Goal: Task Accomplishment & Management: Manage account settings

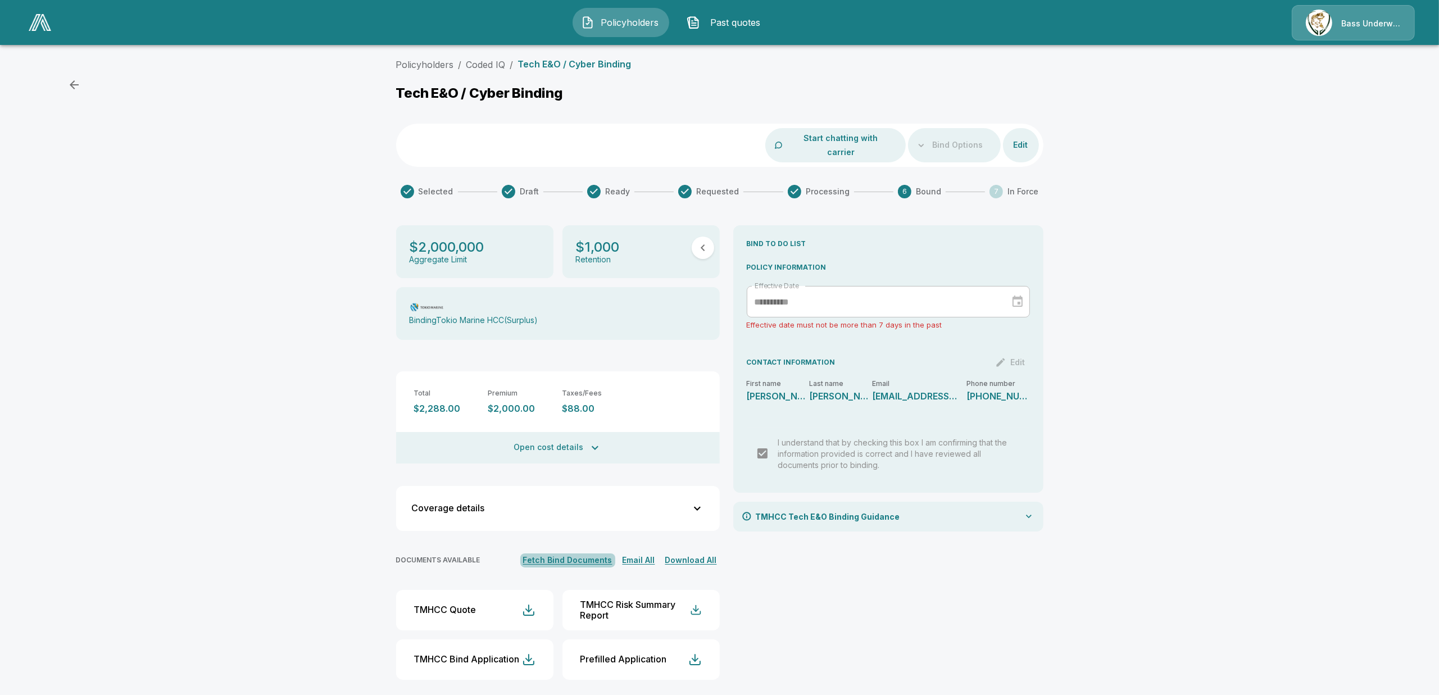
click at [593, 553] on button "Fetch Bind Documents" at bounding box center [567, 560] width 95 height 14
click at [1029, 592] on div "**********" at bounding box center [888, 456] width 310 height 463
click at [1302, 540] on div "Policyholders / Coded IQ / Tech E&O / Cyber Binding Tech E&O / Cyber Binding St…" at bounding box center [719, 377] width 1439 height 649
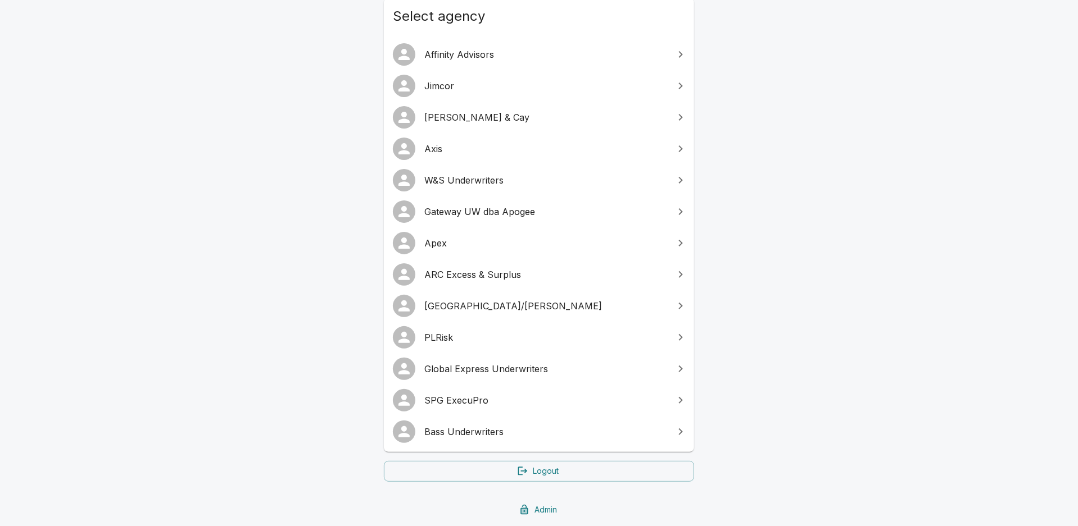
scroll to position [140, 0]
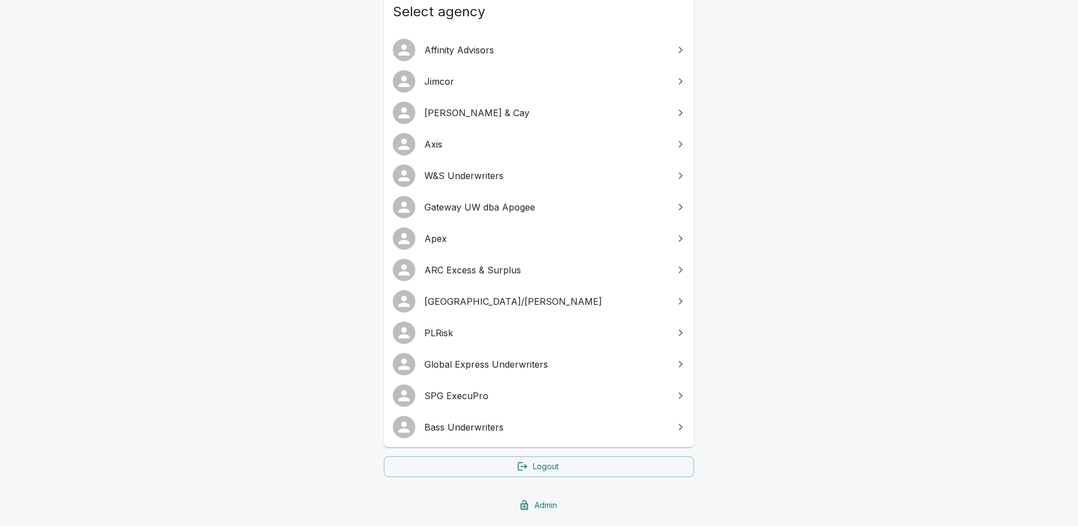
click at [483, 398] on span "SPG ExecuPro" at bounding box center [545, 395] width 243 height 13
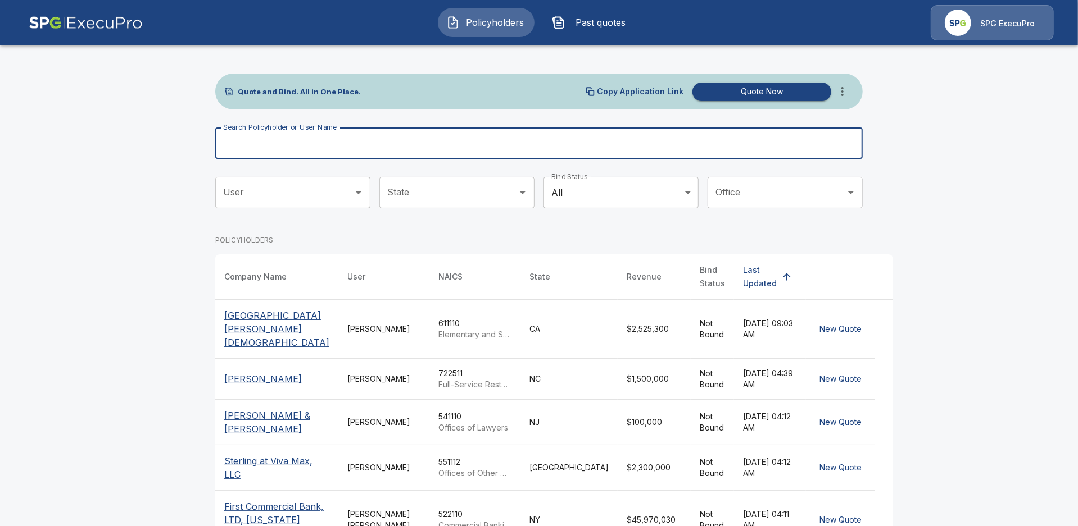
click at [481, 137] on input "Search Policyholder or User Name" at bounding box center [532, 143] width 635 height 31
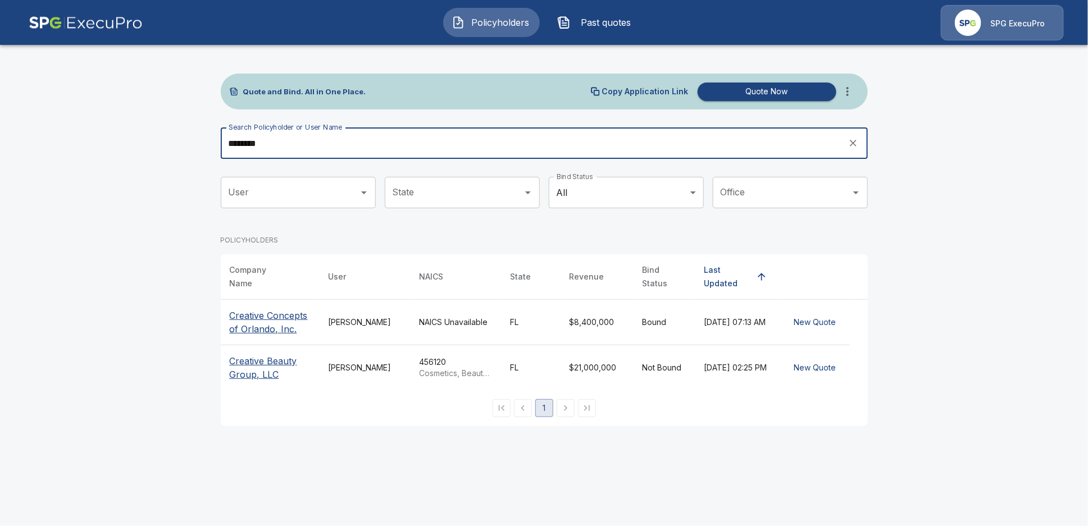
type input "********"
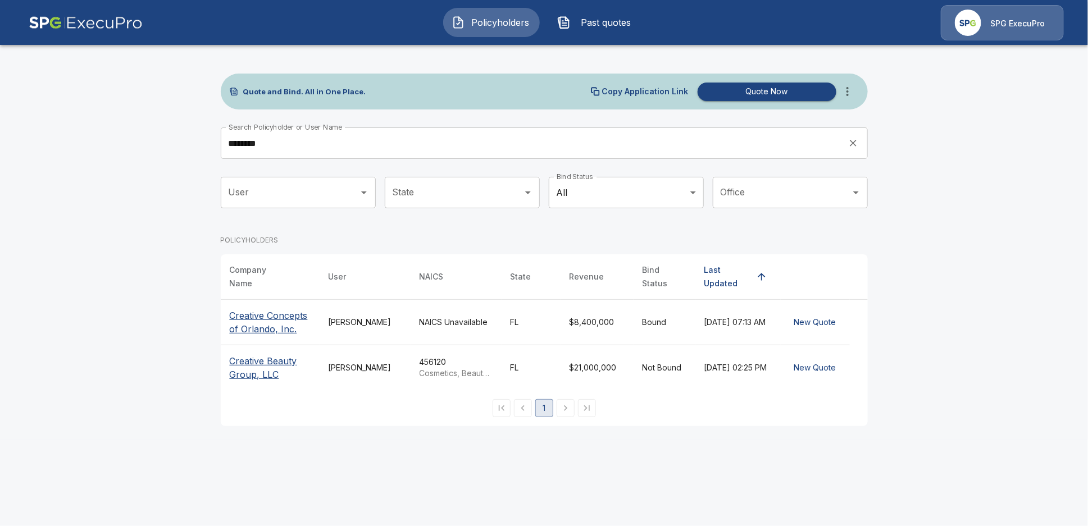
click at [248, 346] on th "Creative Beauty Group, LLC" at bounding box center [270, 369] width 99 height 46
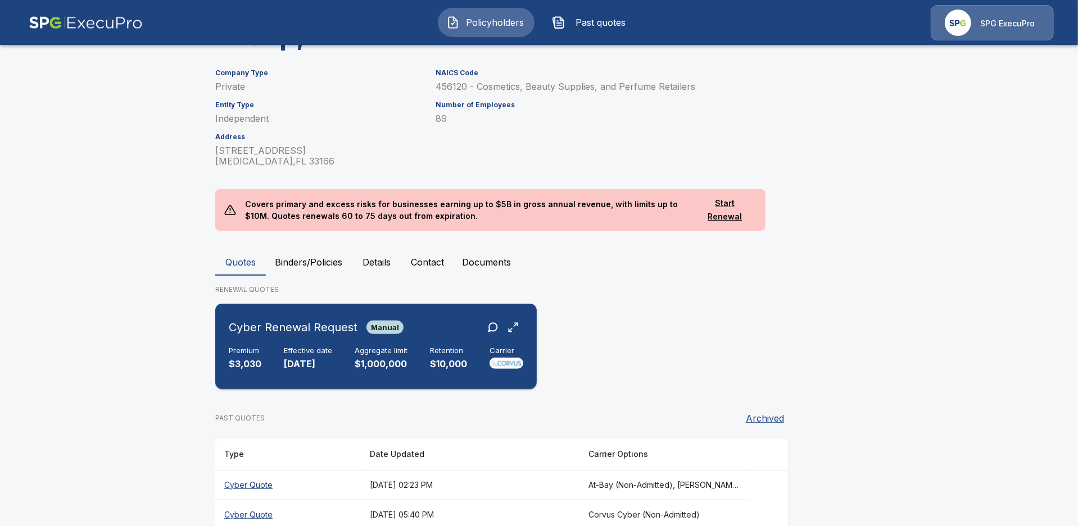
scroll to position [131, 0]
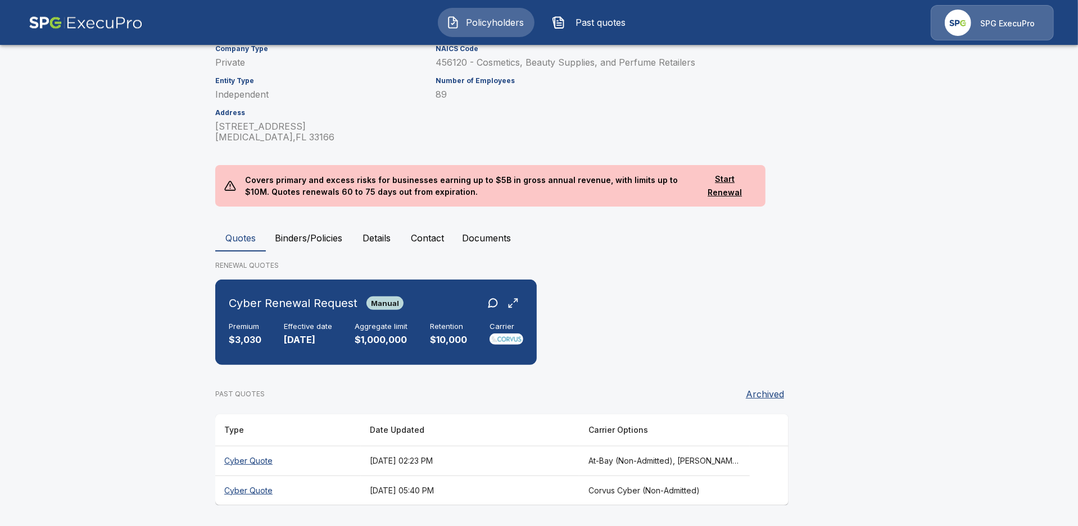
click at [310, 234] on button "Binders/Policies" at bounding box center [308, 238] width 85 height 27
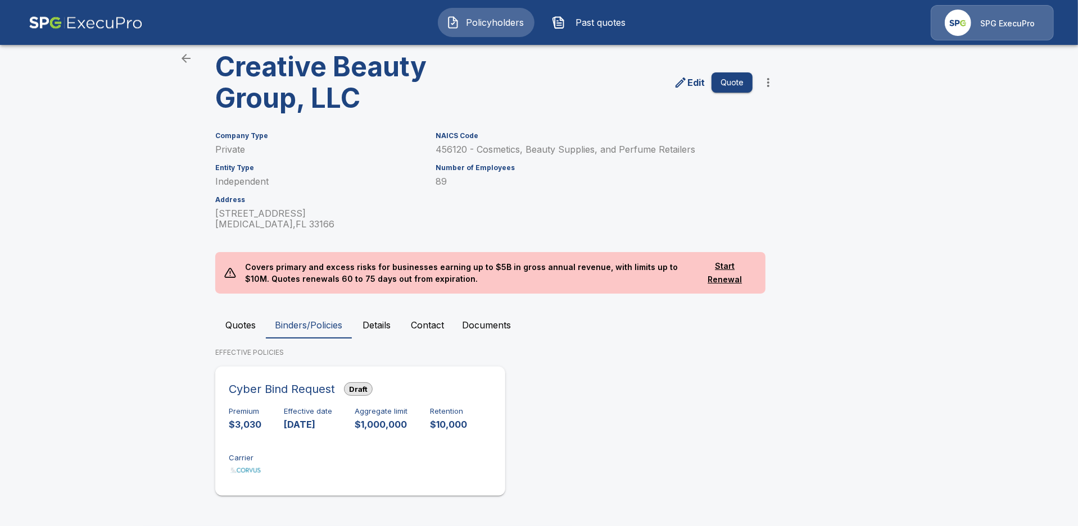
click at [316, 387] on h6 "Cyber Bind Request" at bounding box center [282, 389] width 106 height 18
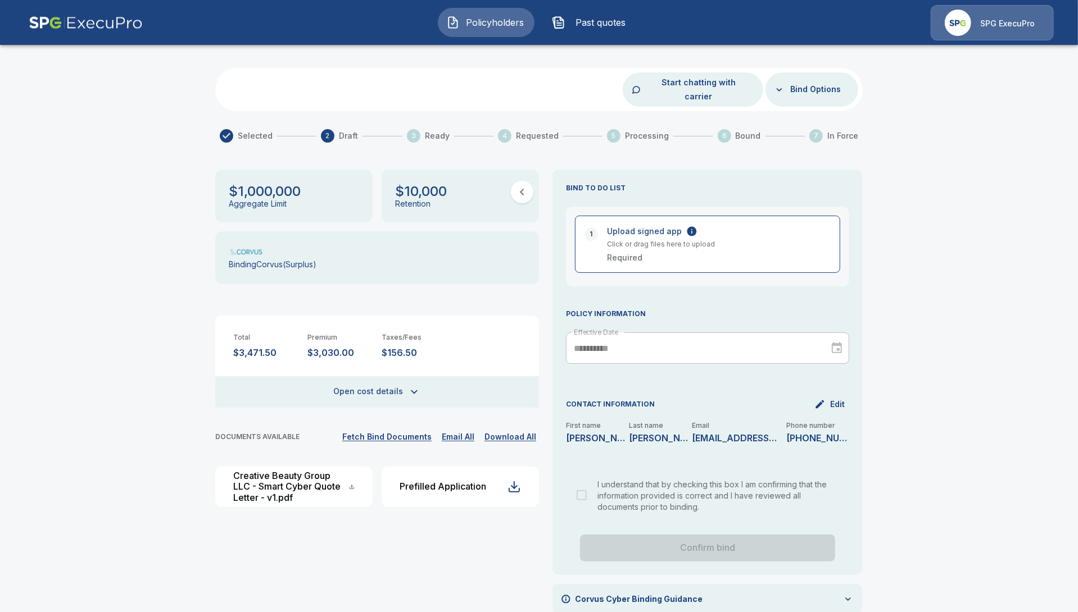
scroll to position [56, 0]
click at [405, 430] on button "Fetch Bind Documents" at bounding box center [386, 437] width 95 height 14
click at [399, 430] on button "Fetch Bind Documents" at bounding box center [386, 437] width 95 height 14
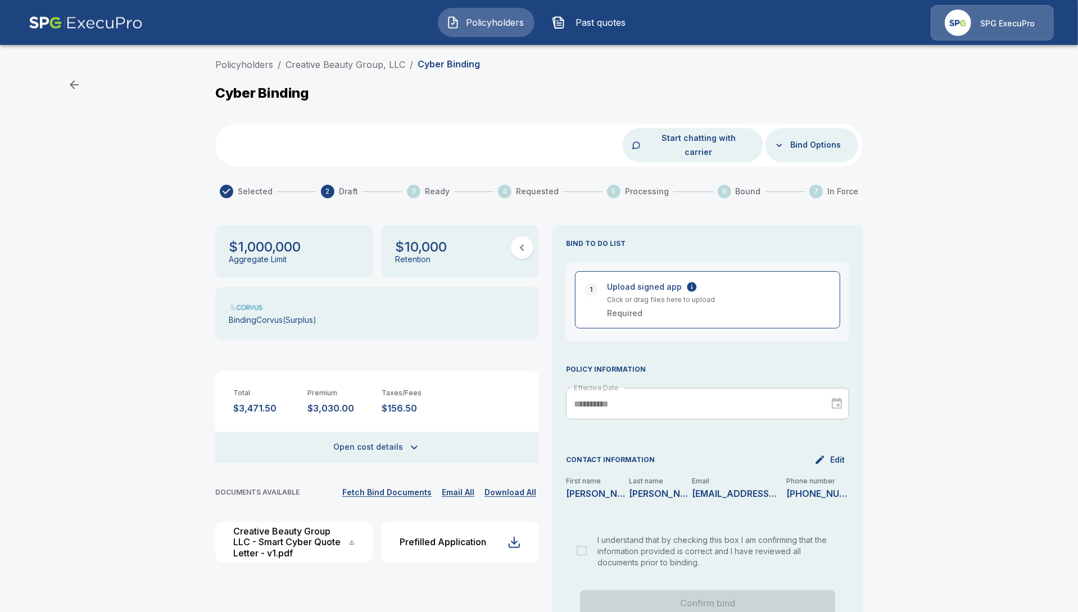
click at [393, 471] on div "$1,000,000 Aggregate Limit $10,000 Retention Binding Corvus ( Surplus ) Total $…" at bounding box center [377, 398] width 324 height 347
drag, startPoint x: 393, startPoint y: 470, endPoint x: 385, endPoint y: 475, distance: 9.1
click at [387, 474] on div "$1,000,000 Aggregate Limit $10,000 Retention Binding Corvus ( Surplus ) Total $…" at bounding box center [377, 398] width 324 height 347
click at [385, 486] on button "Fetch Bind Documents" at bounding box center [386, 493] width 95 height 14
click at [821, 135] on button "Bind Options" at bounding box center [815, 145] width 60 height 21
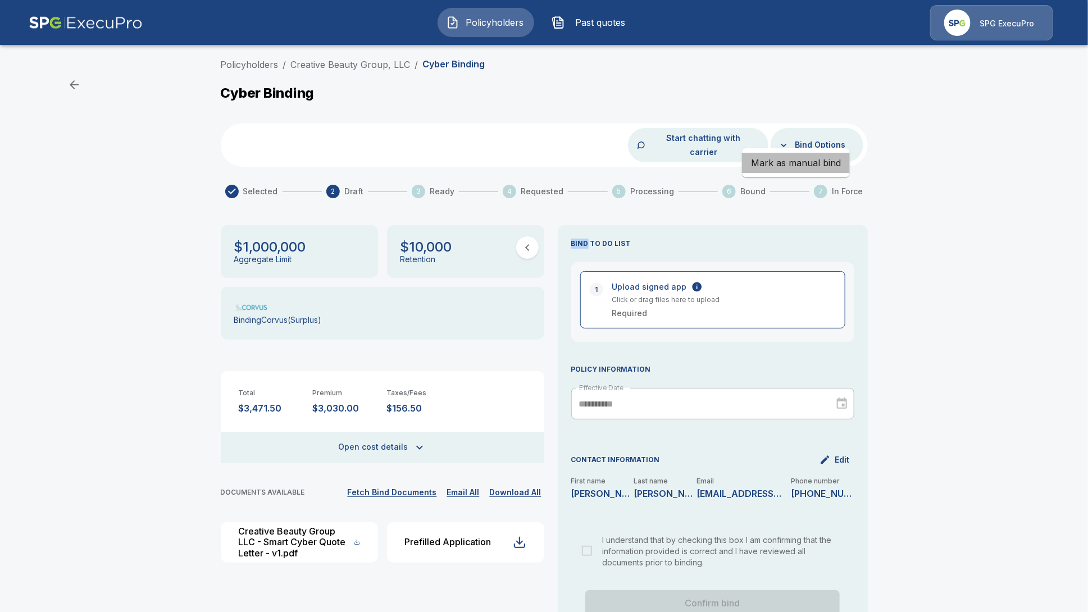
click at [821, 160] on li "Mark as manual bind" at bounding box center [796, 163] width 108 height 20
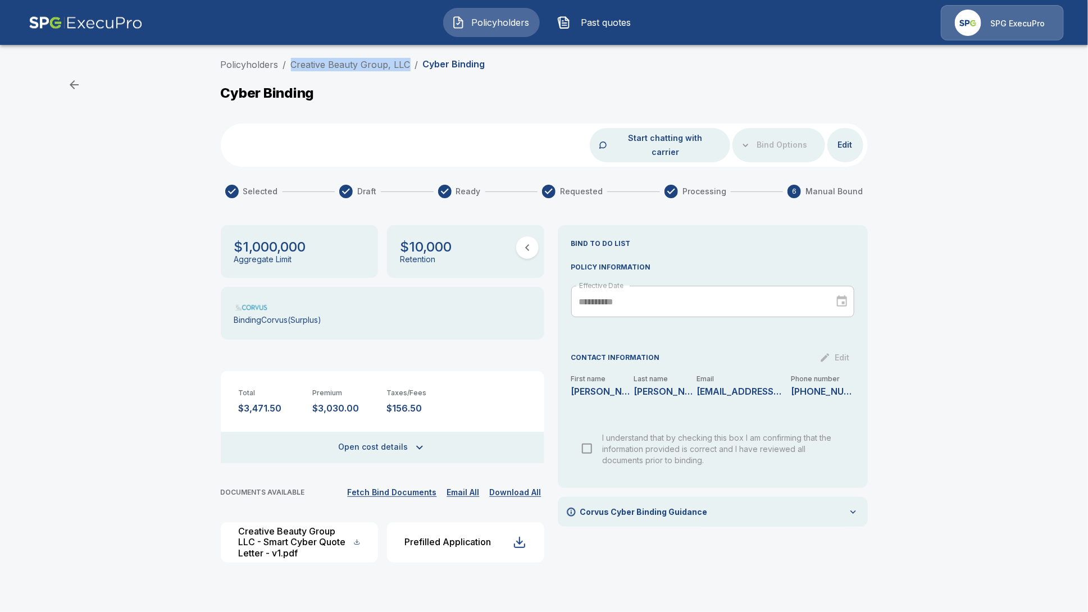
drag, startPoint x: 289, startPoint y: 66, endPoint x: 408, endPoint y: 67, distance: 119.1
click at [408, 67] on ol "Policyholders / Creative Beauty Group, LLC / Cyber Binding" at bounding box center [353, 64] width 265 height 13
copy link "Creative Beauty Group, LLC"
drag, startPoint x: 140, startPoint y: 156, endPoint x: 154, endPoint y: 139, distance: 22.3
click at [143, 152] on div "**********" at bounding box center [544, 319] width 1088 height 532
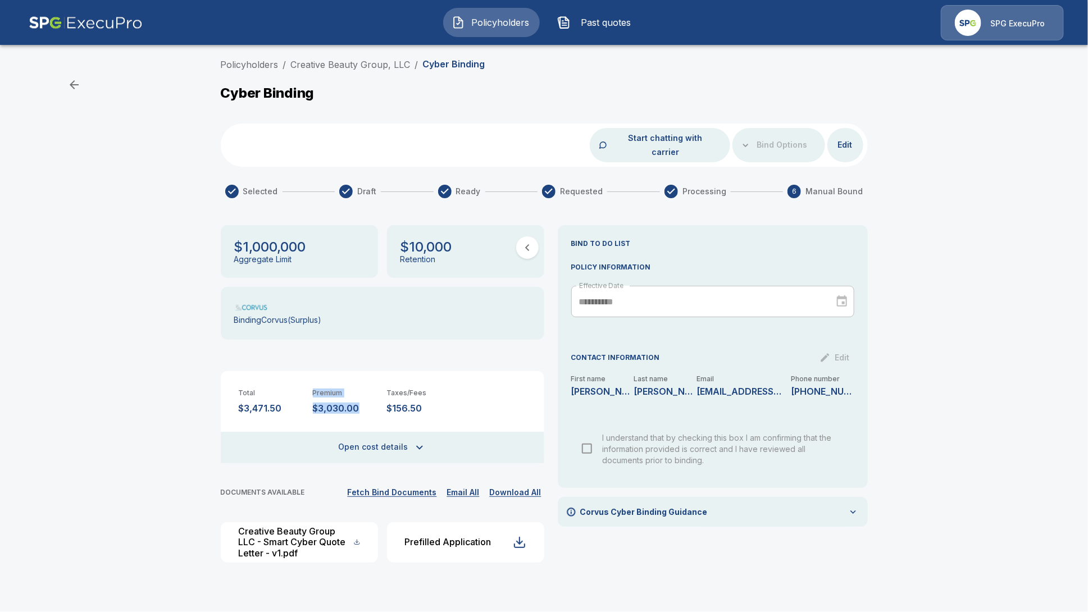
drag, startPoint x: 358, startPoint y: 397, endPoint x: 301, endPoint y: 397, distance: 56.7
click at [301, 397] on div "Total $3,471.50 Premium $3,030.00 Taxes/Fees $156.50" at bounding box center [383, 392] width 324 height 43
click at [339, 403] on p "$3,030.00" at bounding box center [345, 408] width 65 height 11
drag, startPoint x: 346, startPoint y: 394, endPoint x: 313, endPoint y: 394, distance: 32.0
click at [313, 403] on p "$3,030.00" at bounding box center [345, 408] width 65 height 11
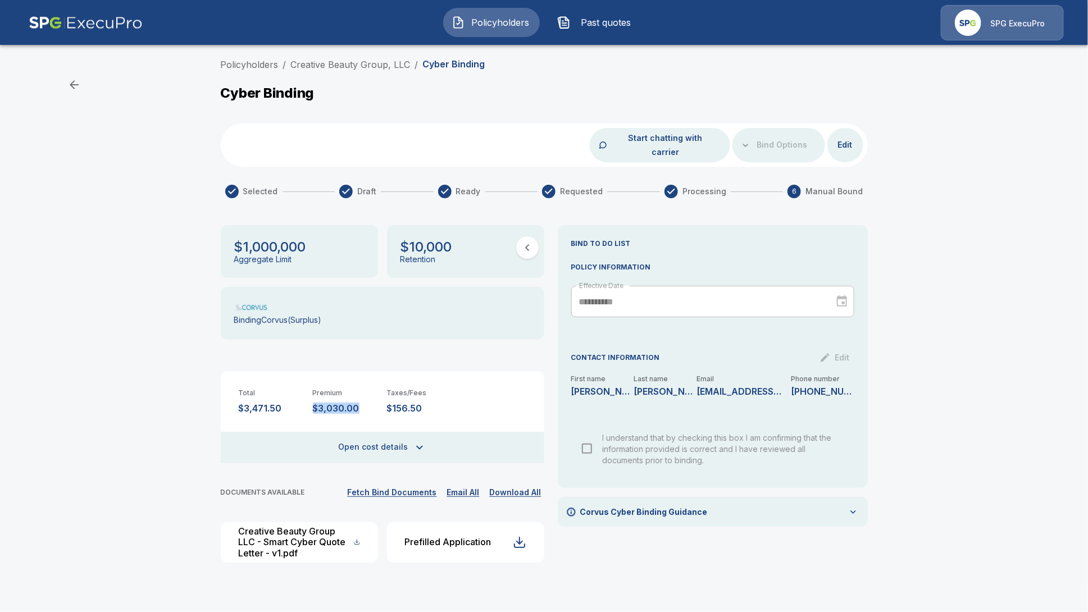
copy p "$3,030.00"
click at [390, 433] on button "Open cost details" at bounding box center [383, 447] width 324 height 31
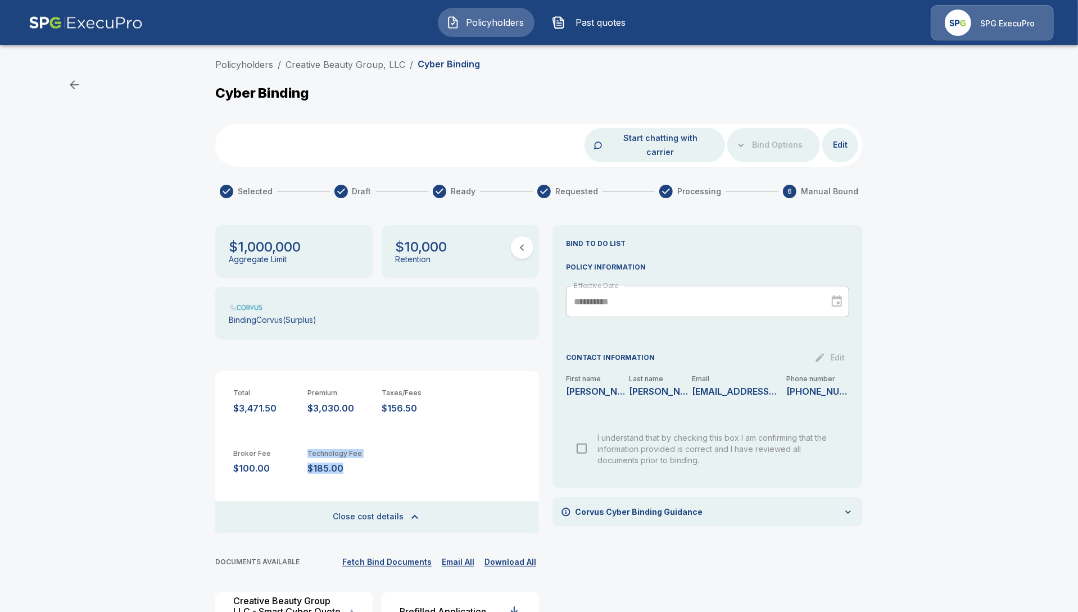
drag, startPoint x: 361, startPoint y: 458, endPoint x: 307, endPoint y: 458, distance: 53.4
click at [307, 458] on div "Broker Fee $100.00 Technology Fee $185.00" at bounding box center [377, 462] width 324 height 61
click at [341, 463] on p "$185.00" at bounding box center [339, 468] width 65 height 11
click at [340, 463] on p "$185.00" at bounding box center [339, 468] width 65 height 11
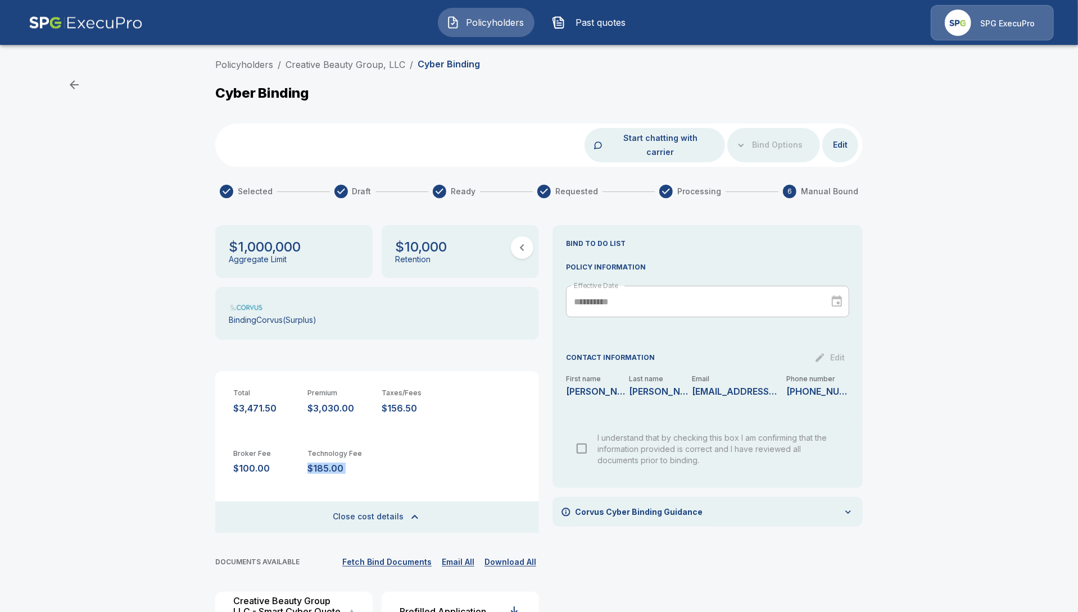
click at [340, 463] on p "$185.00" at bounding box center [339, 468] width 65 height 11
copy div "$185.00 Close cost details"
click at [330, 61] on link "Creative Beauty Group, LLC" at bounding box center [345, 64] width 120 height 11
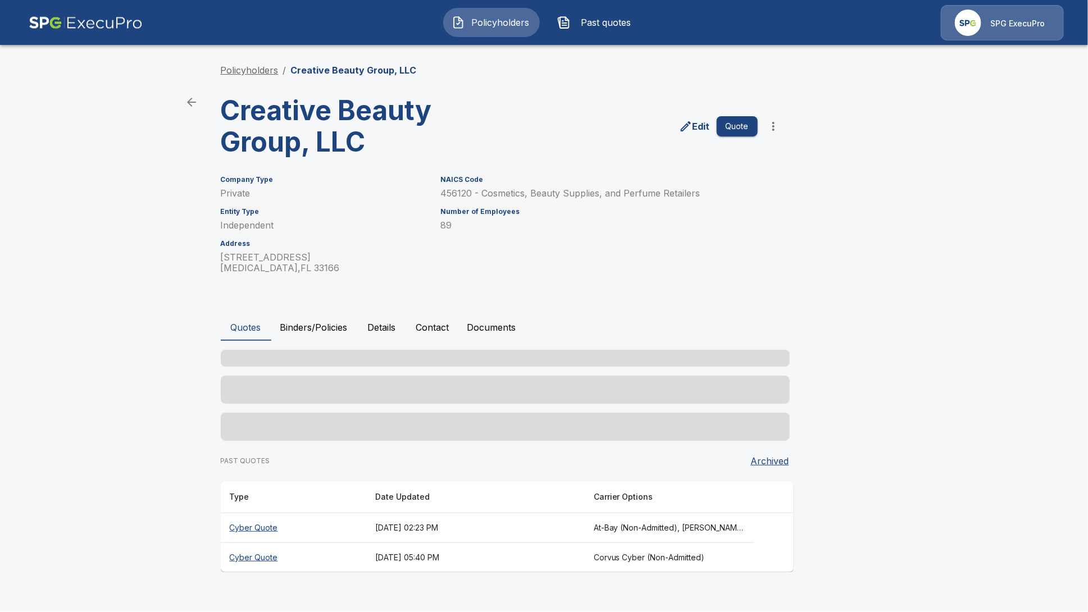
click at [260, 71] on link "Policyholders" at bounding box center [250, 70] width 58 height 11
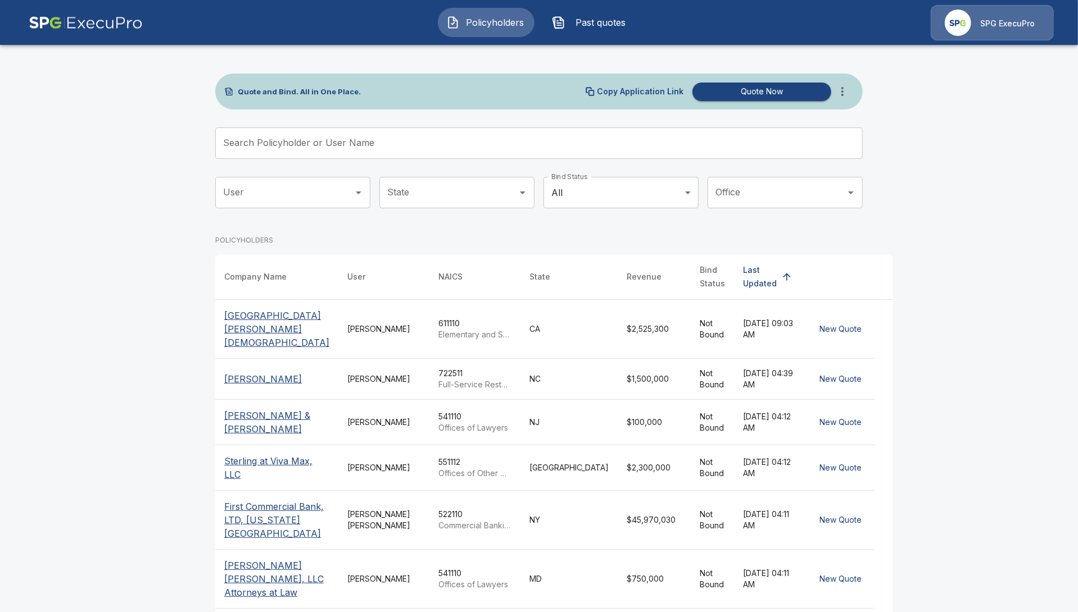
click at [364, 150] on input "Search Policyholder or User Name" at bounding box center [532, 143] width 635 height 31
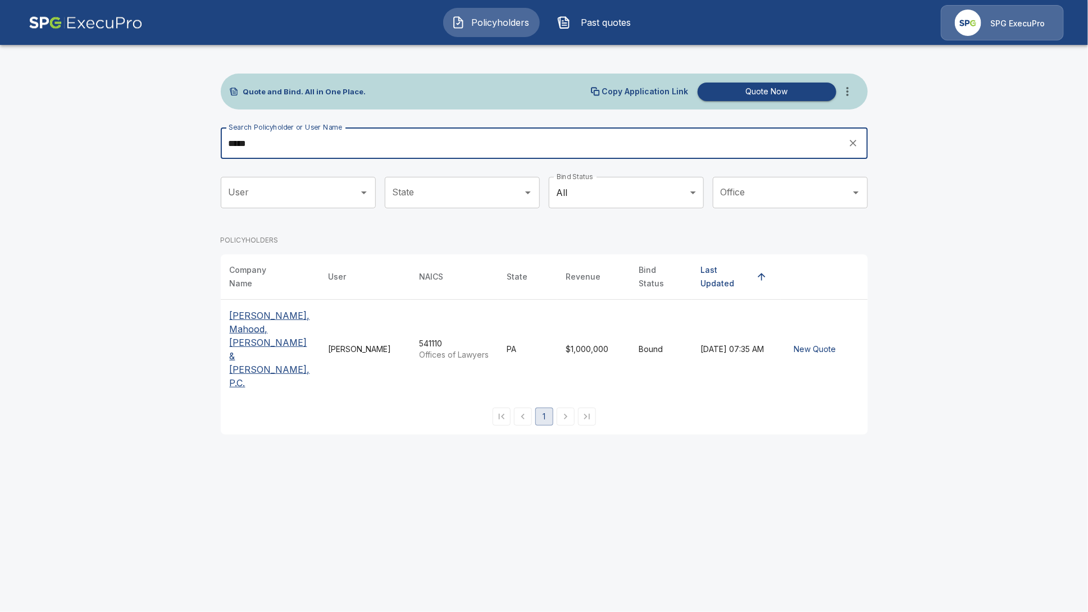
drag, startPoint x: 475, startPoint y: 142, endPoint x: 180, endPoint y: 152, distance: 295.7
click at [180, 152] on main "Quote and Bind. All in One Place. Copy Application Link Quote Now Search Policy…" at bounding box center [544, 224] width 1088 height 448
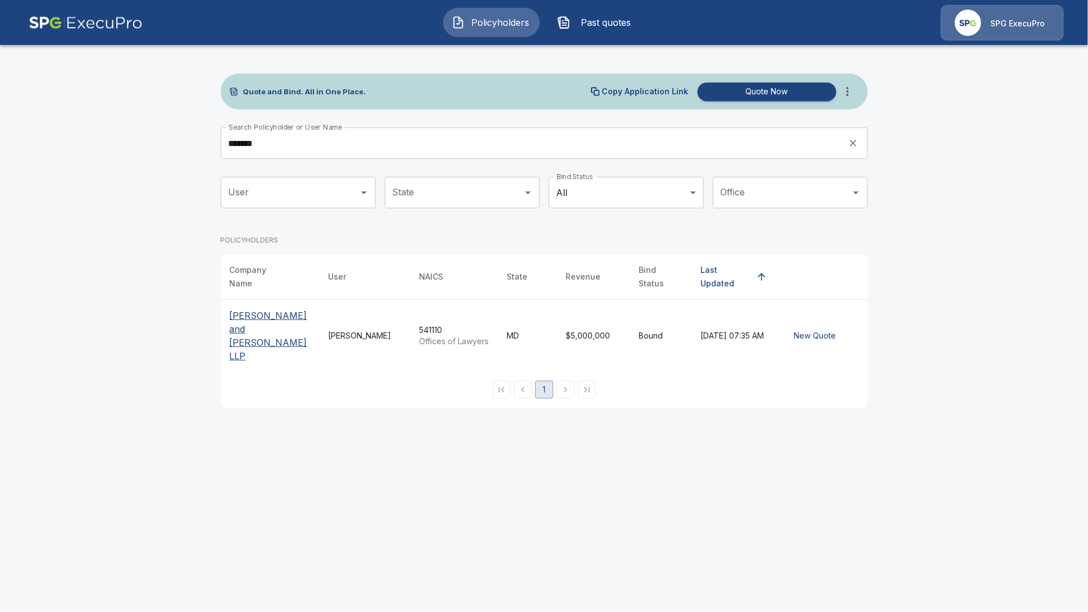
click at [288, 148] on input "*******" at bounding box center [531, 143] width 620 height 31
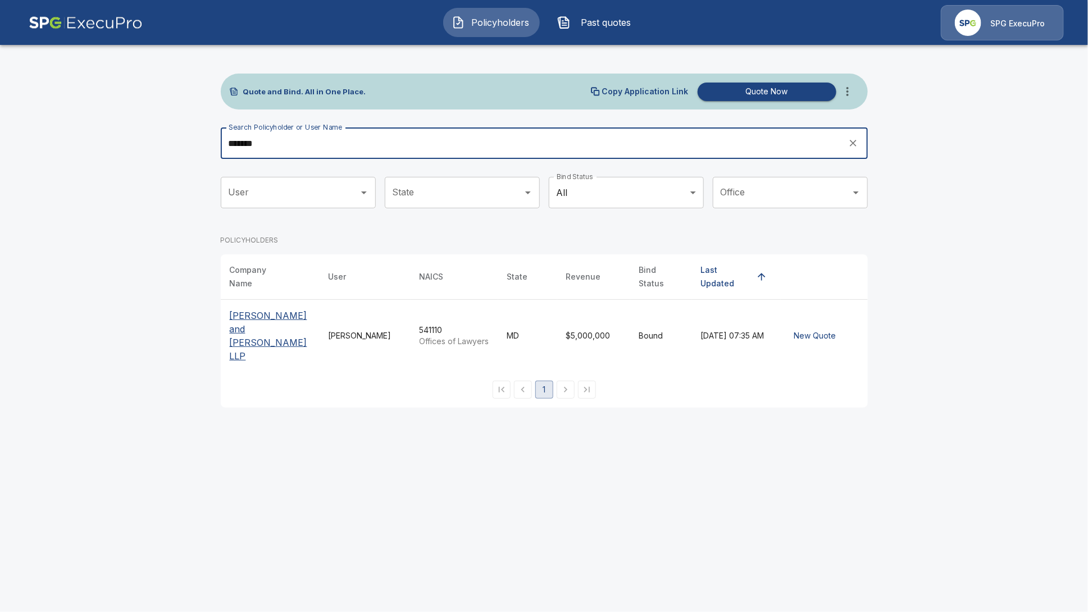
click at [288, 148] on input "*******" at bounding box center [531, 143] width 620 height 31
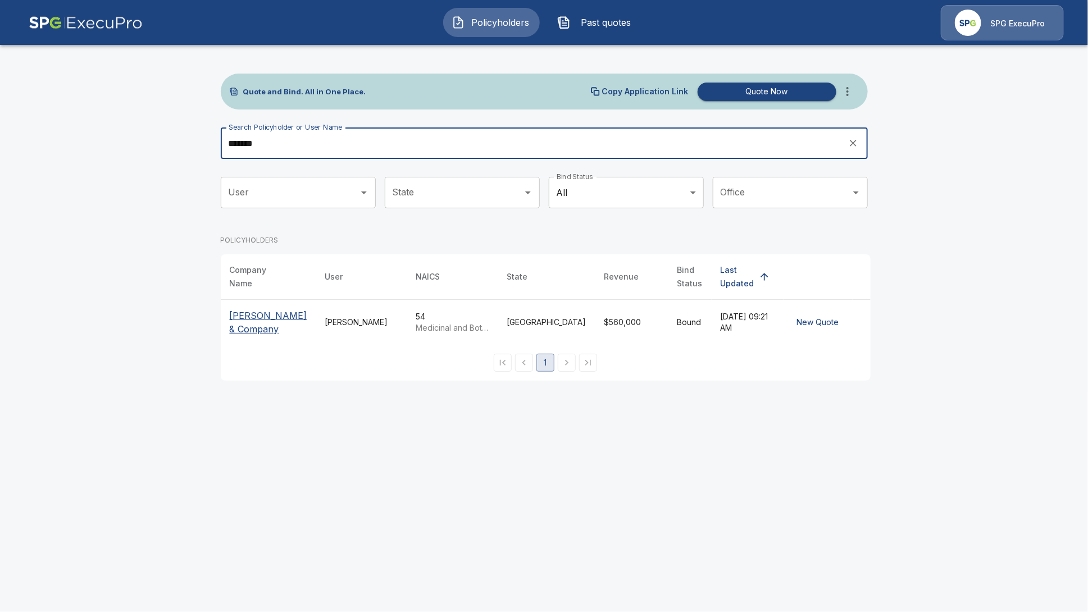
drag, startPoint x: 337, startPoint y: 152, endPoint x: 161, endPoint y: 152, distance: 175.8
click at [161, 152] on main "Quote and Bind. All in One Place. Copy Application Link Quote Now Search Policy…" at bounding box center [544, 197] width 1088 height 394
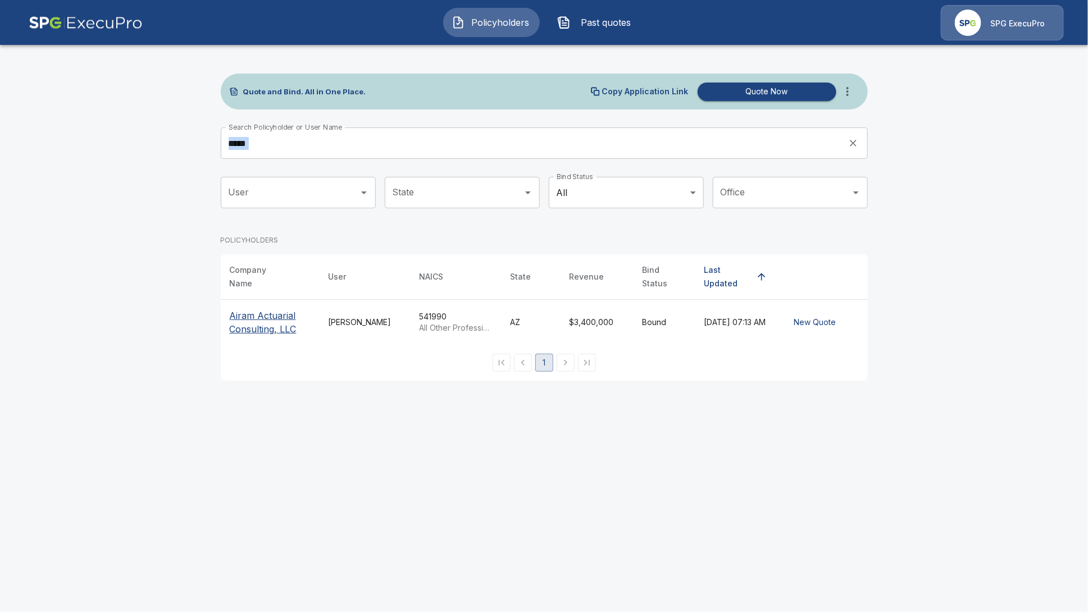
drag, startPoint x: 320, startPoint y: 161, endPoint x: 290, endPoint y: 149, distance: 32.6
click at [295, 156] on div "Search Policyholder or User Name ***** Search Policyholder or User Name" at bounding box center [544, 148] width 647 height 40
click at [289, 147] on input "*****" at bounding box center [531, 143] width 620 height 31
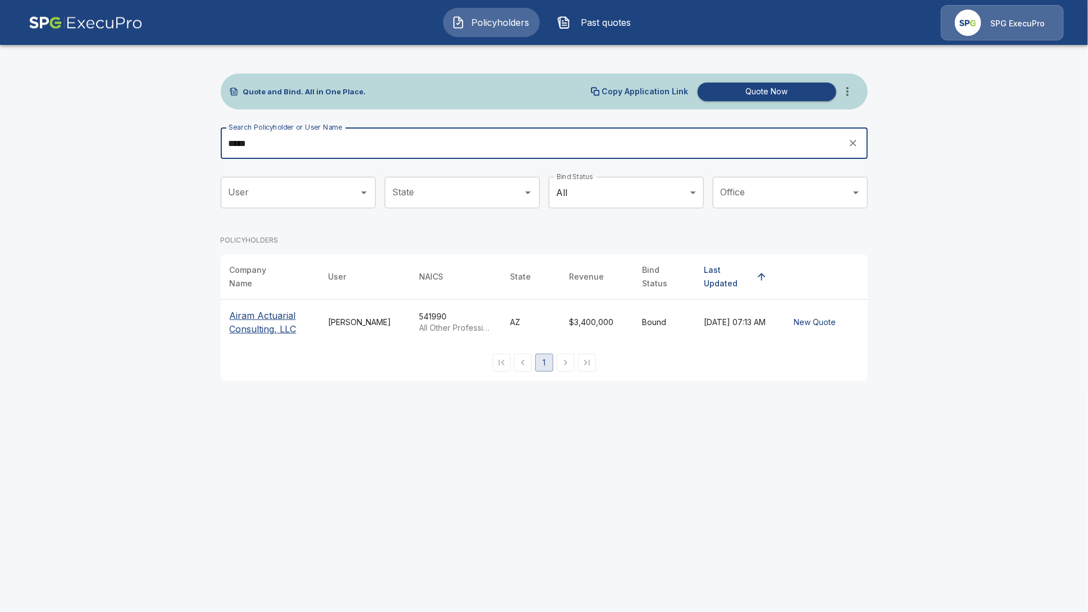
click at [289, 147] on input "*****" at bounding box center [531, 143] width 620 height 31
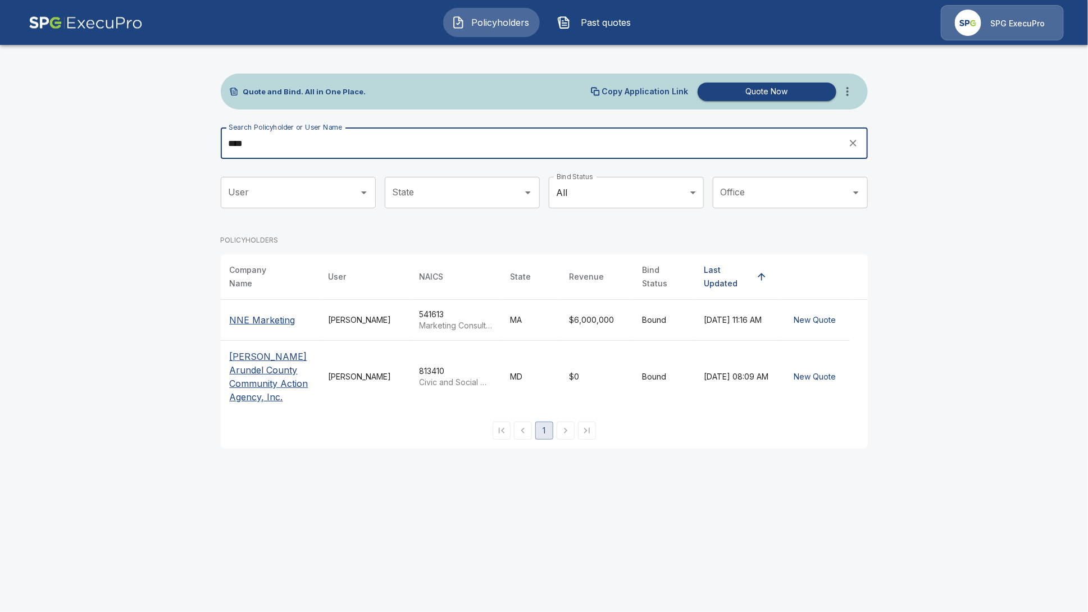
type input "***"
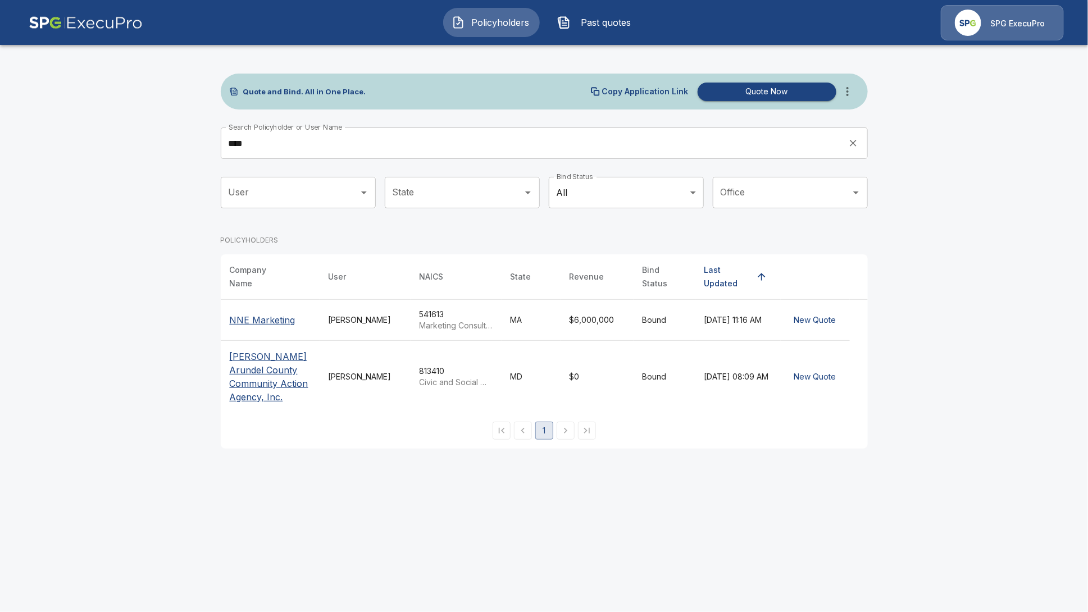
click at [249, 313] on p "NNE Marketing" at bounding box center [263, 319] width 66 height 13
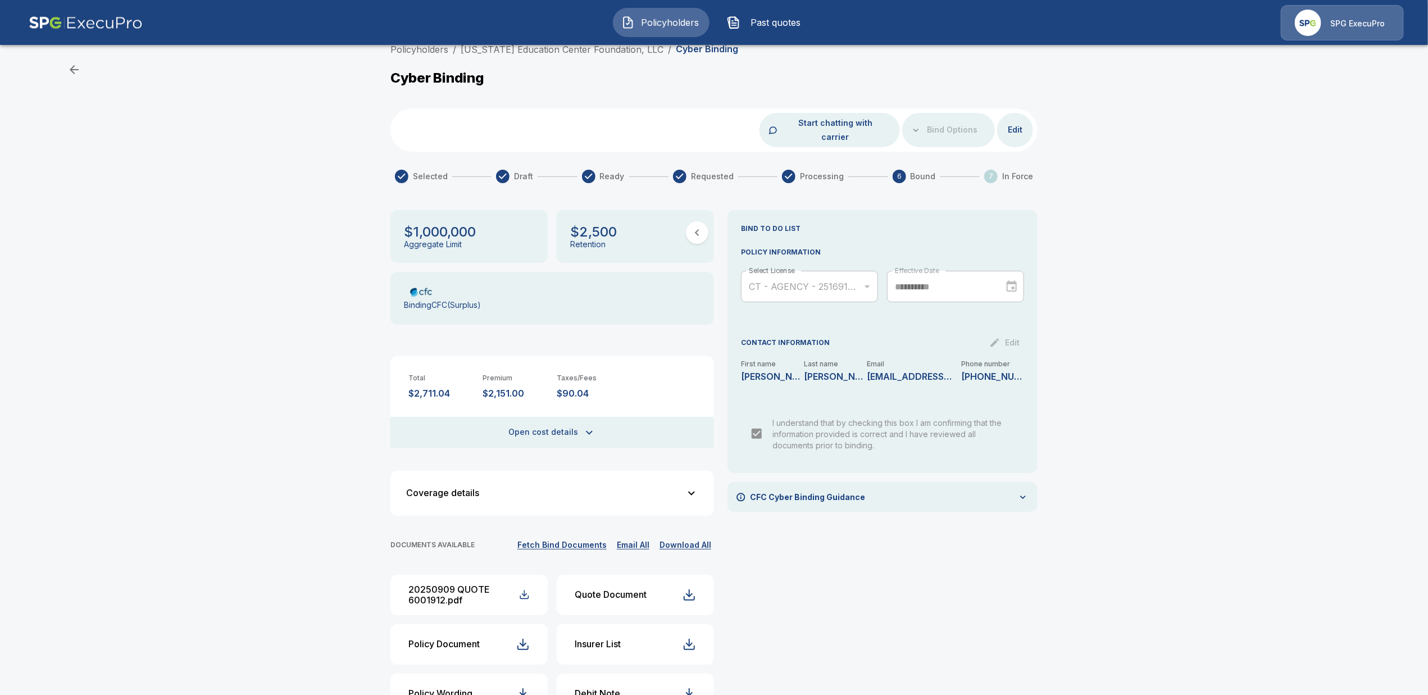
scroll to position [42, 0]
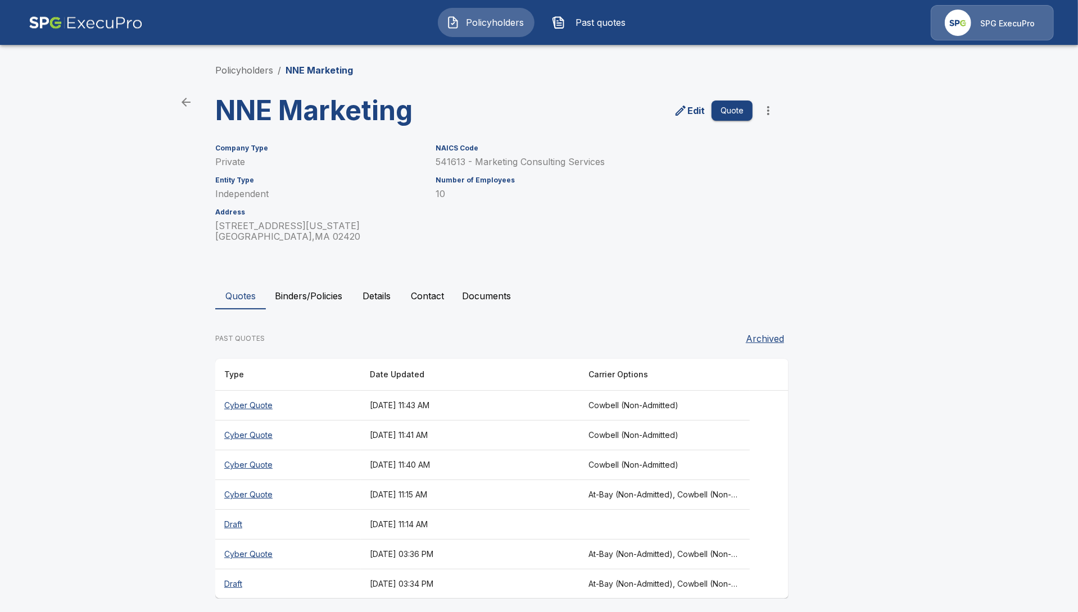
click at [315, 290] on button "Binders/Policies" at bounding box center [308, 296] width 85 height 27
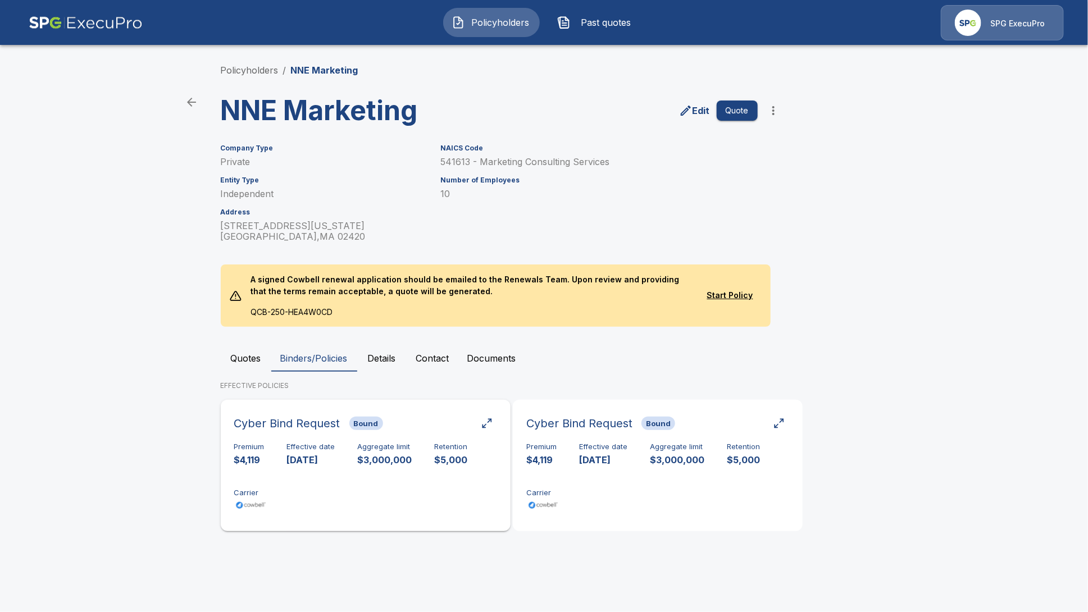
click at [408, 487] on div "Premium $4,119 Effective date 9/16/2025 Aggregate limit $3,000,000 Retention $5…" at bounding box center [365, 478] width 263 height 71
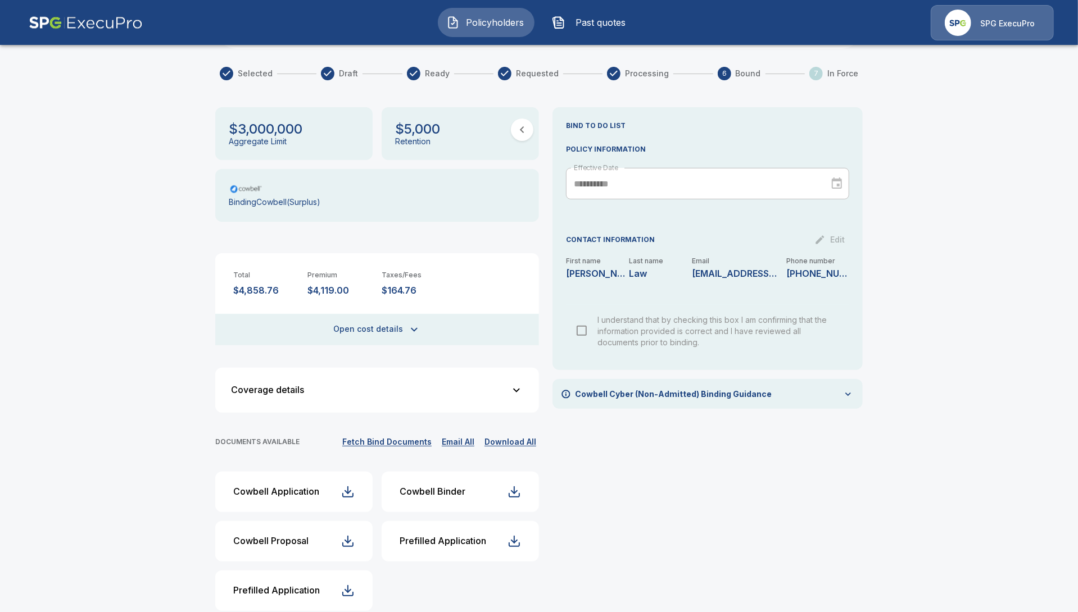
scroll to position [125, 0]
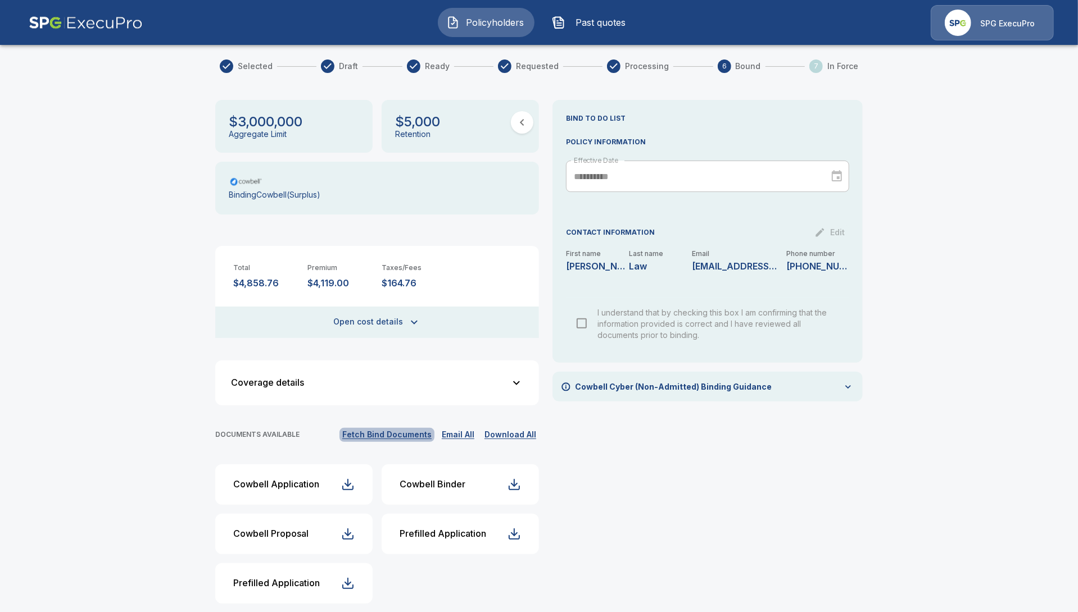
click at [398, 428] on button "Fetch Bind Documents" at bounding box center [386, 435] width 95 height 14
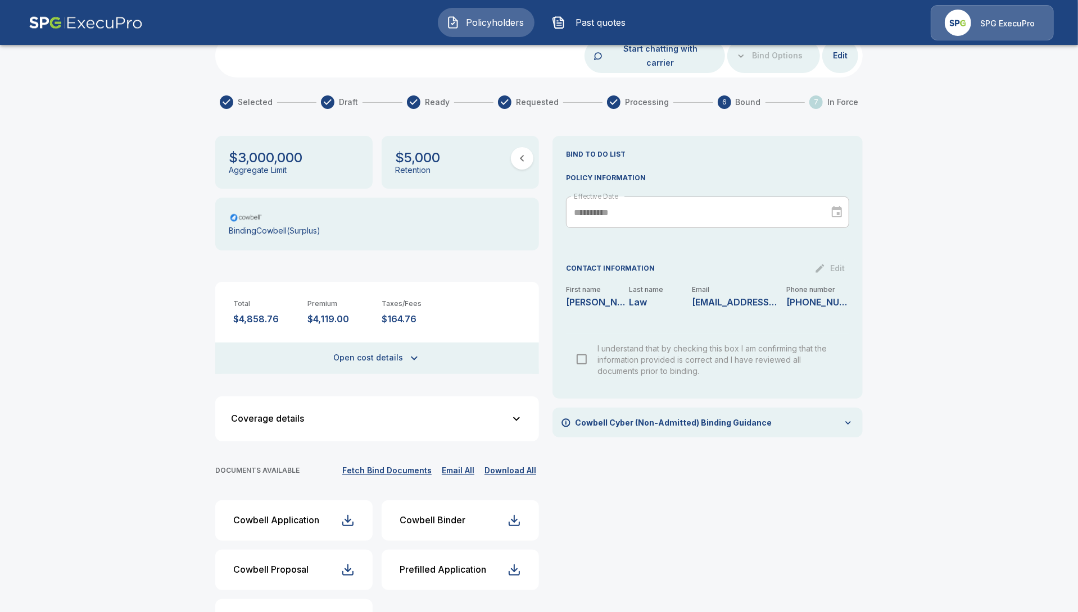
scroll to position [0, 0]
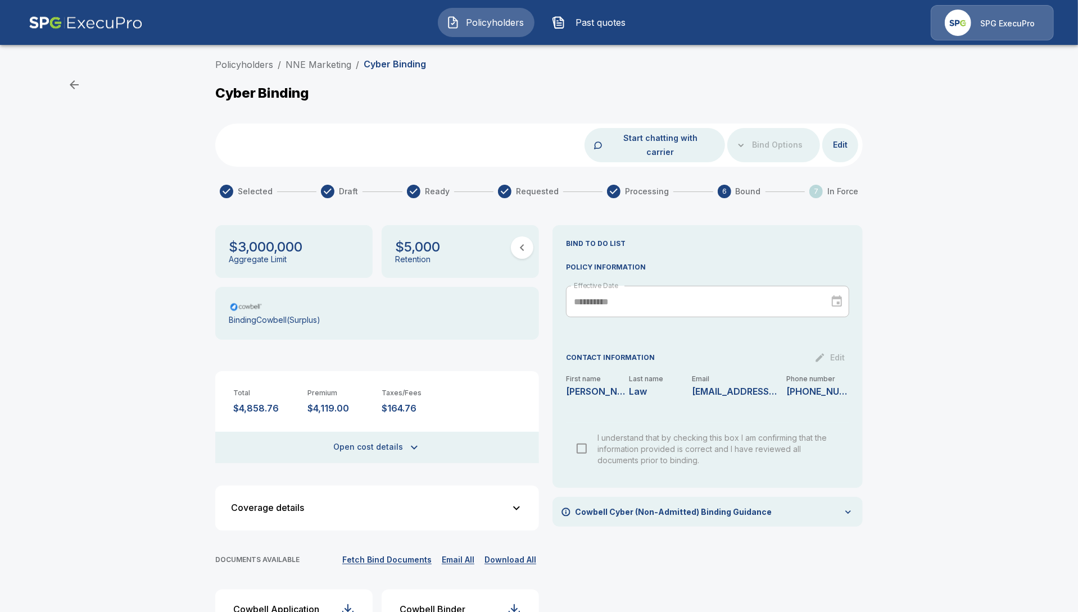
click at [339, 77] on div "Policyholders / NNE Marketing / Cyber Binding Cyber Binding Start chatting with…" at bounding box center [539, 405] width 674 height 694
click at [508, 17] on span "Policyholders" at bounding box center [495, 22] width 62 height 13
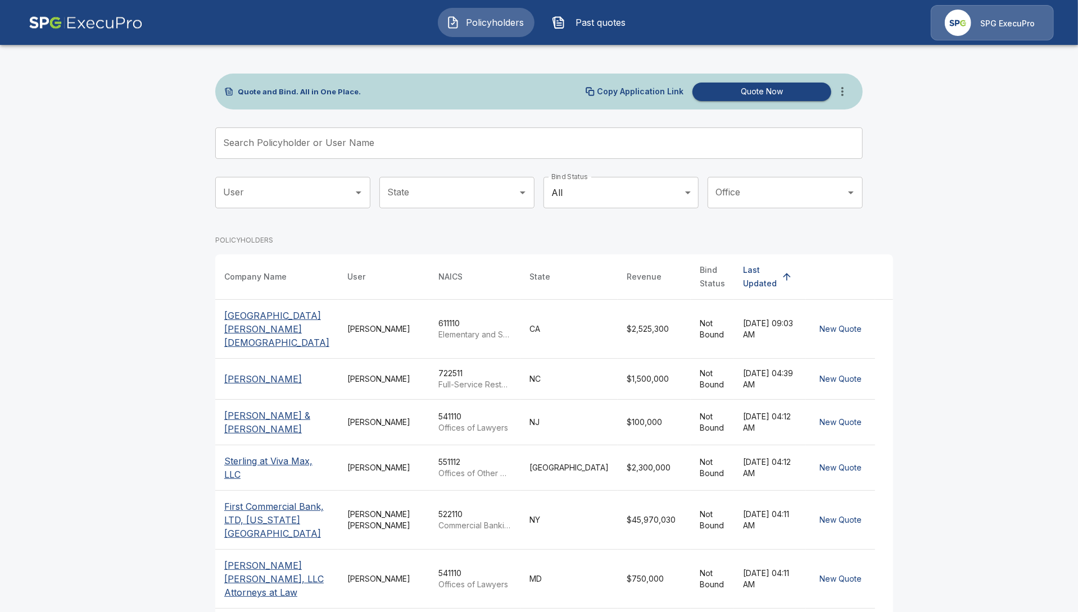
click at [418, 146] on input "Search Policyholder or User Name" at bounding box center [532, 143] width 635 height 31
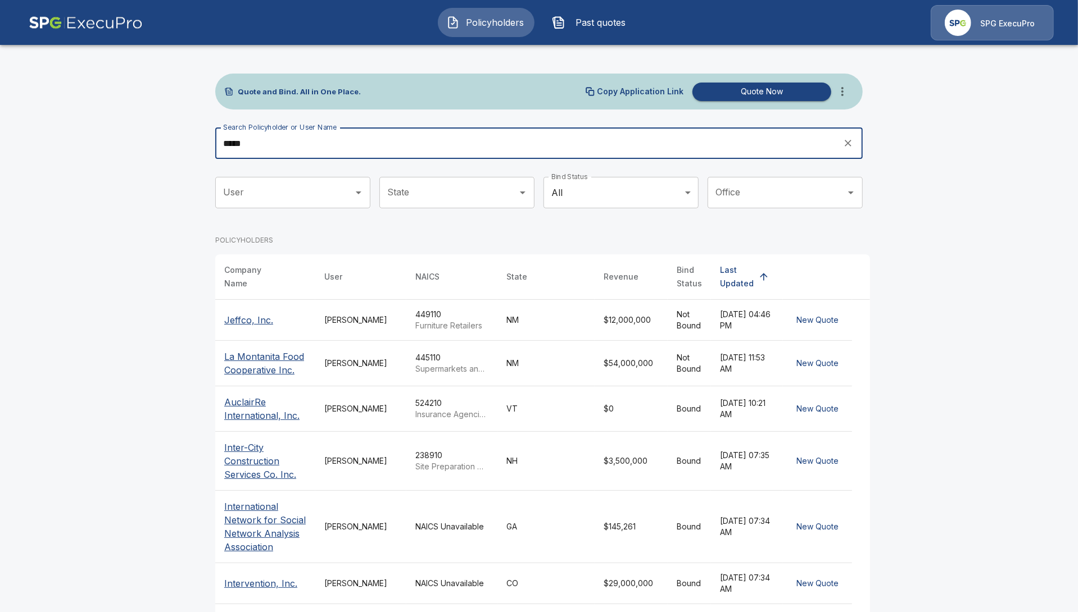
type input "*****"
click at [271, 470] on p "Inter-City Construction Services Co. Inc." at bounding box center [265, 461] width 82 height 40
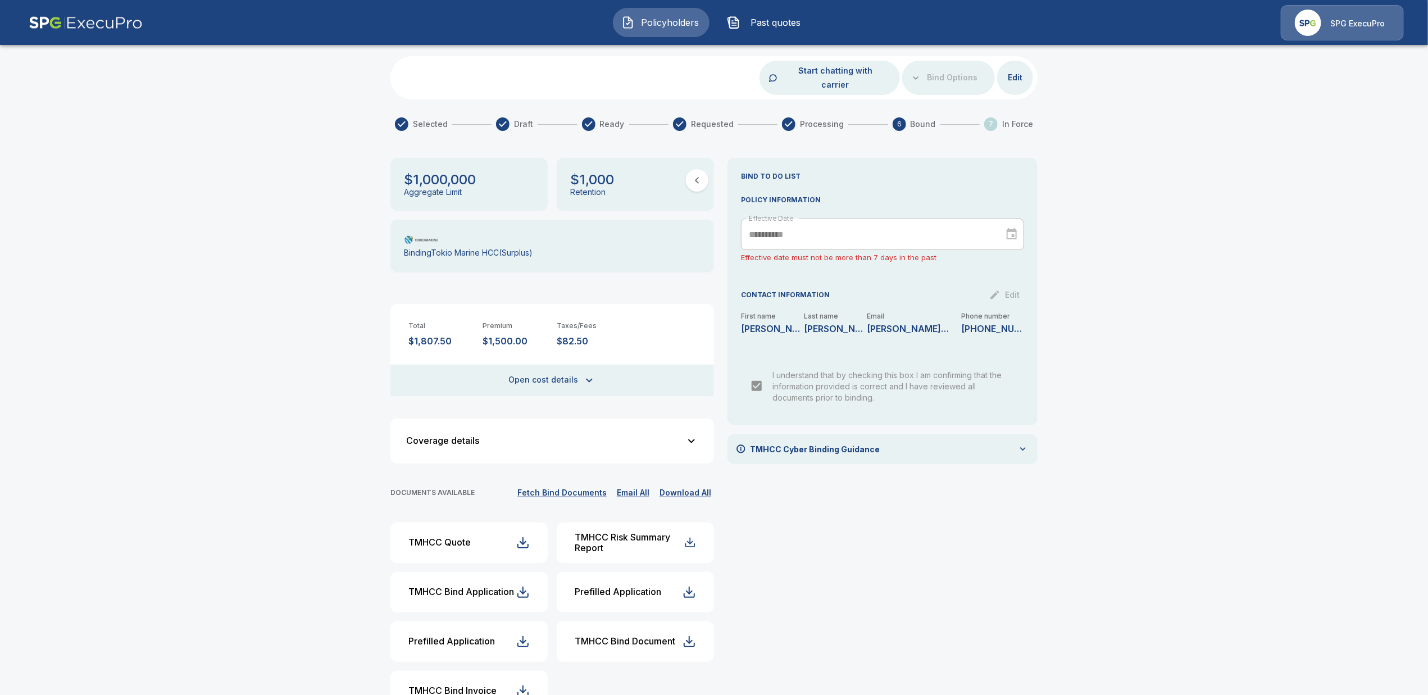
scroll to position [92, 0]
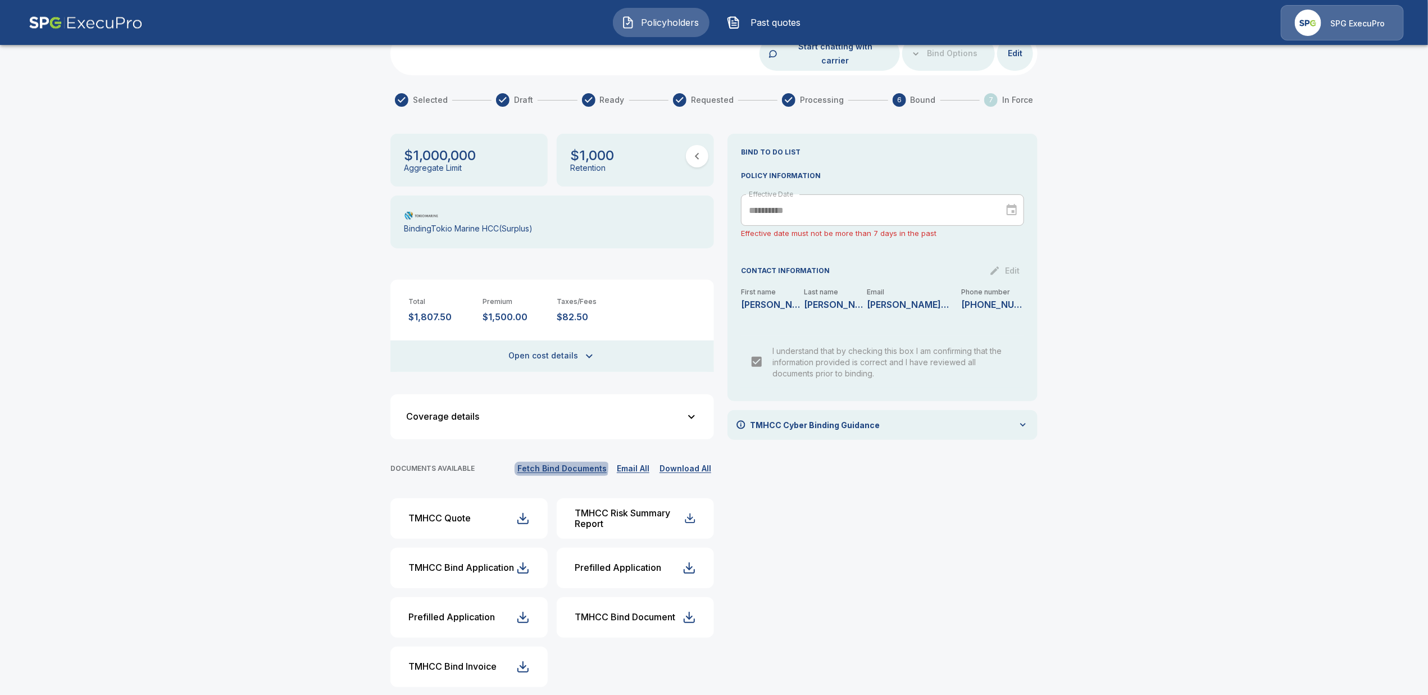
click at [572, 462] on button "Fetch Bind Documents" at bounding box center [562, 469] width 95 height 14
click at [622, 612] on div "TMHCC Bind Document" at bounding box center [625, 617] width 101 height 11
drag, startPoint x: 264, startPoint y: 427, endPoint x: 250, endPoint y: 419, distance: 16.4
click at [260, 425] on div "Policyholders / STL Spine care - Coury Spine, LLC / Cyber Binding Cyber Binding…" at bounding box center [714, 336] width 1428 height 748
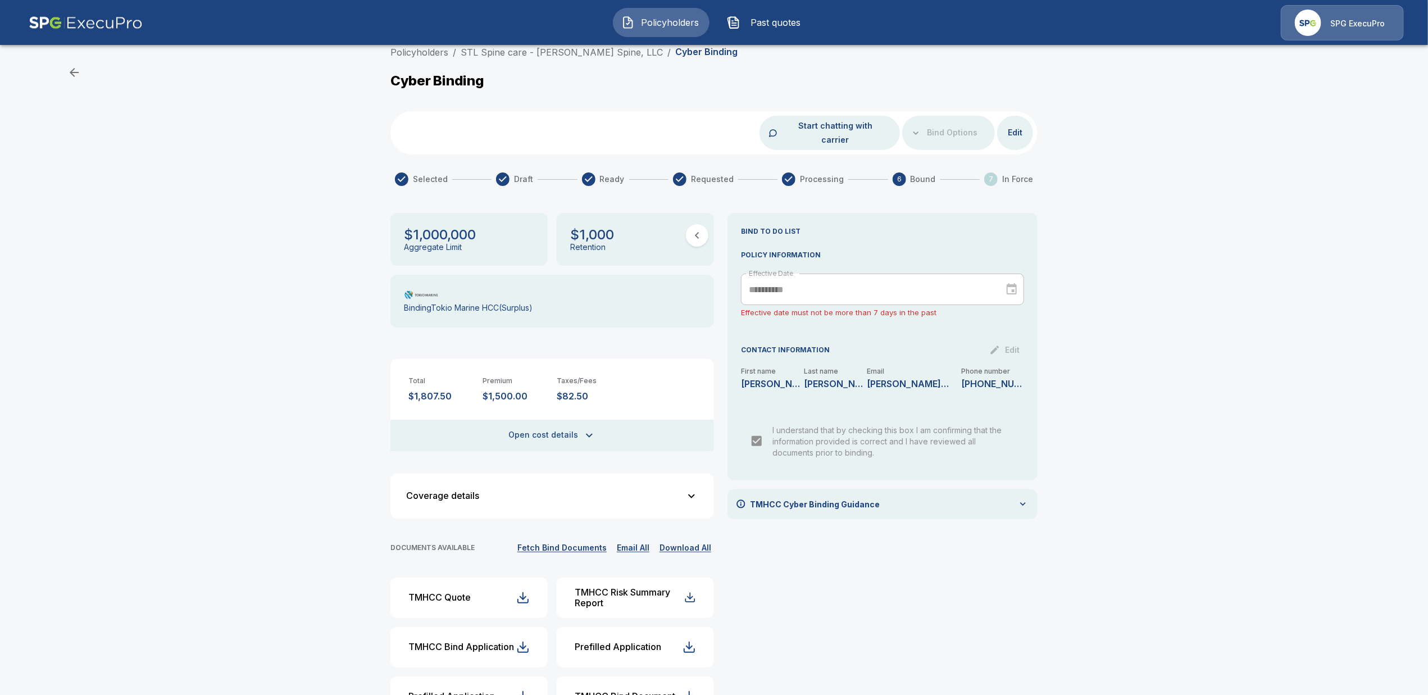
scroll to position [0, 0]
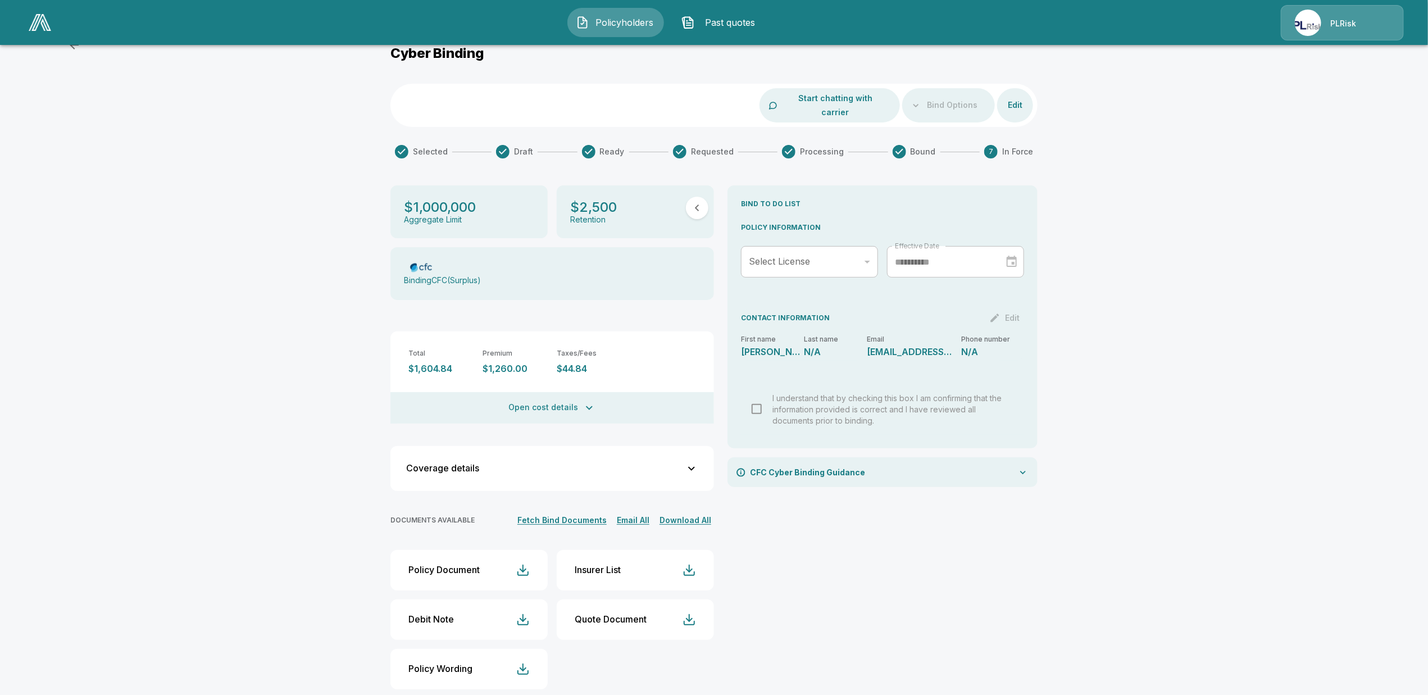
scroll to position [42, 0]
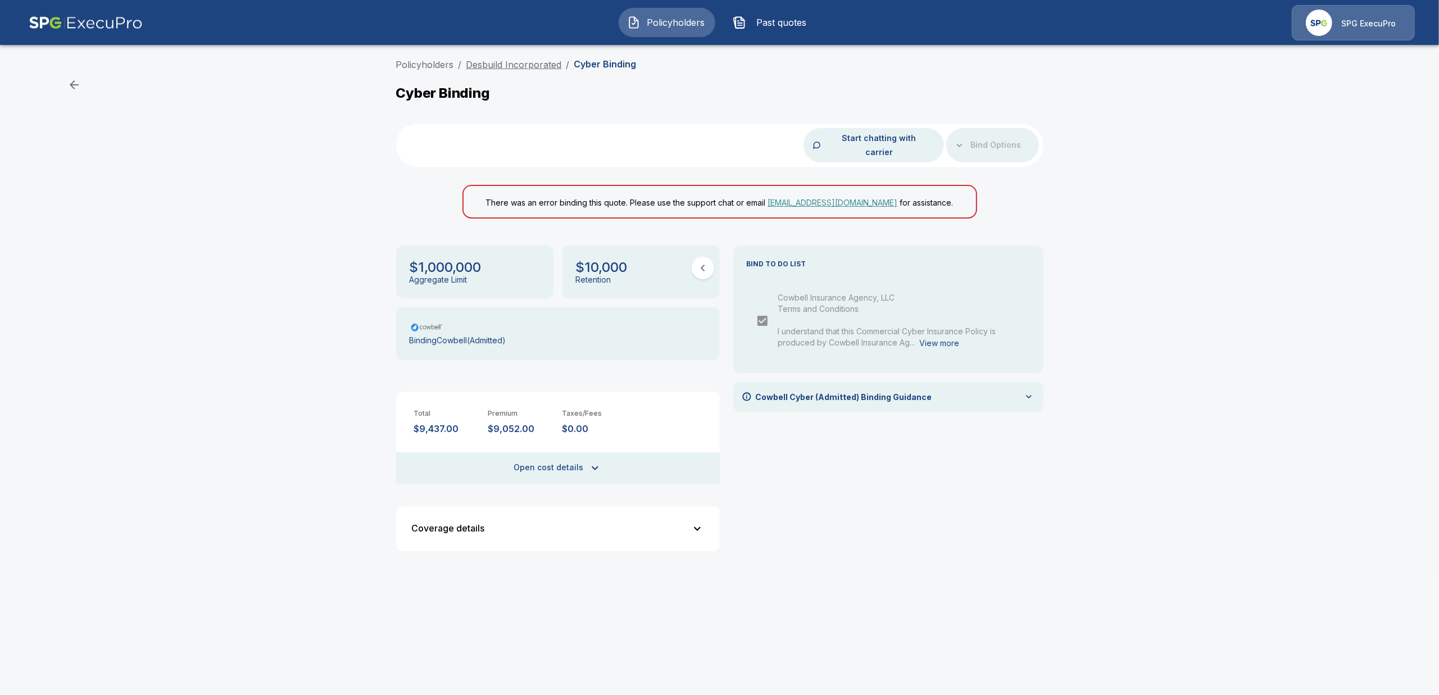
click at [531, 63] on link "Desbuild Incorporated" at bounding box center [514, 64] width 96 height 11
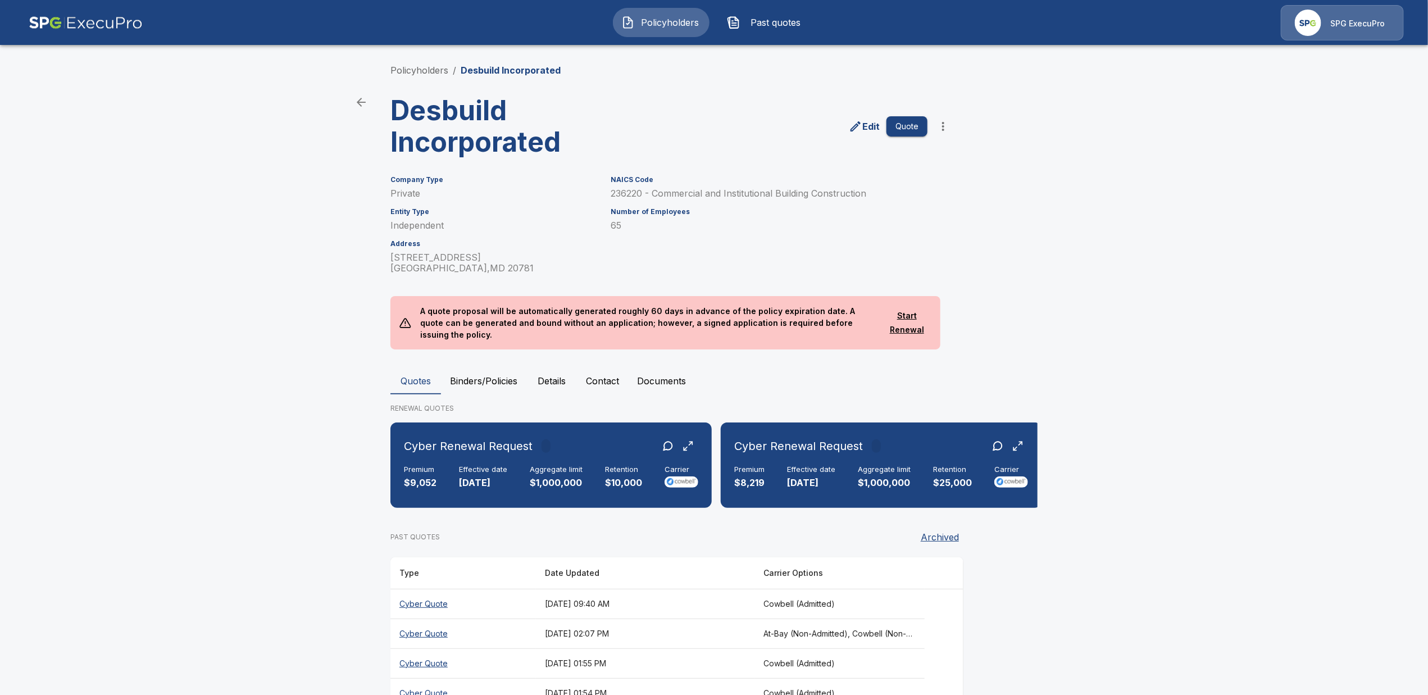
click at [504, 371] on button "Binders/Policies" at bounding box center [483, 380] width 85 height 27
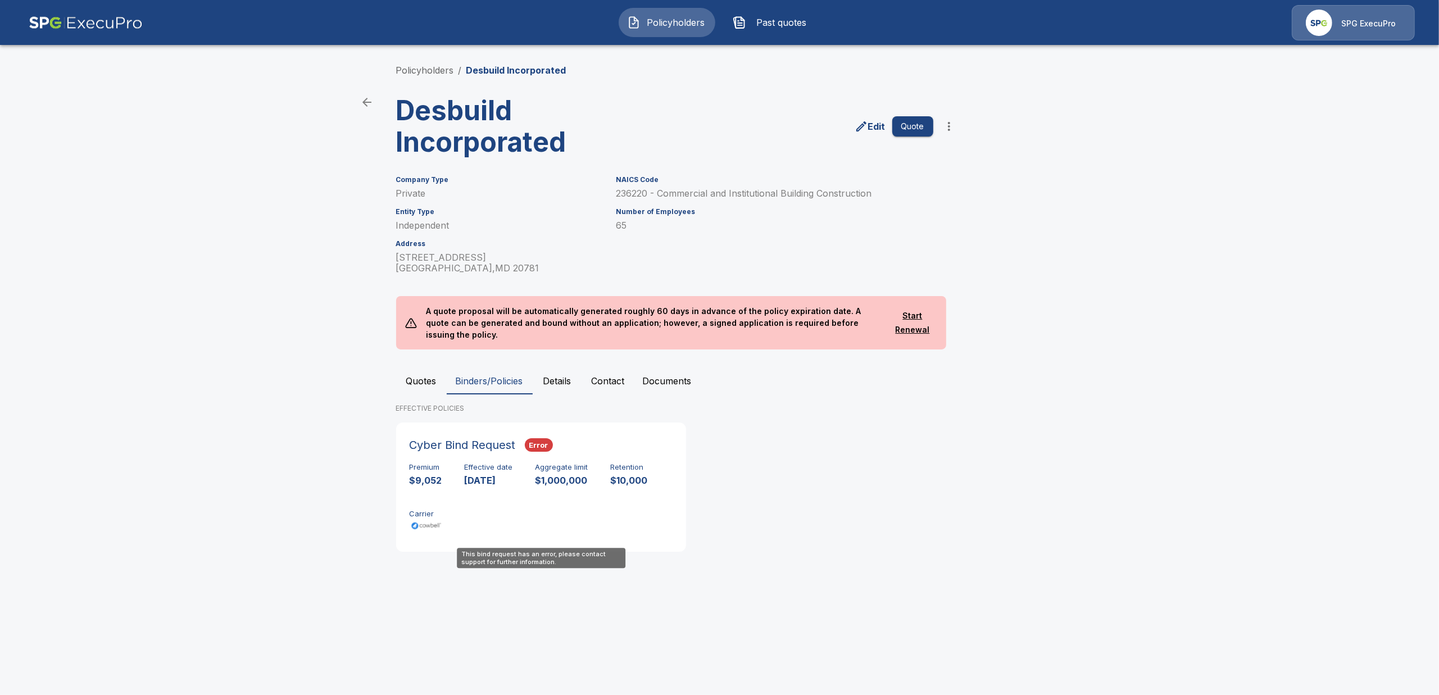
click at [481, 484] on div "Premium $9,052 Effective date 9/15/2025 Aggregate limit $1,000,000 Retention $1…" at bounding box center [541, 498] width 263 height 71
click at [427, 374] on button "Quotes" at bounding box center [421, 380] width 51 height 27
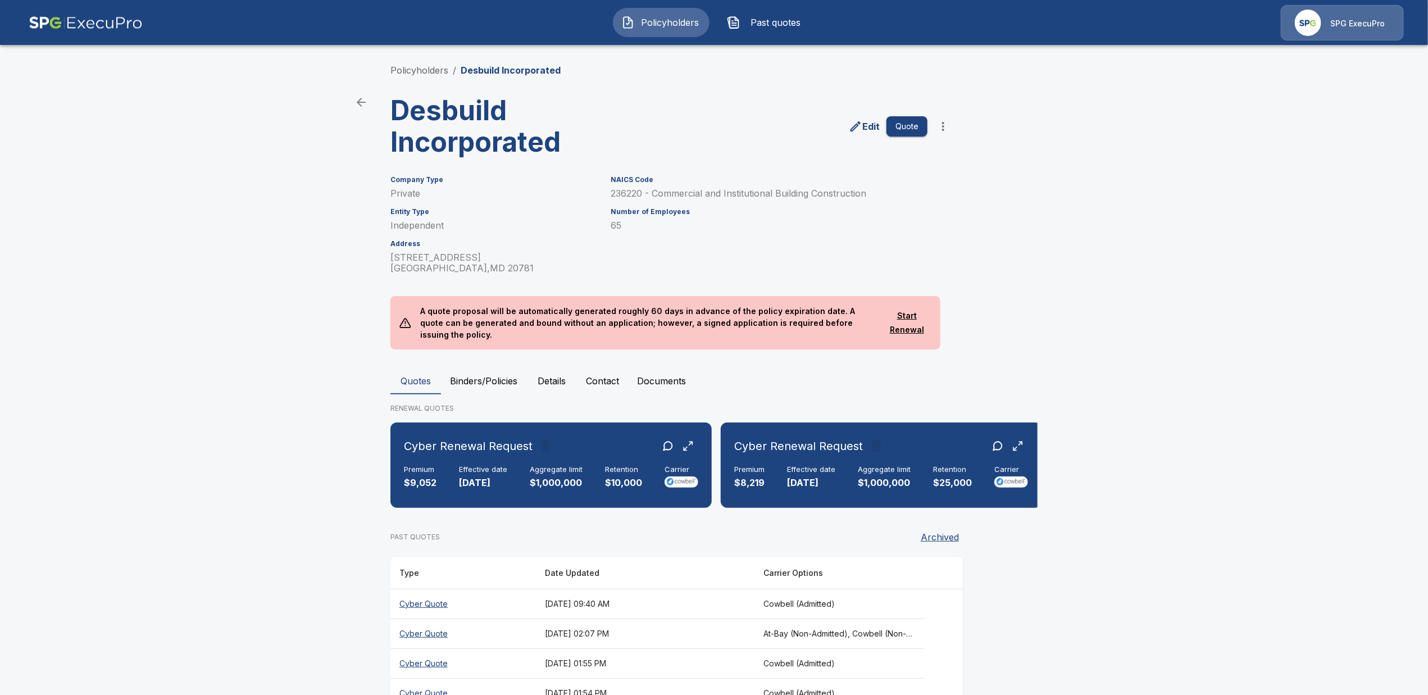
click at [431, 601] on th "Cyber Quote" at bounding box center [463, 604] width 146 height 30
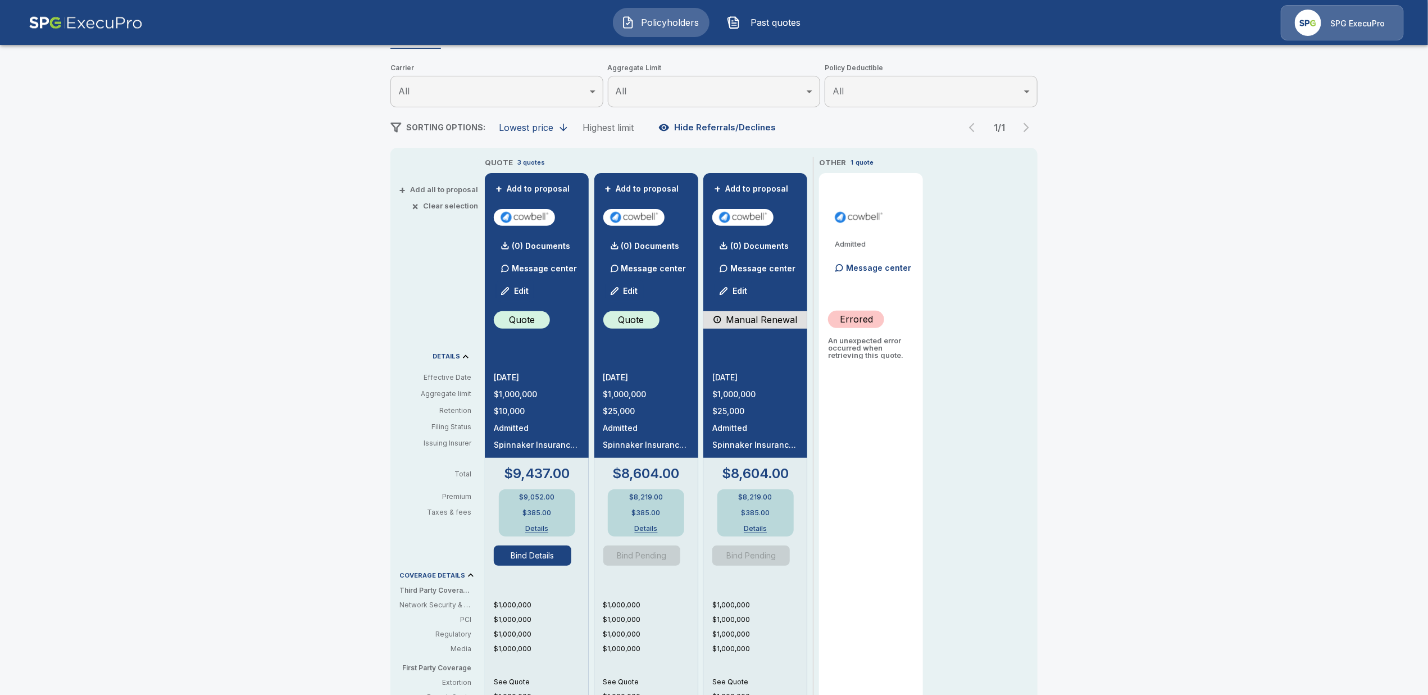
scroll to position [140, 0]
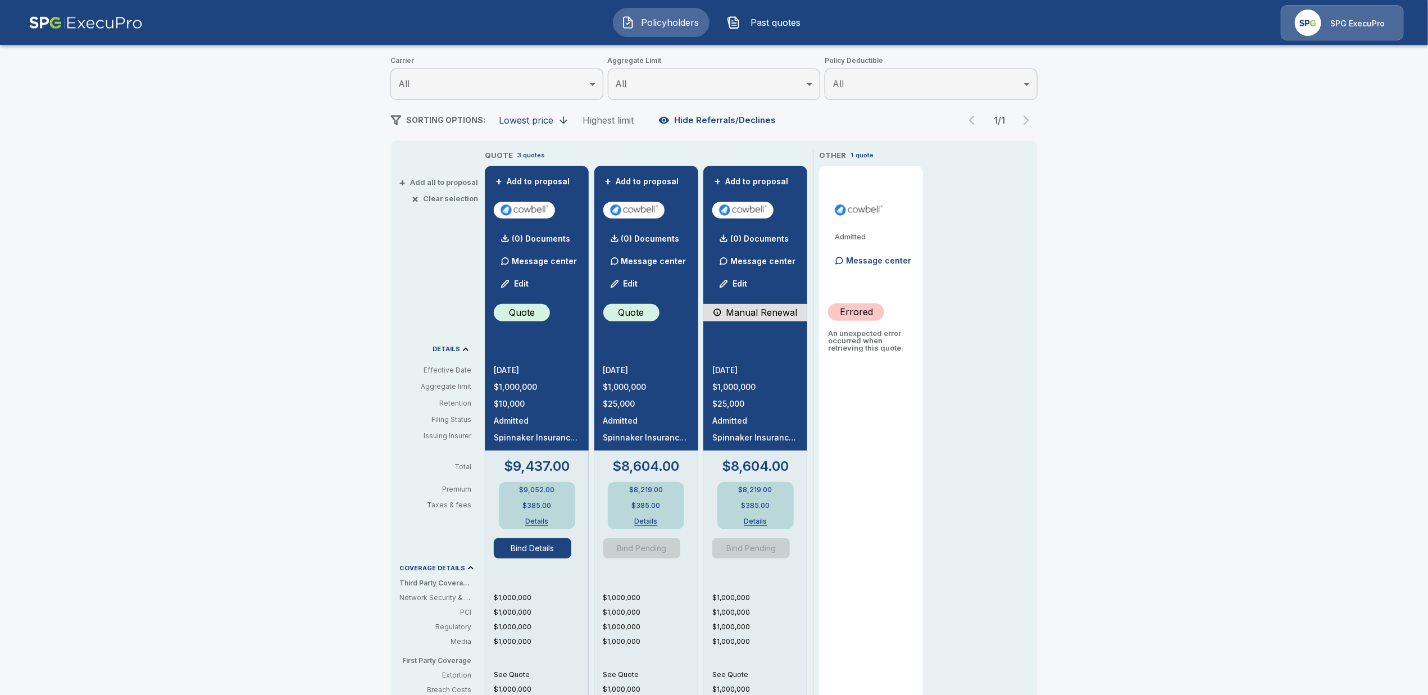
click at [541, 542] on button "Bind Details" at bounding box center [533, 548] width 78 height 20
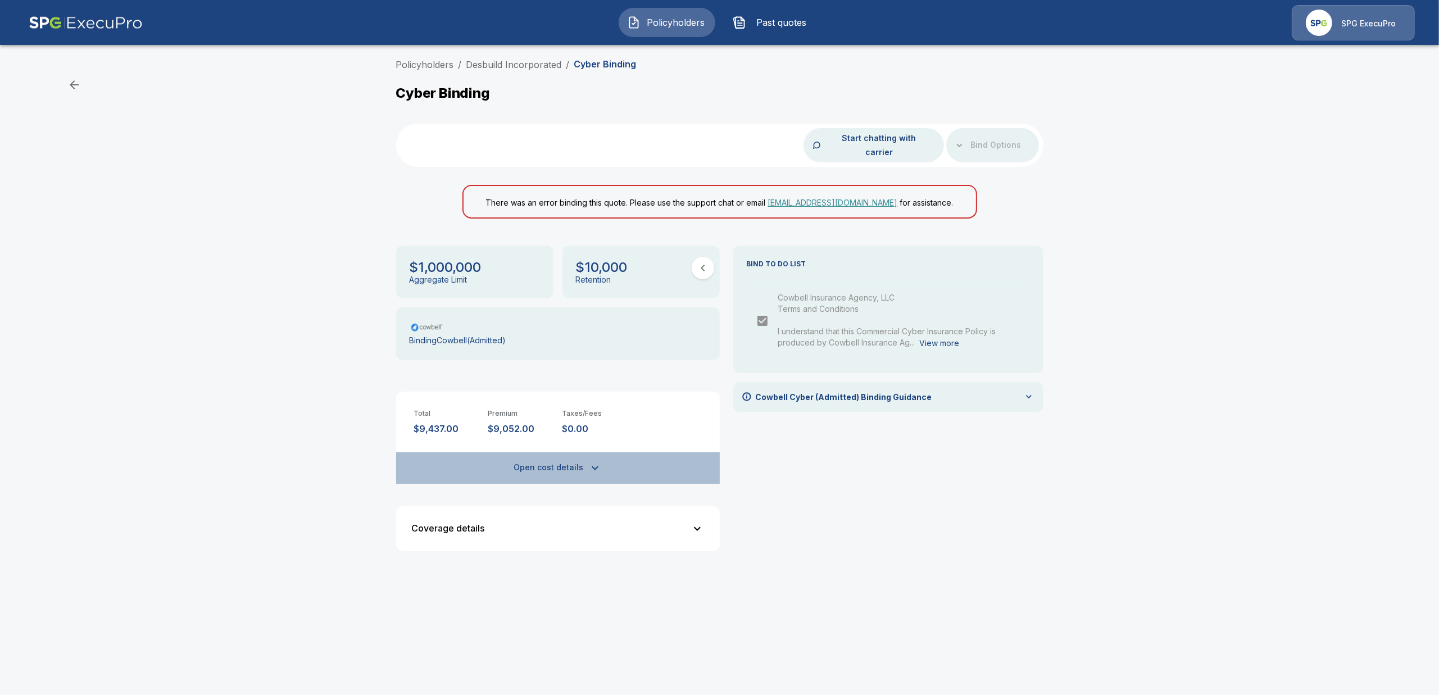
click at [563, 452] on button "Open cost details" at bounding box center [558, 467] width 324 height 31
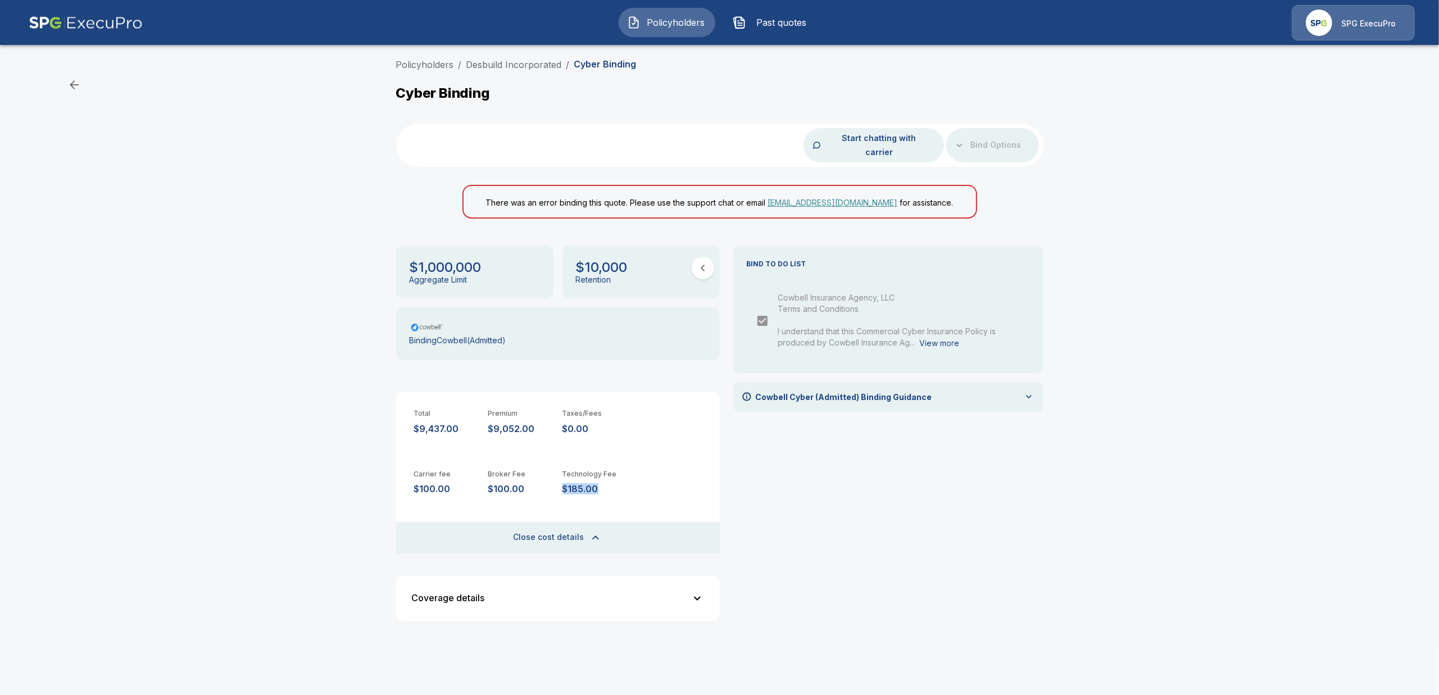
drag, startPoint x: 613, startPoint y: 470, endPoint x: 563, endPoint y: 476, distance: 49.9
click at [563, 484] on p "$185.00" at bounding box center [594, 489] width 65 height 11
copy p "$185.00"
drag, startPoint x: 524, startPoint y: 413, endPoint x: 486, endPoint y: 416, distance: 38.3
click at [486, 416] on div "Total $9,437.00 Premium $9,052.00 Taxes/Fees $0.00" at bounding box center [558, 413] width 324 height 43
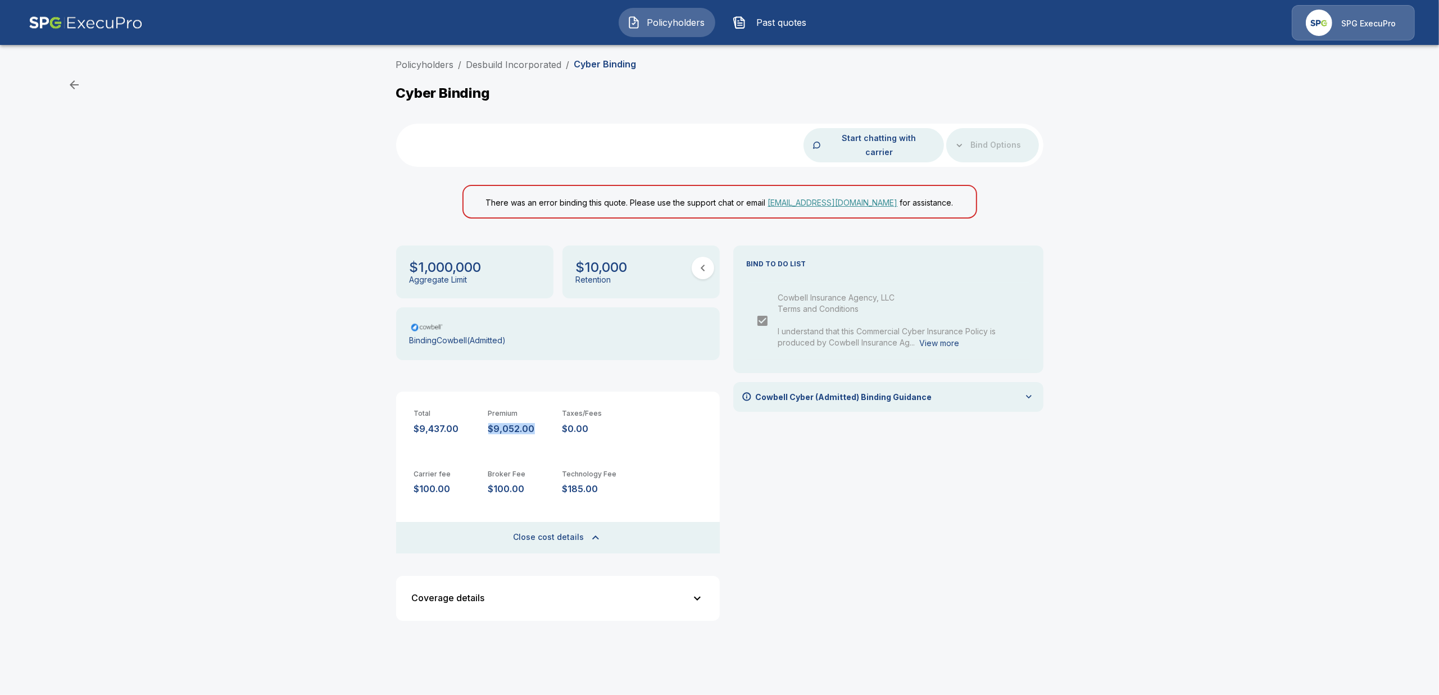
copy p "$9,052.00"
click at [880, 497] on div "BIND TO DO LIST Cowbell Insurance Agency, LLC Terms and Conditions I understand…" at bounding box center [888, 438] width 310 height 384
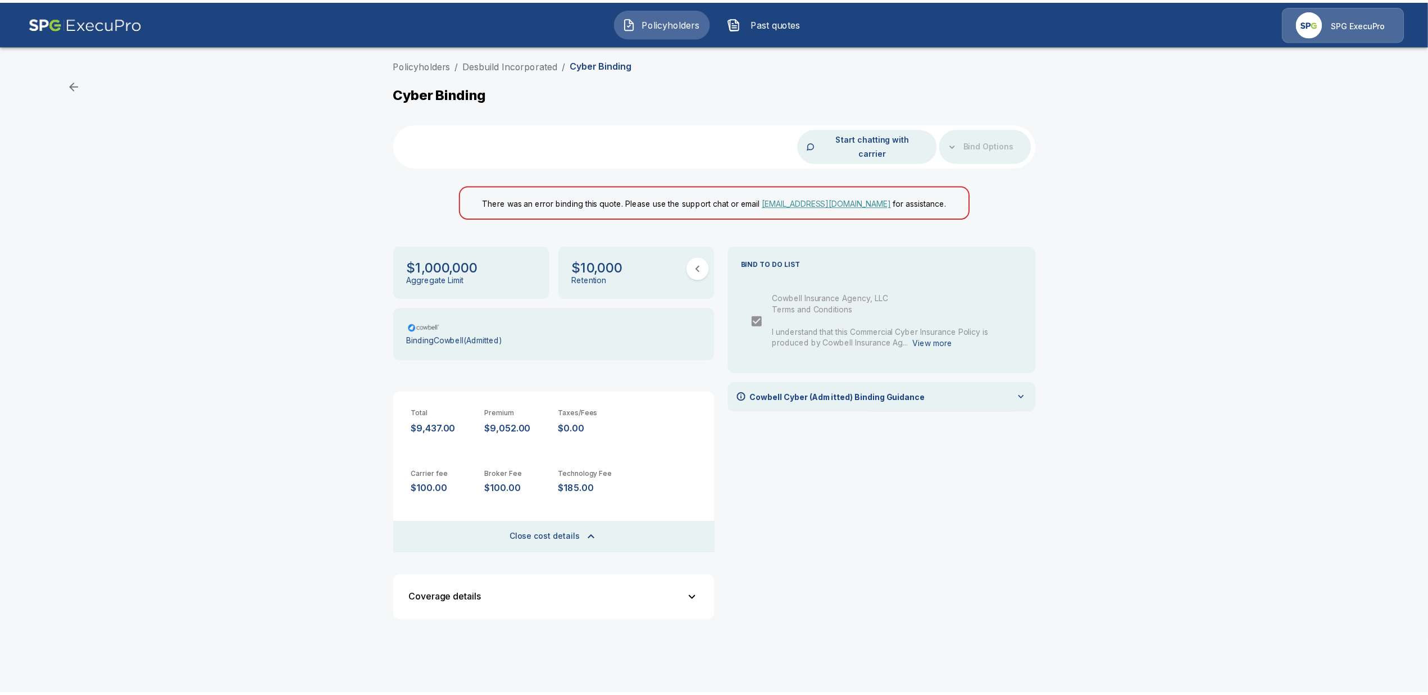
scroll to position [42, 0]
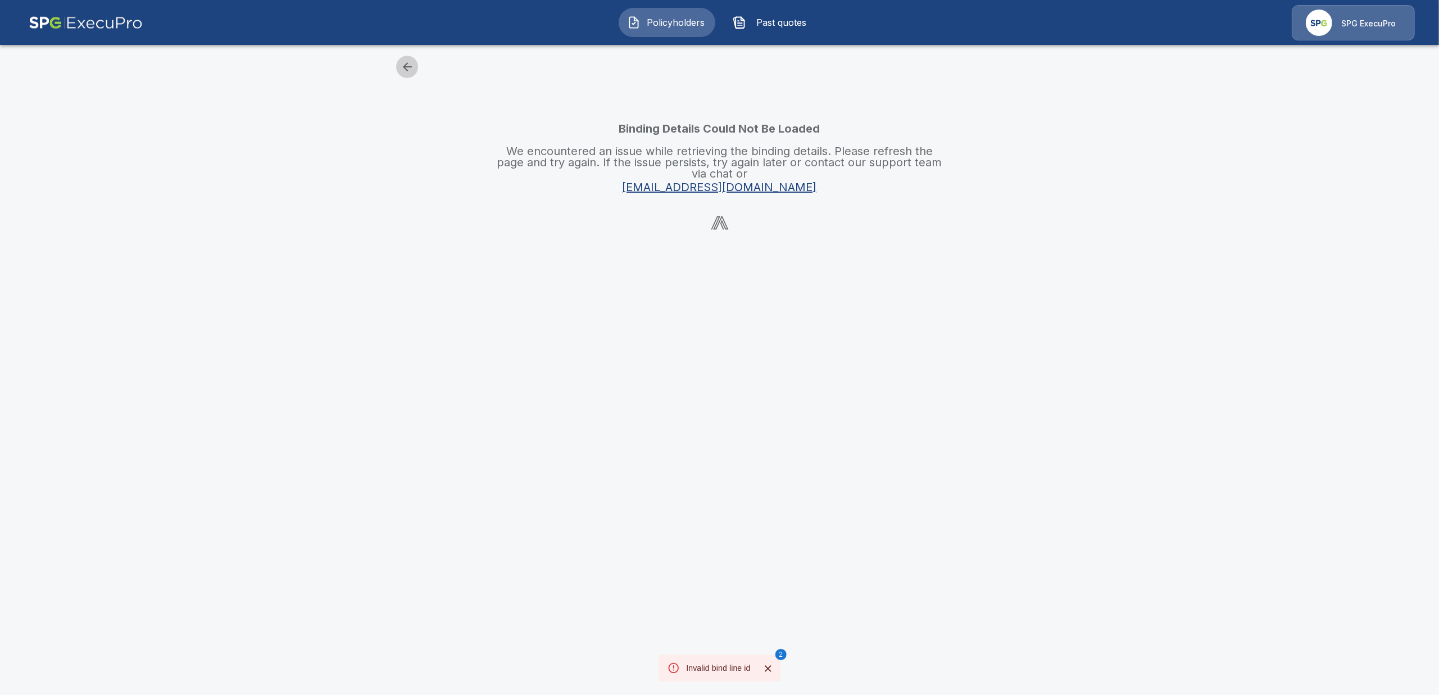
click at [403, 63] on icon "button" at bounding box center [407, 66] width 13 height 13
drag, startPoint x: 462, startPoint y: 131, endPoint x: 353, endPoint y: 135, distance: 109.1
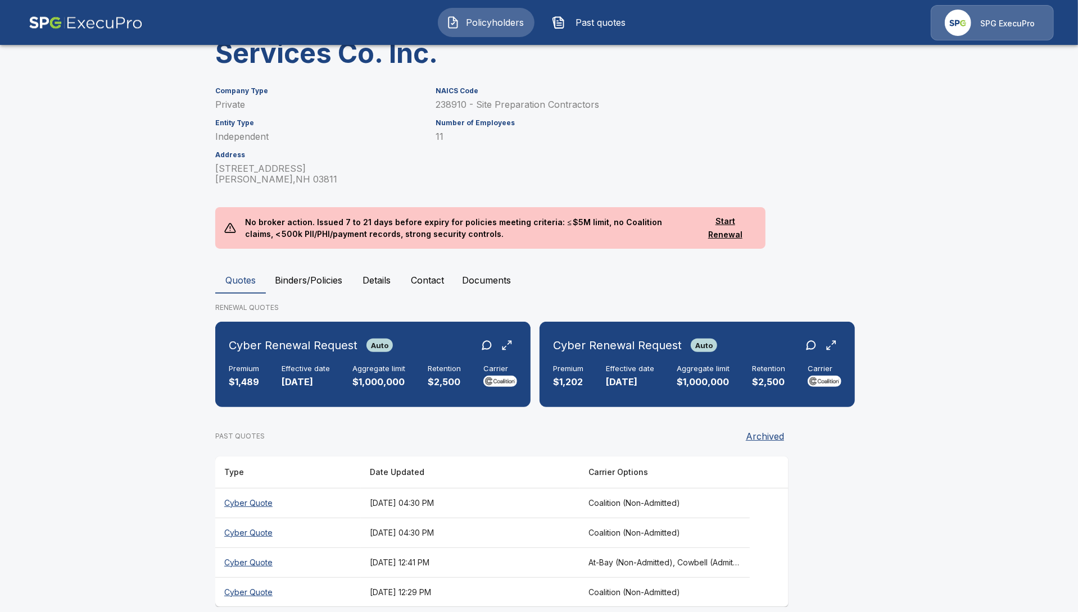
scroll to position [135, 0]
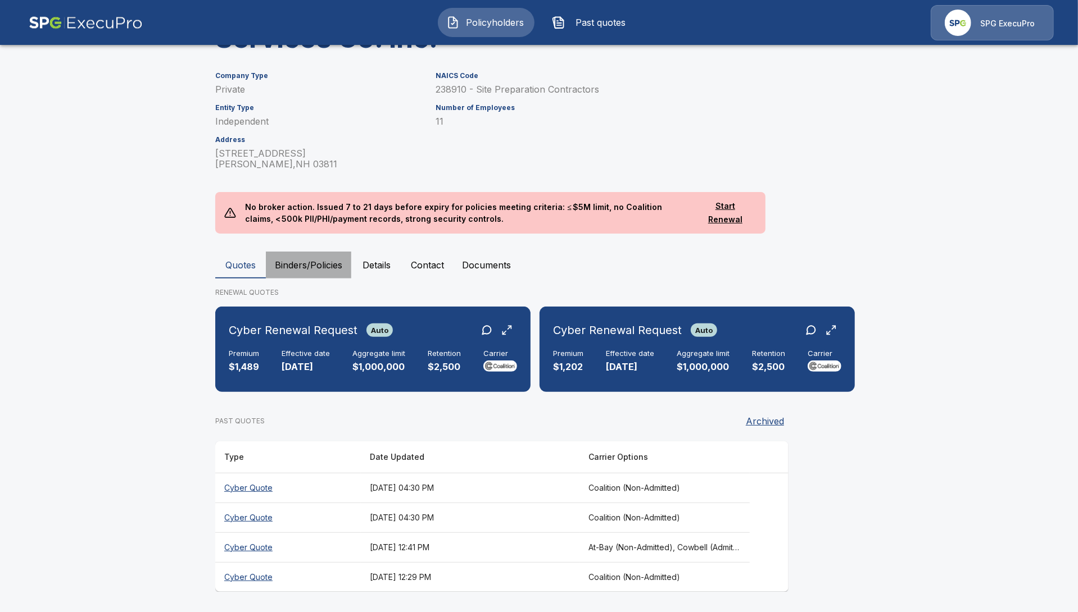
click at [312, 268] on button "Binders/Policies" at bounding box center [308, 265] width 85 height 27
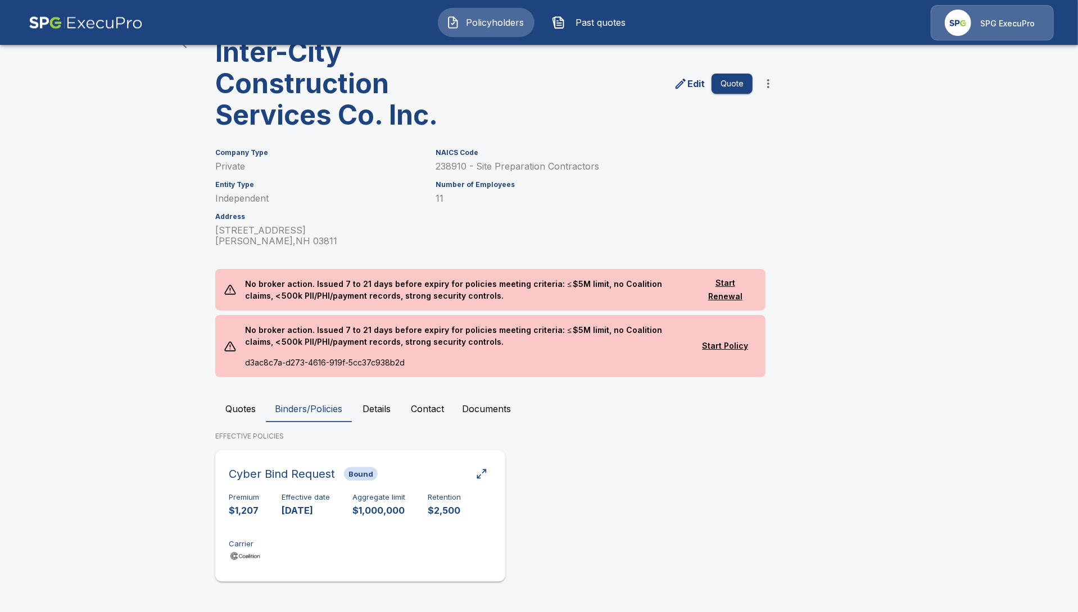
click at [296, 513] on p "[DATE]" at bounding box center [305, 511] width 48 height 13
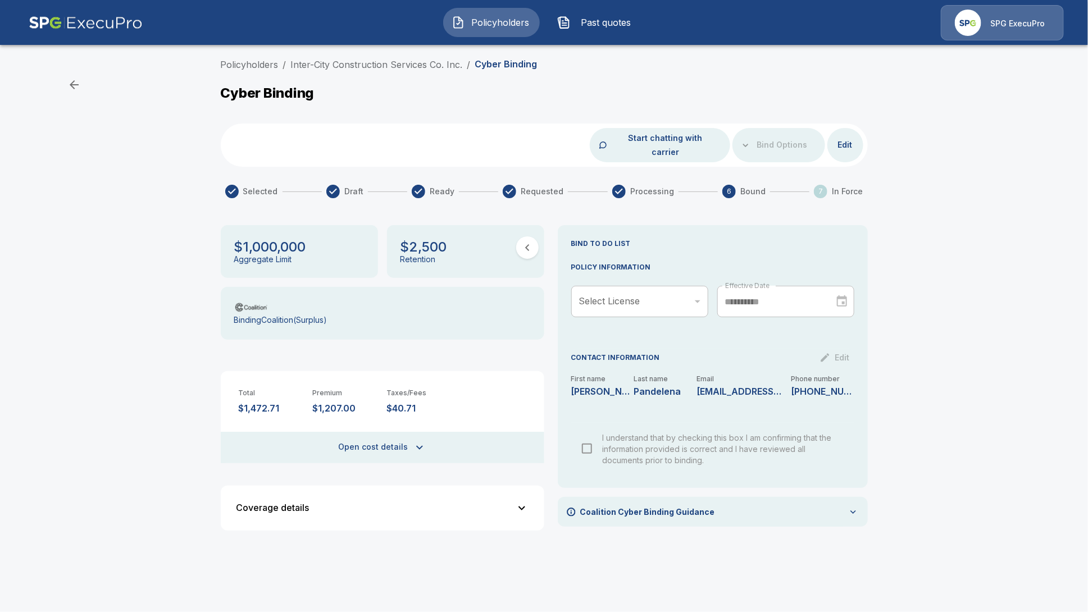
click at [424, 503] on div "Coverage details" at bounding box center [376, 508] width 279 height 10
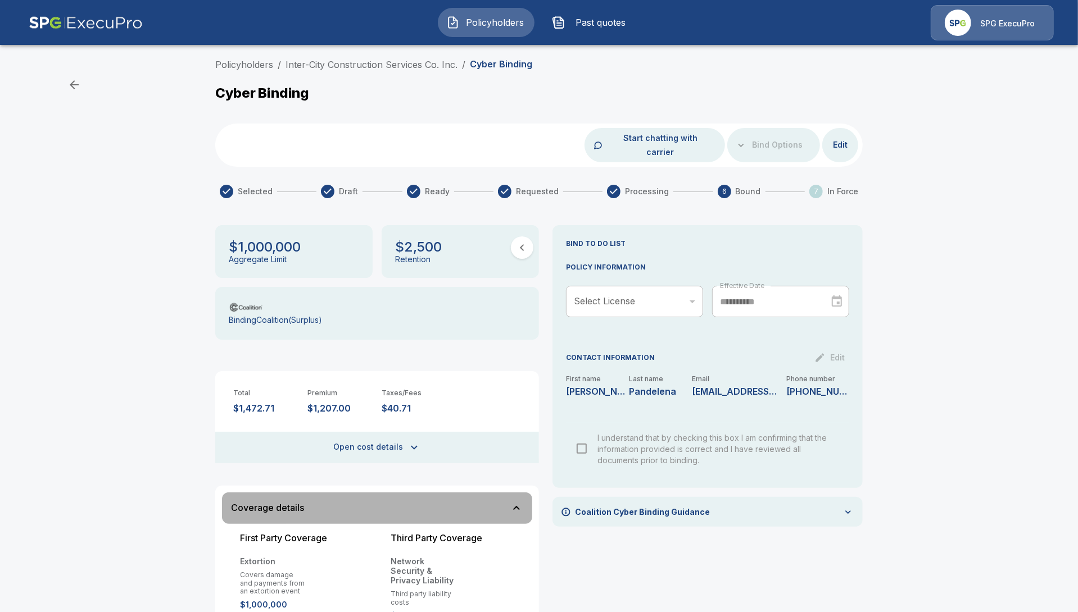
click at [424, 503] on div "Coverage details" at bounding box center [370, 508] width 279 height 10
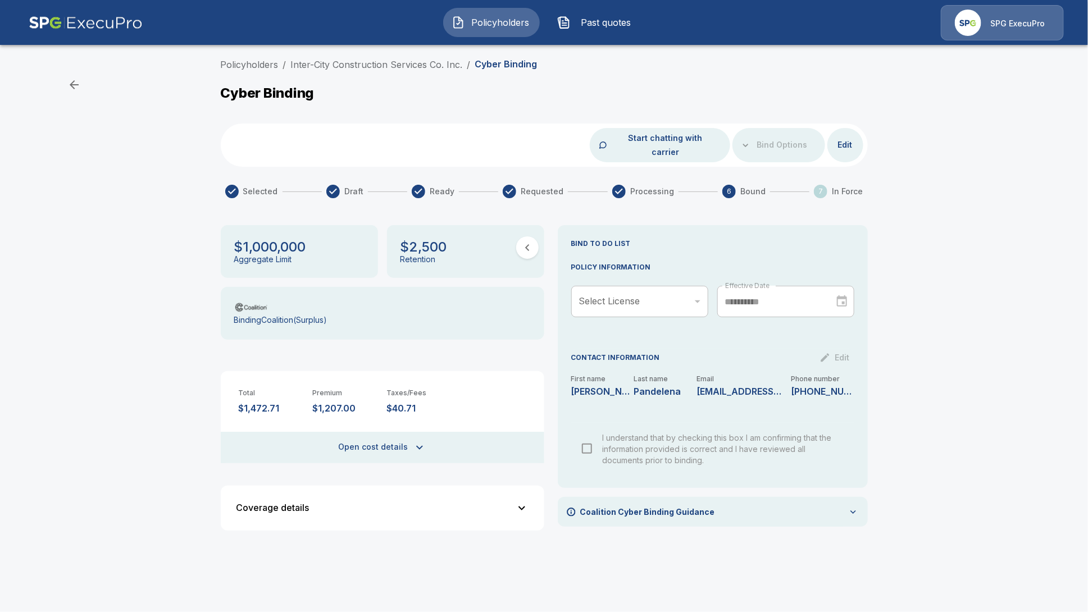
click at [655, 286] on div "​" at bounding box center [639, 301] width 137 height 31
click at [647, 290] on div "​" at bounding box center [639, 301] width 137 height 31
click at [348, 432] on button "Open cost details" at bounding box center [383, 447] width 324 height 31
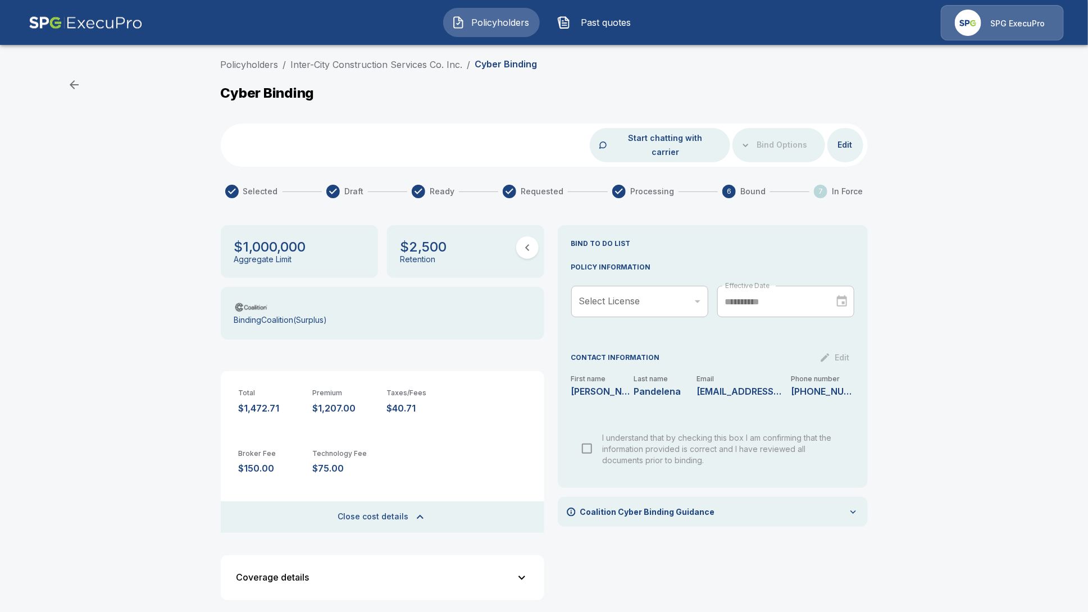
click at [360, 510] on button "Close cost details" at bounding box center [383, 517] width 324 height 31
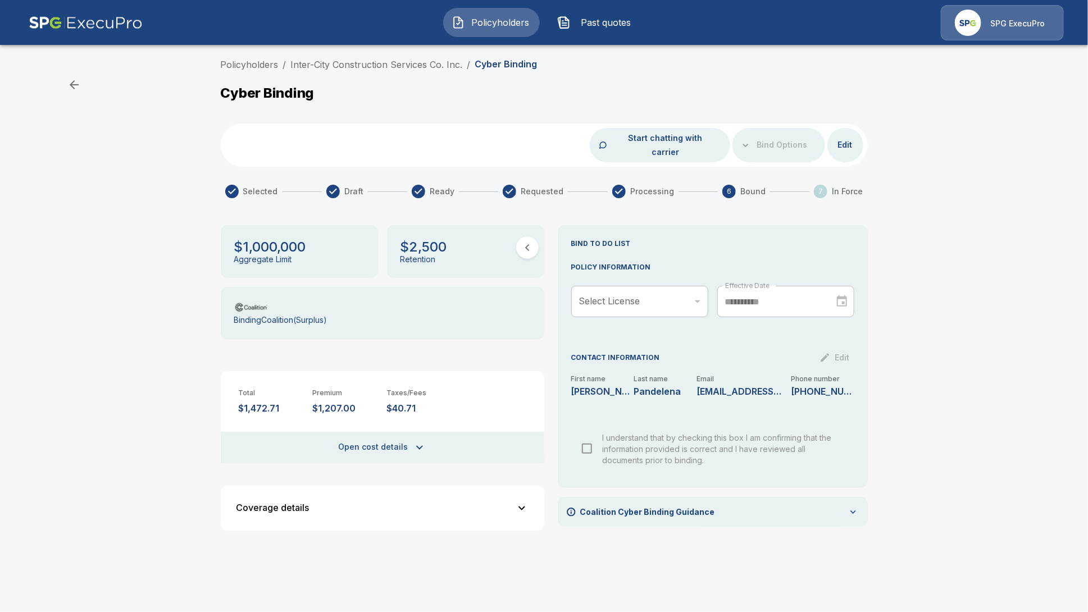
click at [378, 432] on button "Open cost details" at bounding box center [383, 447] width 324 height 31
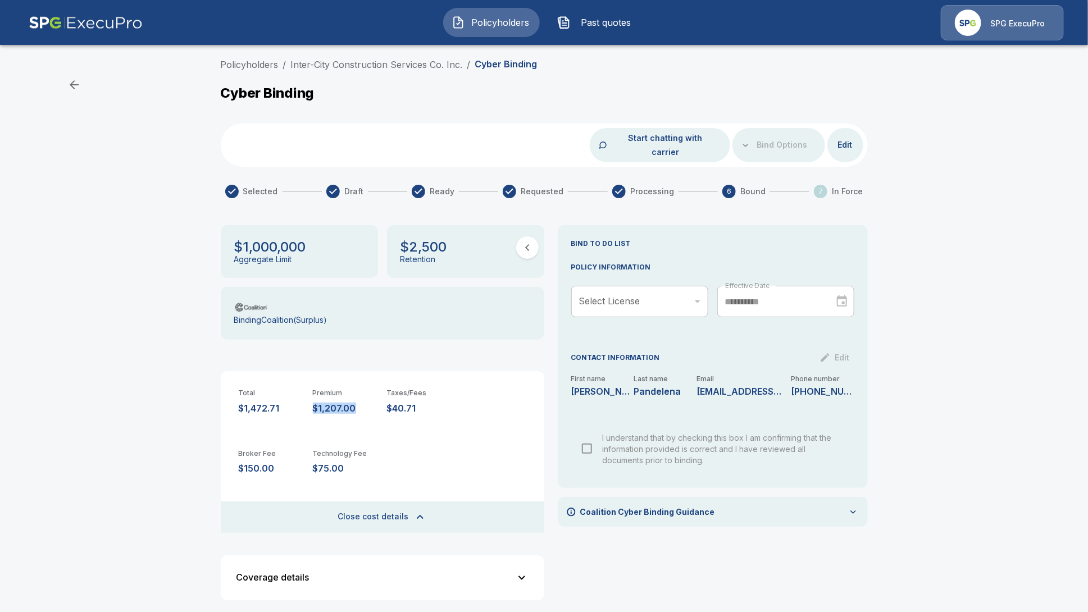
drag, startPoint x: 360, startPoint y: 392, endPoint x: 312, endPoint y: 396, distance: 47.9
click at [312, 396] on div "Total $1,472.71 Premium $1,207.00 Taxes/Fees $40.71" at bounding box center [383, 392] width 324 height 43
copy p "$1,207.00"
click at [362, 432] on div "Broker Fee $150.00 Technology Fee $75.00" at bounding box center [383, 462] width 324 height 61
click at [360, 403] on p "$1,207.00" at bounding box center [345, 408] width 65 height 11
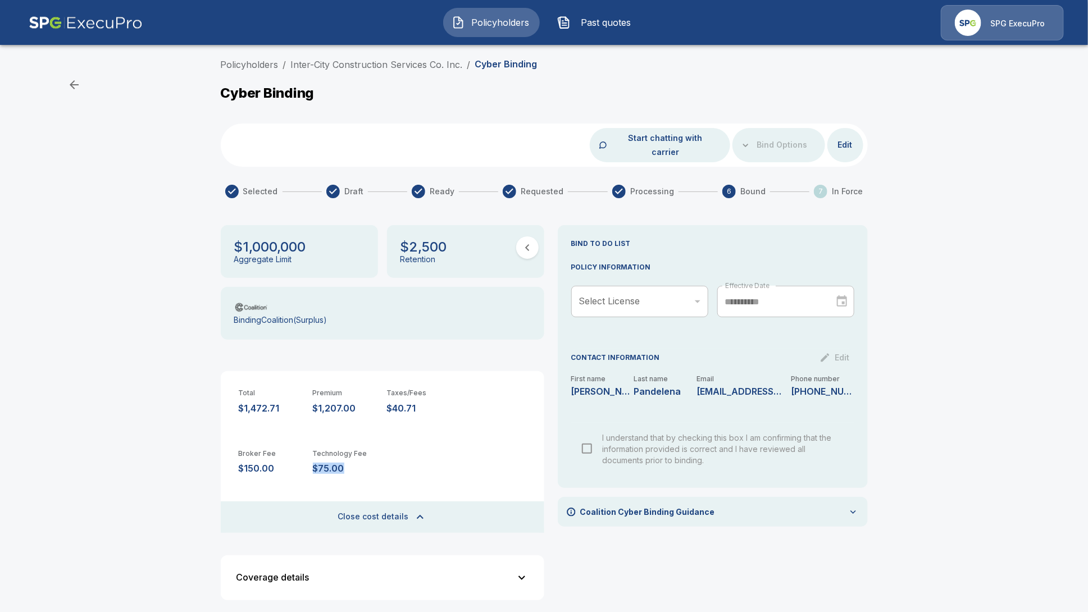
drag, startPoint x: 360, startPoint y: 456, endPoint x: 310, endPoint y: 463, distance: 50.5
click at [310, 463] on div "Broker Fee $150.00 Technology Fee $75.00" at bounding box center [383, 462] width 324 height 61
copy p "$75.00"
drag, startPoint x: 92, startPoint y: 228, endPoint x: 115, endPoint y: 216, distance: 25.9
click at [93, 228] on div "Policyholders / Inter-City Construction Services Co. Inc. / Cyber Binding Cyber…" at bounding box center [544, 338] width 1088 height 570
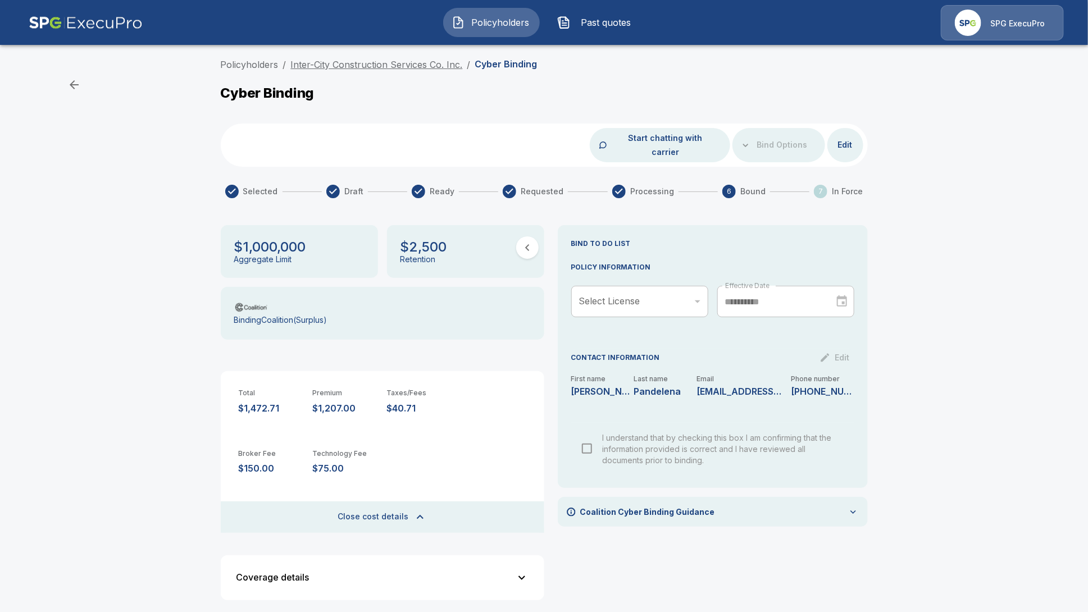
click at [361, 60] on link "Inter-City Construction Services Co. Inc." at bounding box center [377, 64] width 172 height 11
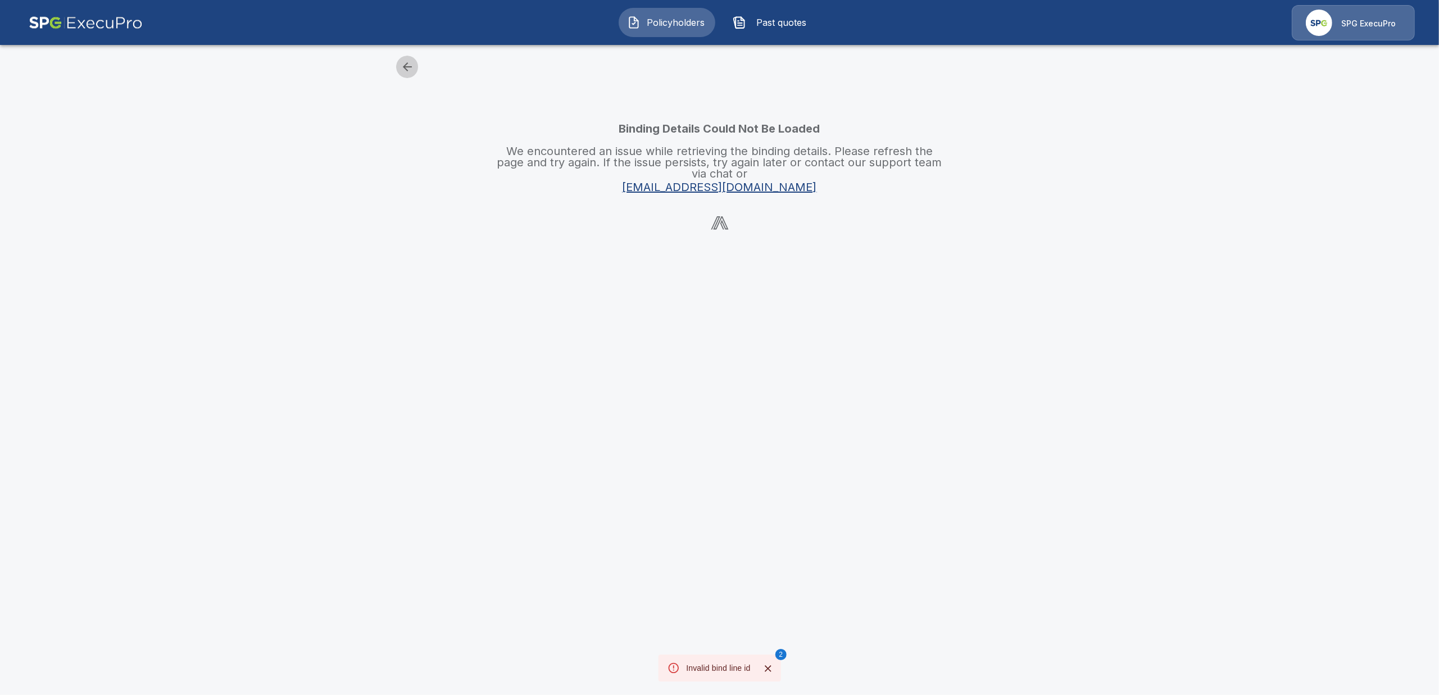
click at [402, 65] on icon "button" at bounding box center [407, 66] width 13 height 13
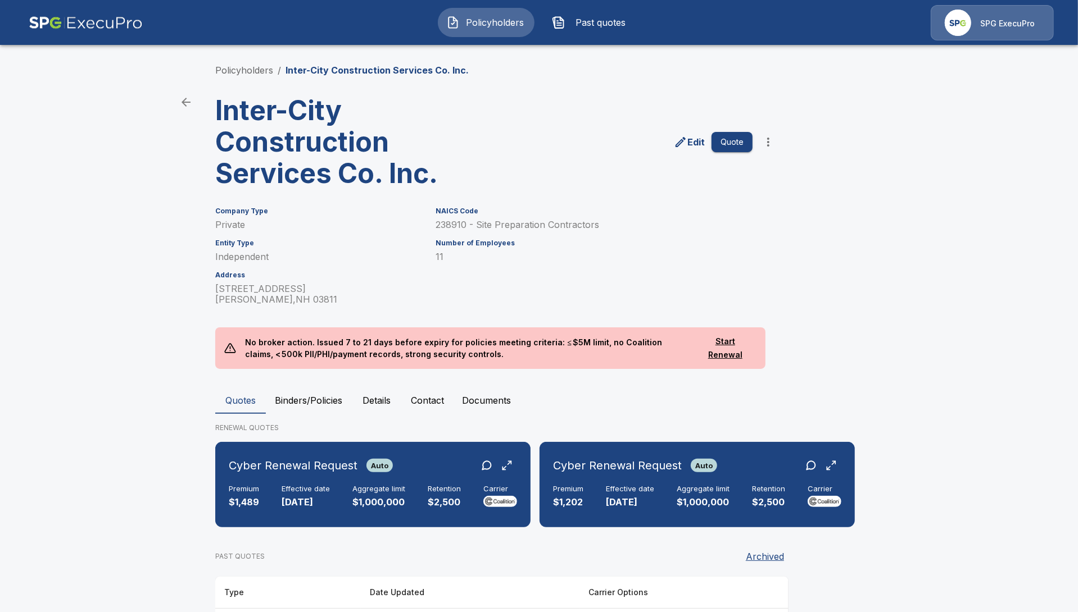
click at [432, 392] on button "Contact" at bounding box center [427, 400] width 51 height 27
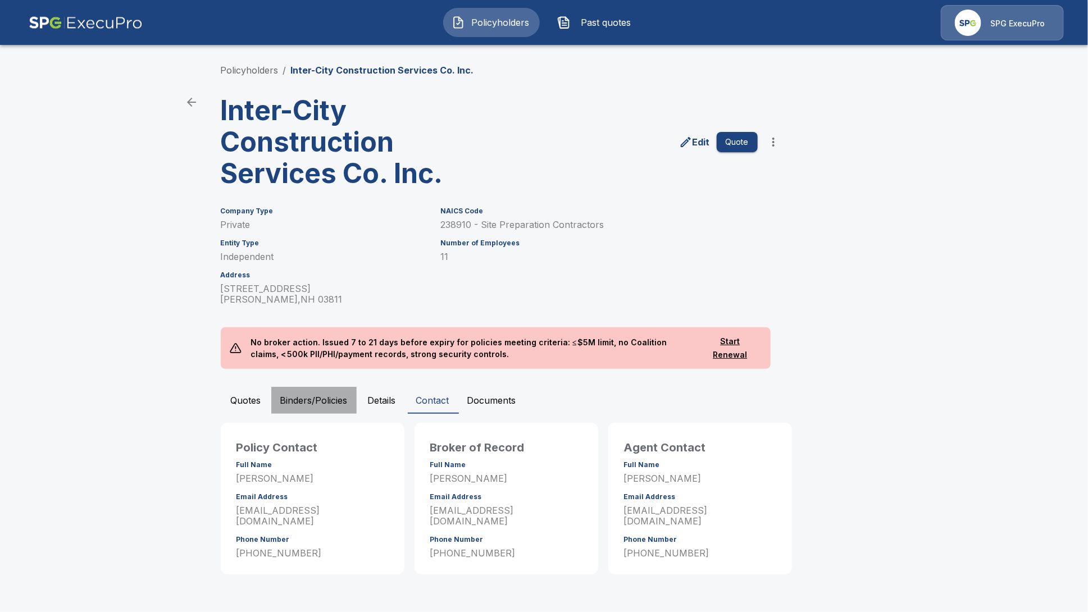
click at [321, 408] on button "Binders/Policies" at bounding box center [313, 400] width 85 height 27
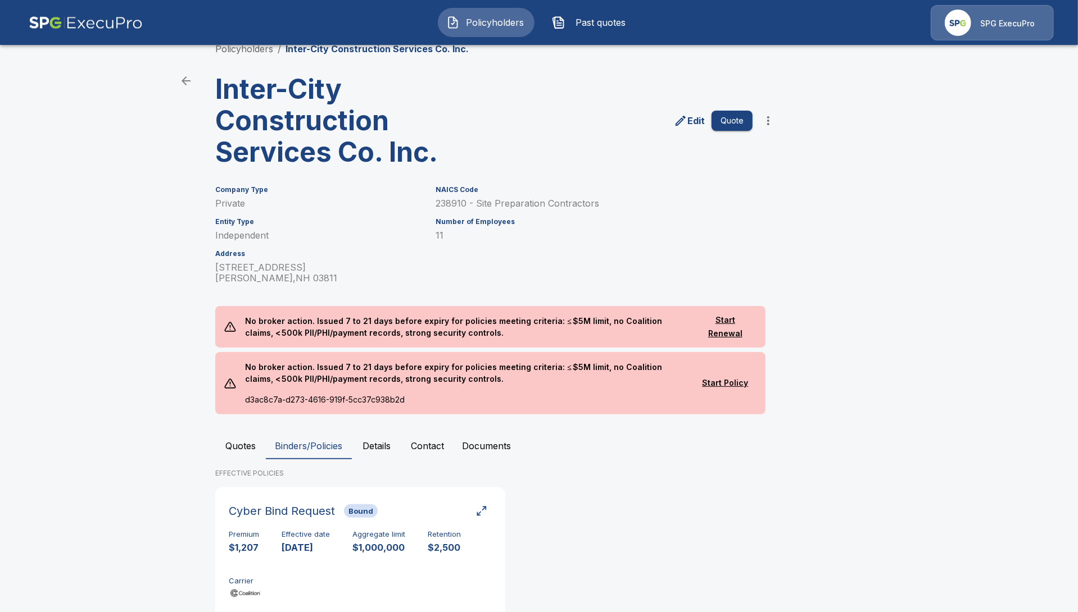
scroll to position [58, 0]
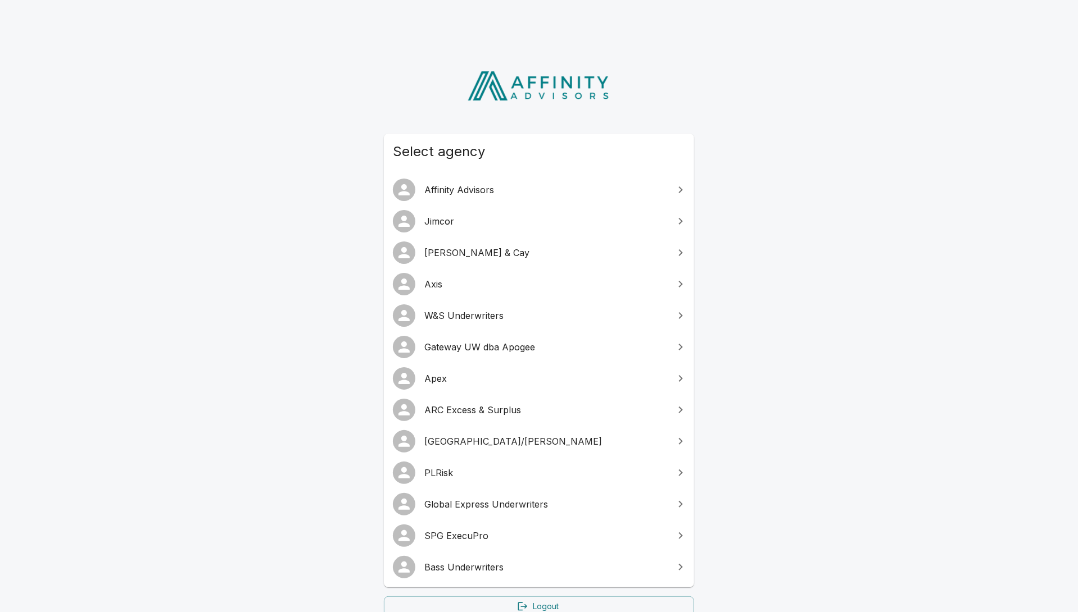
click at [482, 310] on span "W&S Underwriters" at bounding box center [545, 315] width 243 height 13
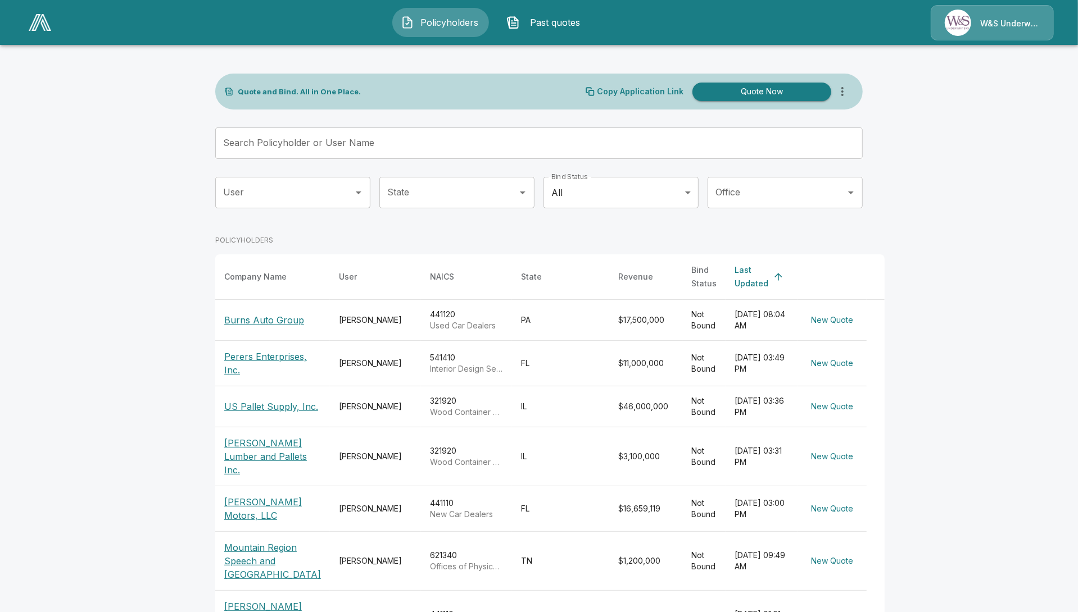
click at [346, 140] on input "Search Policyholder or User Name" at bounding box center [532, 143] width 635 height 31
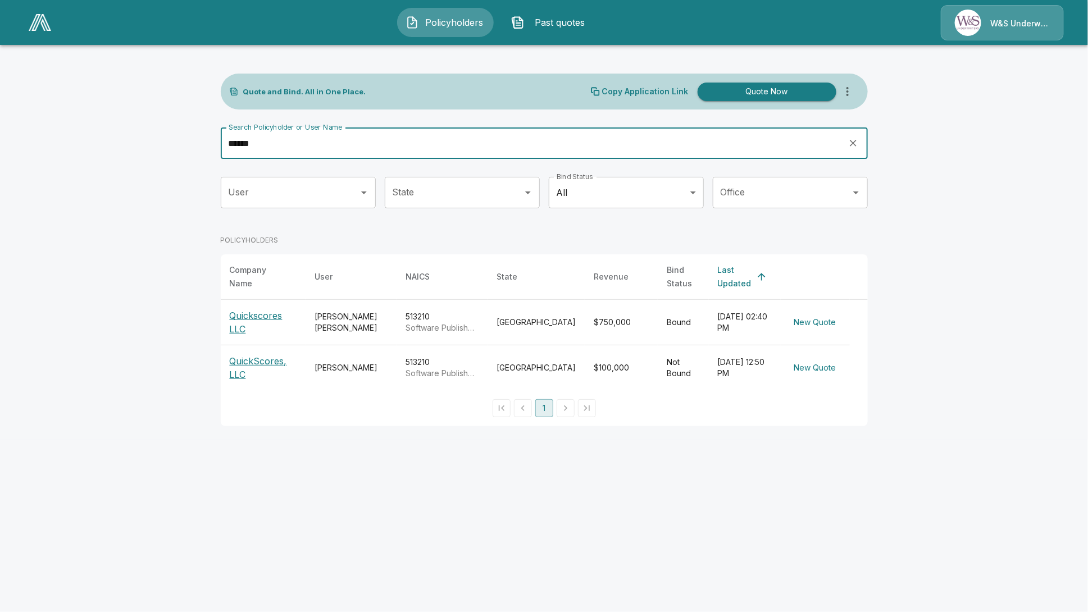
type input "******"
click at [297, 320] on p "Quickscores LLC" at bounding box center [263, 322] width 67 height 27
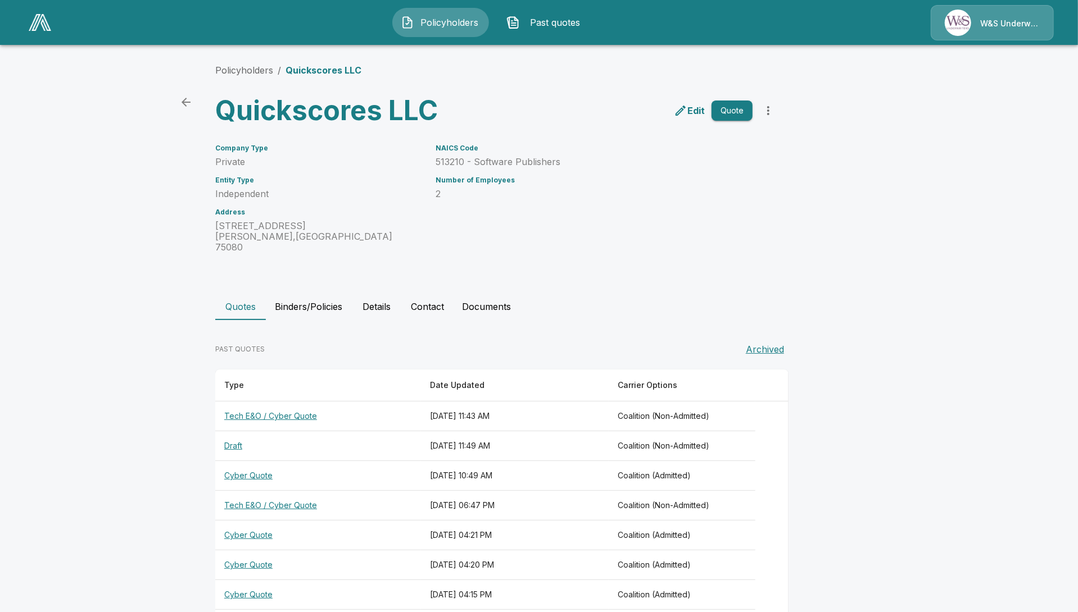
click at [315, 293] on button "Binders/Policies" at bounding box center [308, 306] width 85 height 27
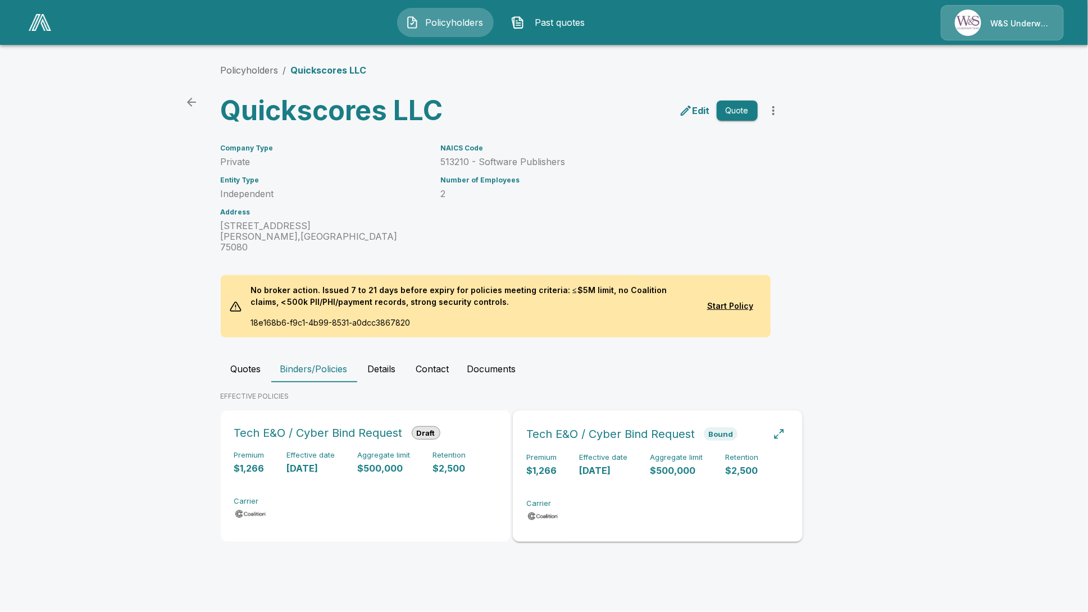
click at [634, 469] on div "Premium $1,266 Effective date 9/15/2025 Aggregate limit $500,000 Retention $2,5…" at bounding box center [657, 488] width 263 height 71
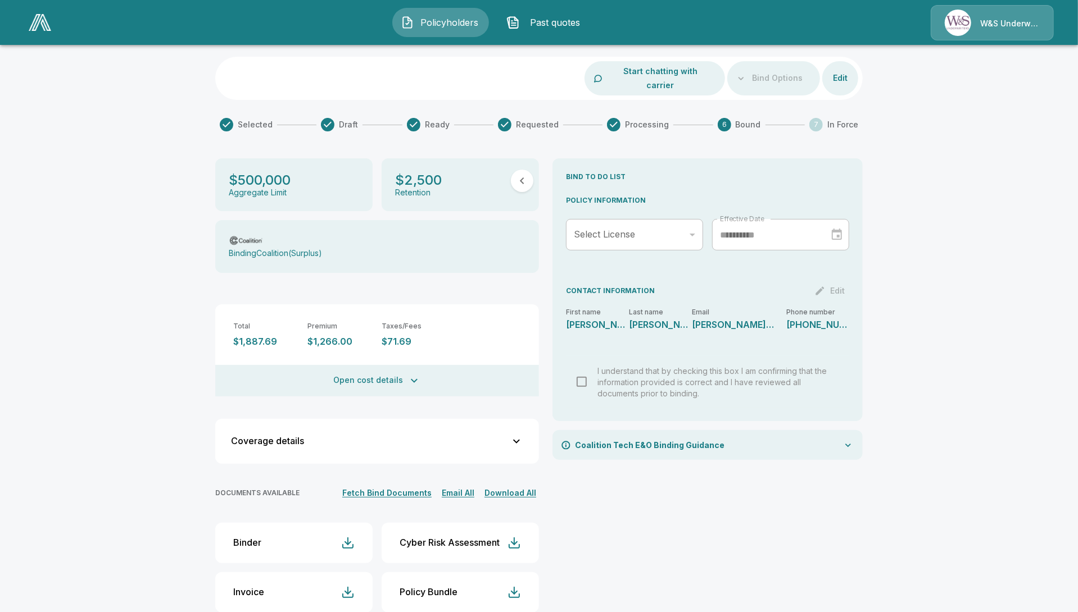
scroll to position [70, 0]
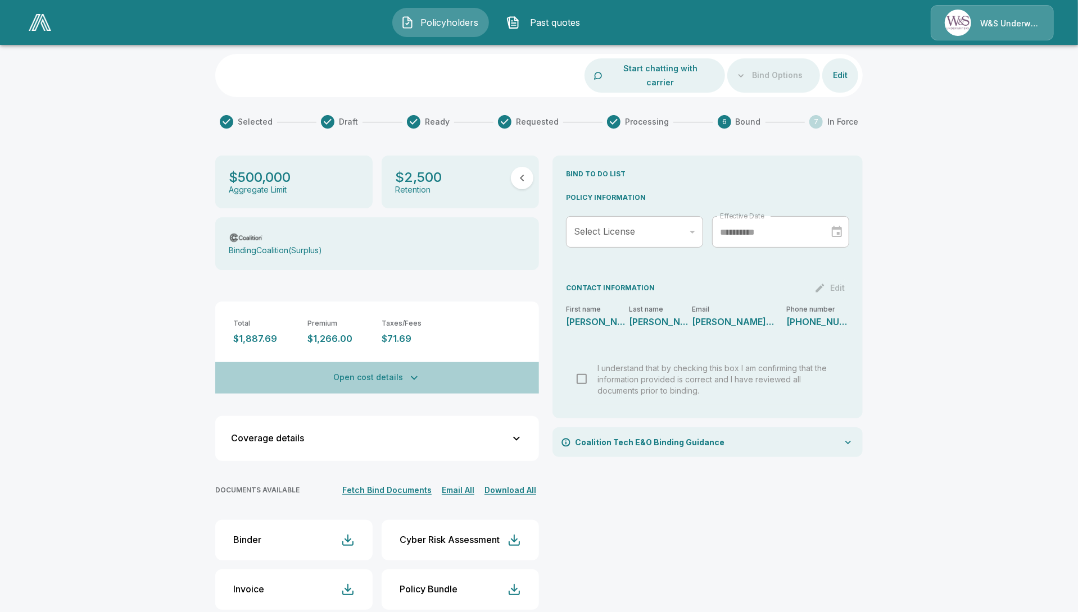
drag, startPoint x: 391, startPoint y: 353, endPoint x: 382, endPoint y: 363, distance: 13.5
click at [384, 362] on button "Open cost details" at bounding box center [377, 377] width 324 height 31
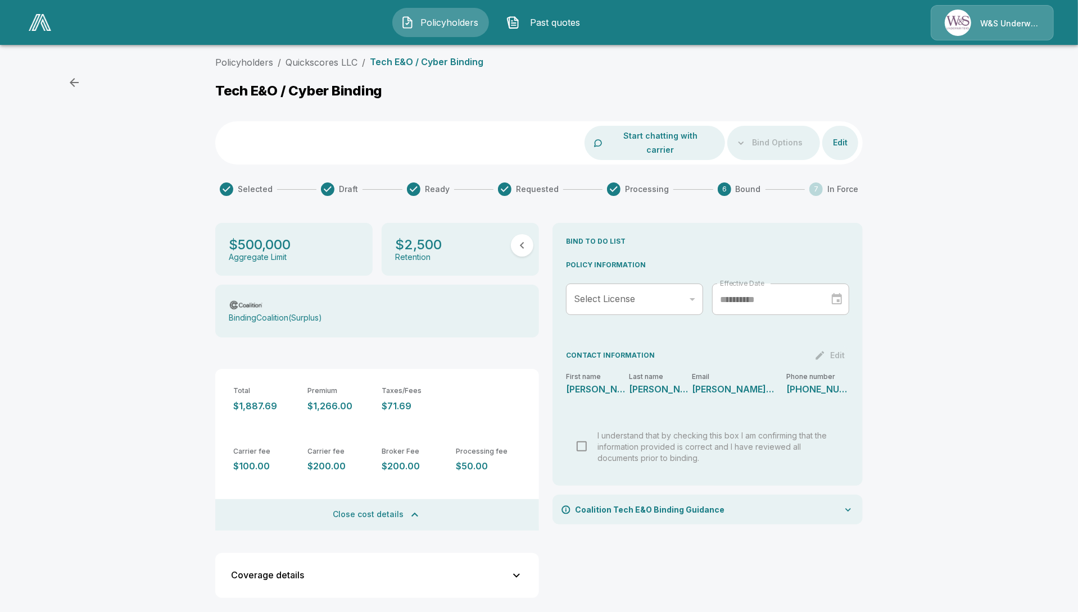
scroll to position [0, 0]
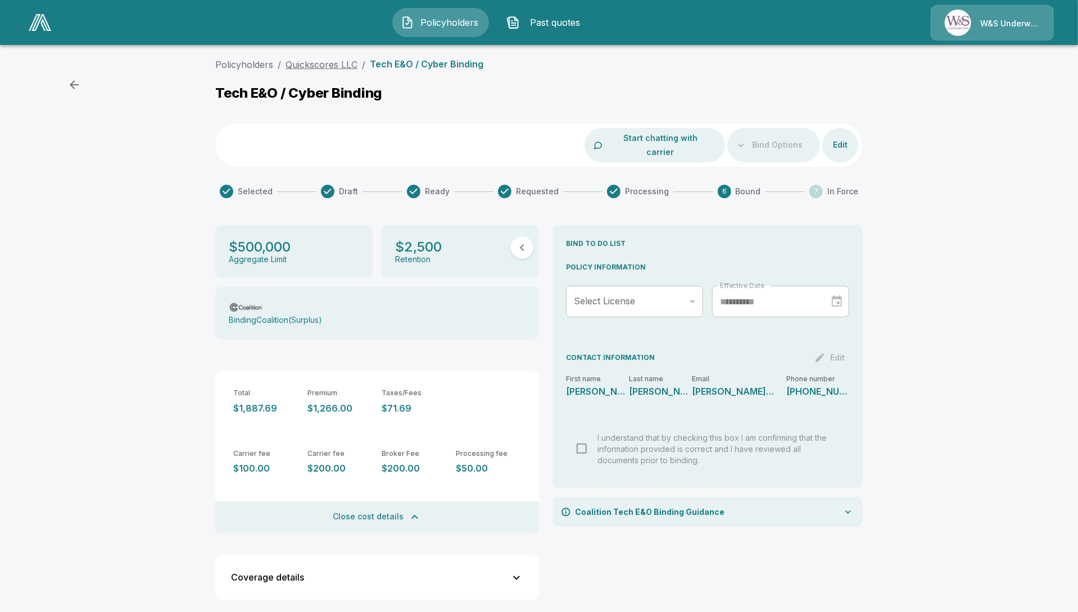
click at [312, 66] on link "Quickscores LLC" at bounding box center [321, 64] width 72 height 11
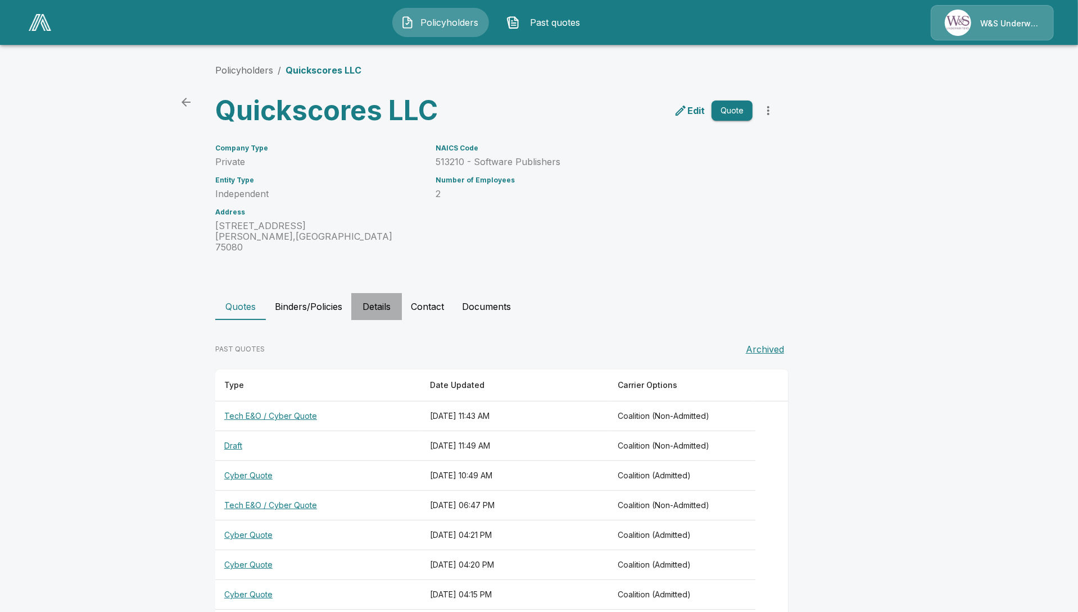
click at [390, 293] on button "Details" at bounding box center [376, 306] width 51 height 27
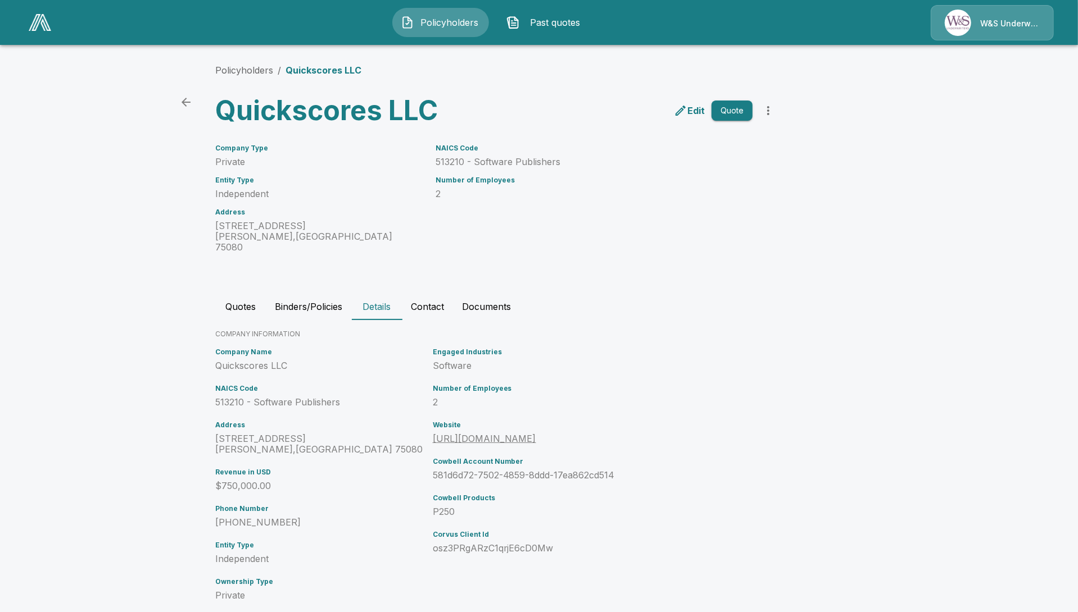
click at [247, 298] on button "Quotes" at bounding box center [240, 306] width 51 height 27
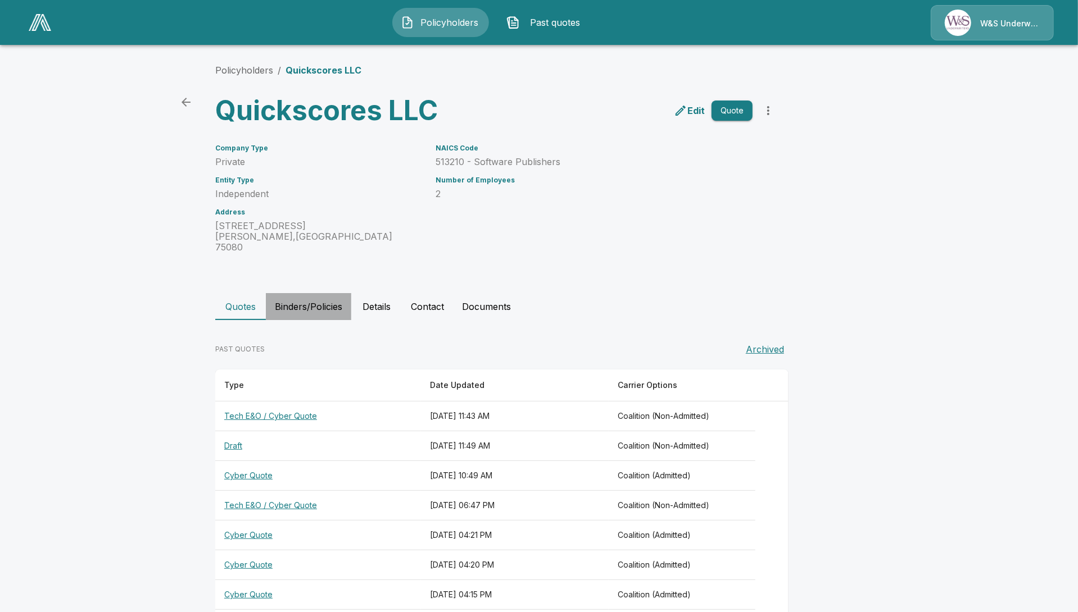
drag, startPoint x: 306, startPoint y: 290, endPoint x: 322, endPoint y: 296, distance: 17.1
click at [309, 293] on button "Binders/Policies" at bounding box center [308, 306] width 85 height 27
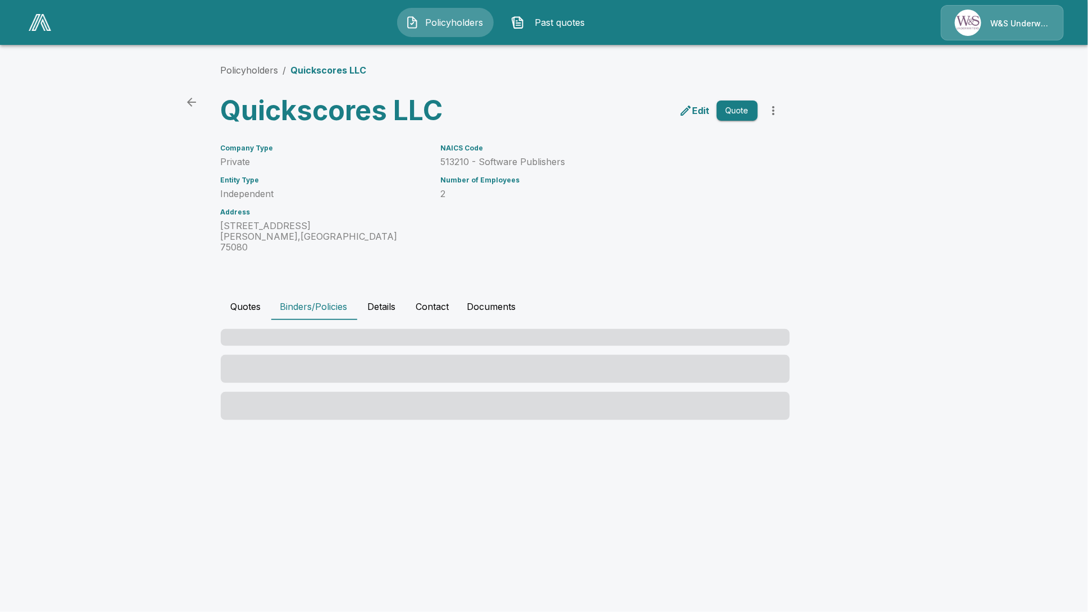
click at [396, 301] on button "Details" at bounding box center [382, 306] width 51 height 27
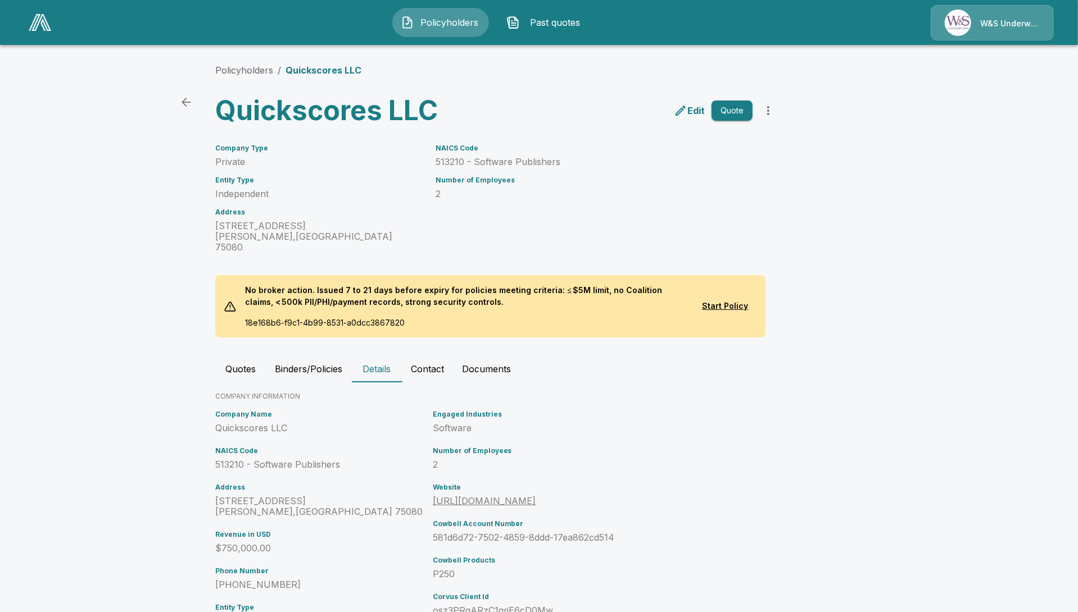
click at [315, 359] on button "Binders/Policies" at bounding box center [308, 369] width 85 height 27
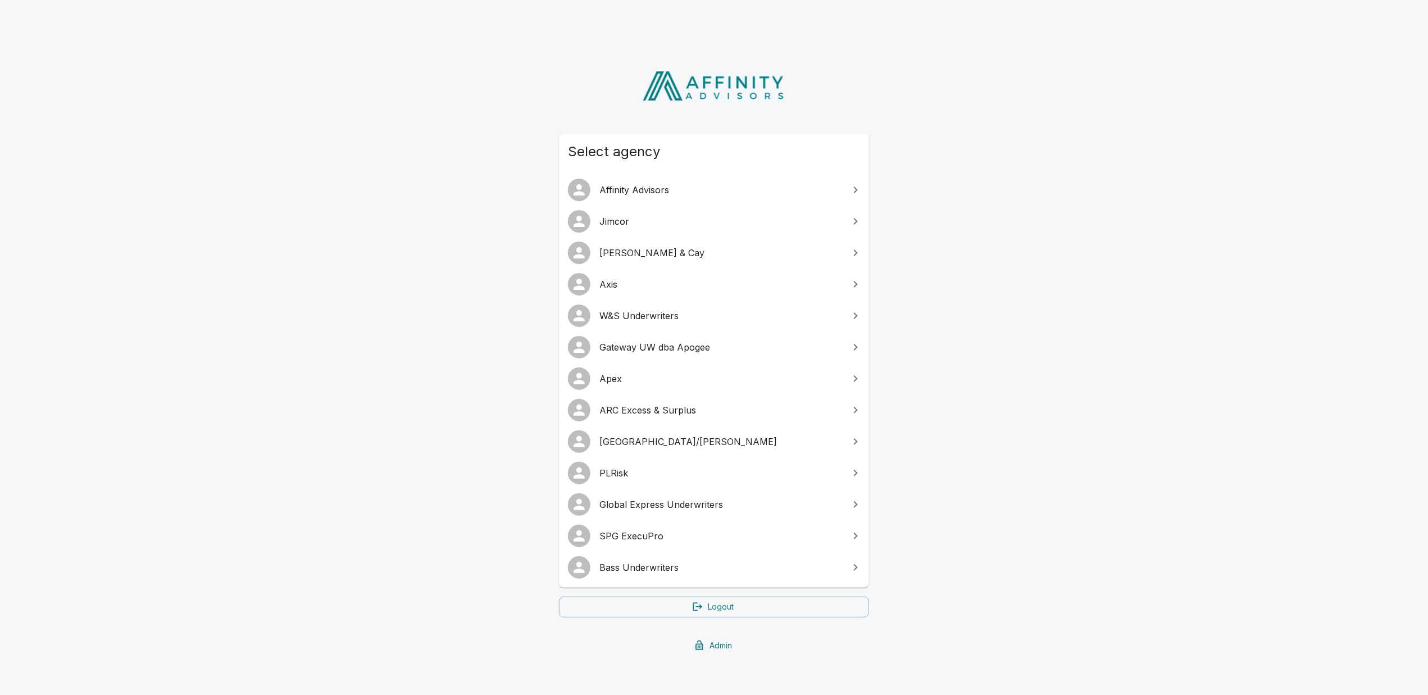
click at [703, 229] on link "Jimcor" at bounding box center [714, 221] width 310 height 31
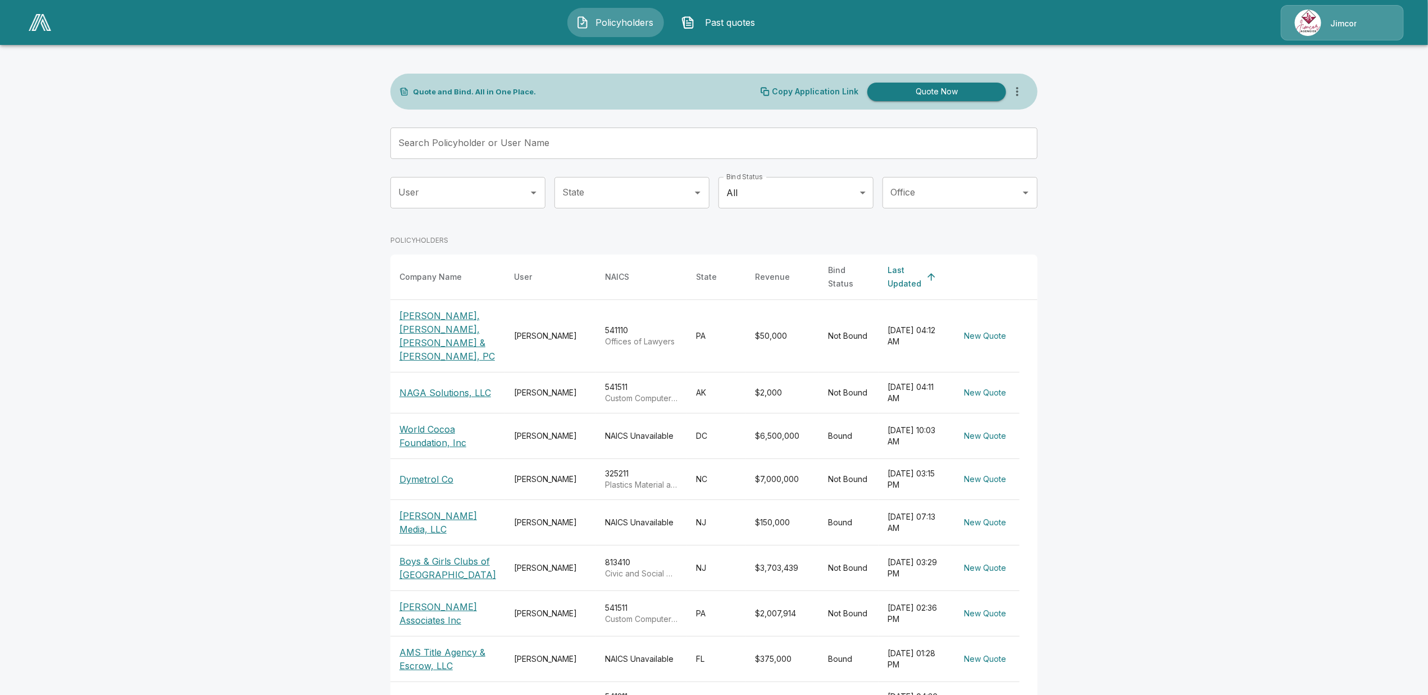
click at [1346, 35] on div "Jimcor" at bounding box center [1342, 22] width 123 height 35
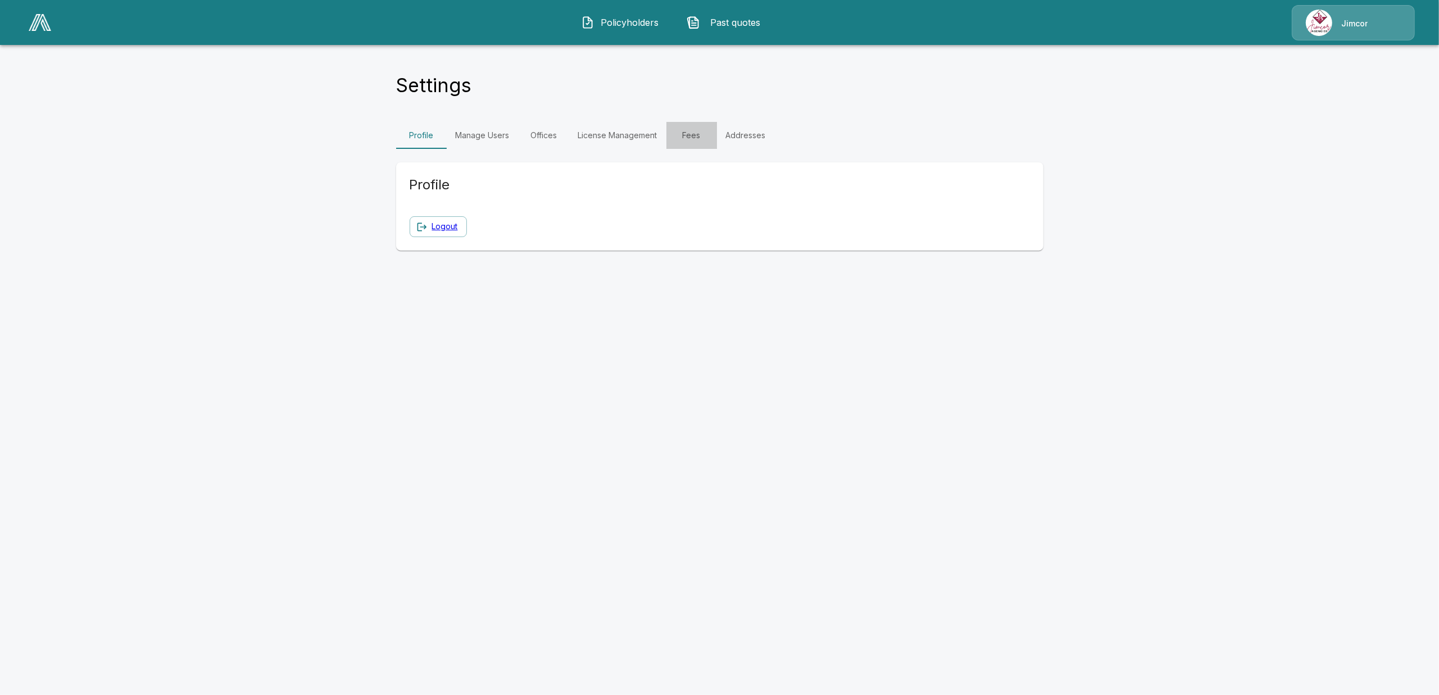
click at [697, 140] on link "Fees" at bounding box center [691, 135] width 51 height 27
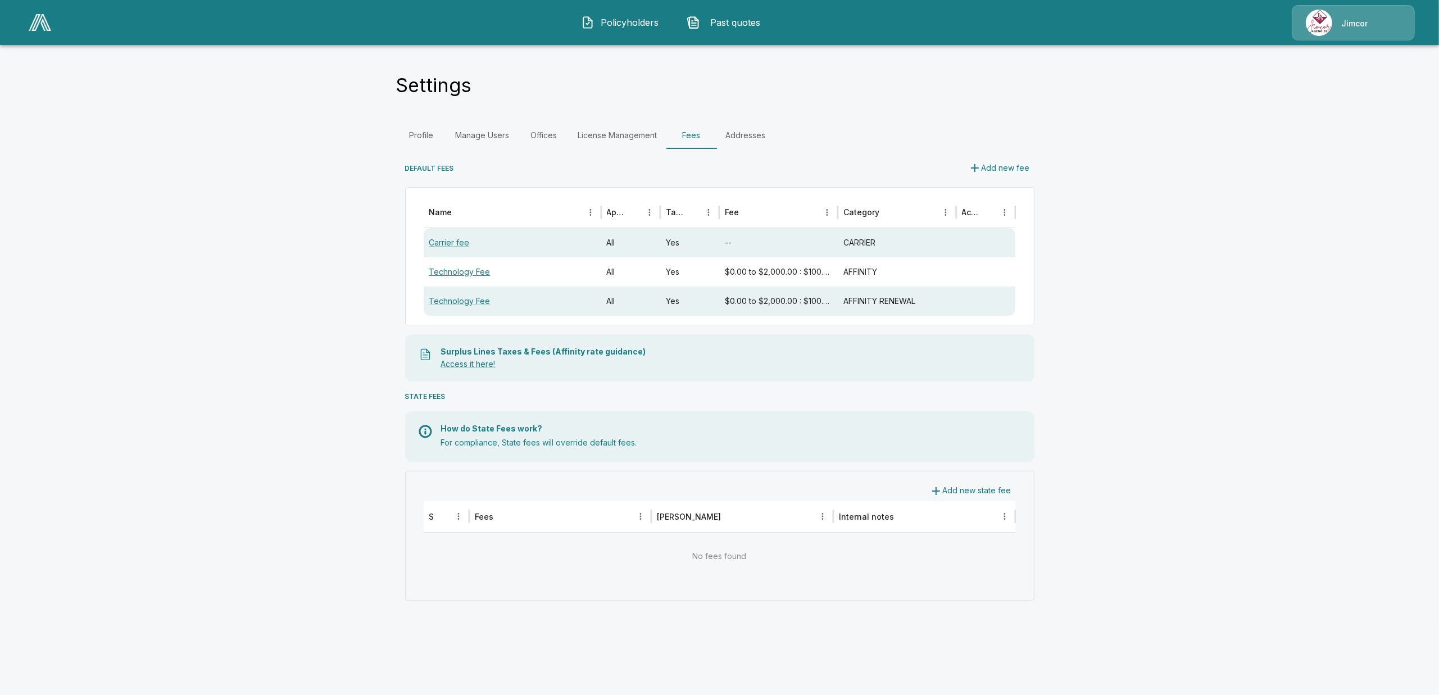
click at [462, 271] on link "Technology Fee" at bounding box center [459, 272] width 61 height 10
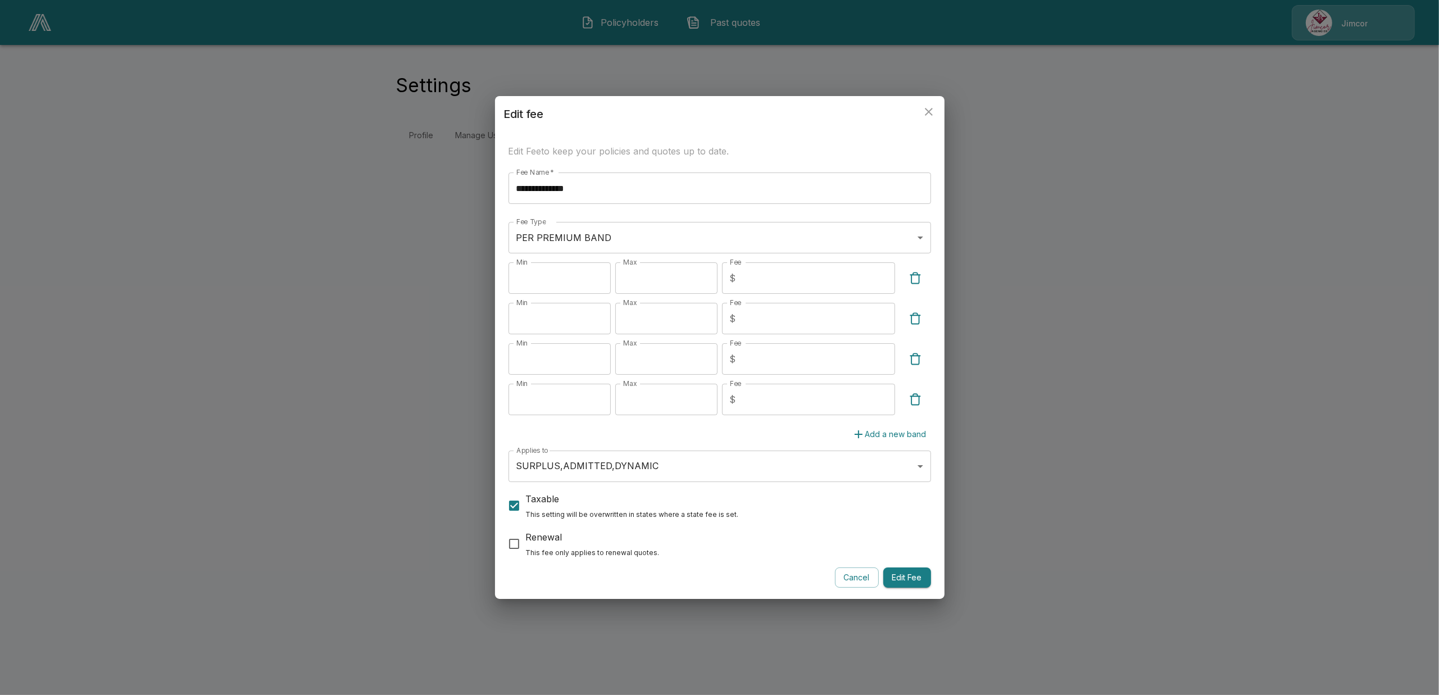
click at [563, 431] on div "Min * Min Max **** Max Fee $ *** Fee Min **** Min Max **** Max Fee $ *** Fee Mi…" at bounding box center [719, 356] width 422 height 188
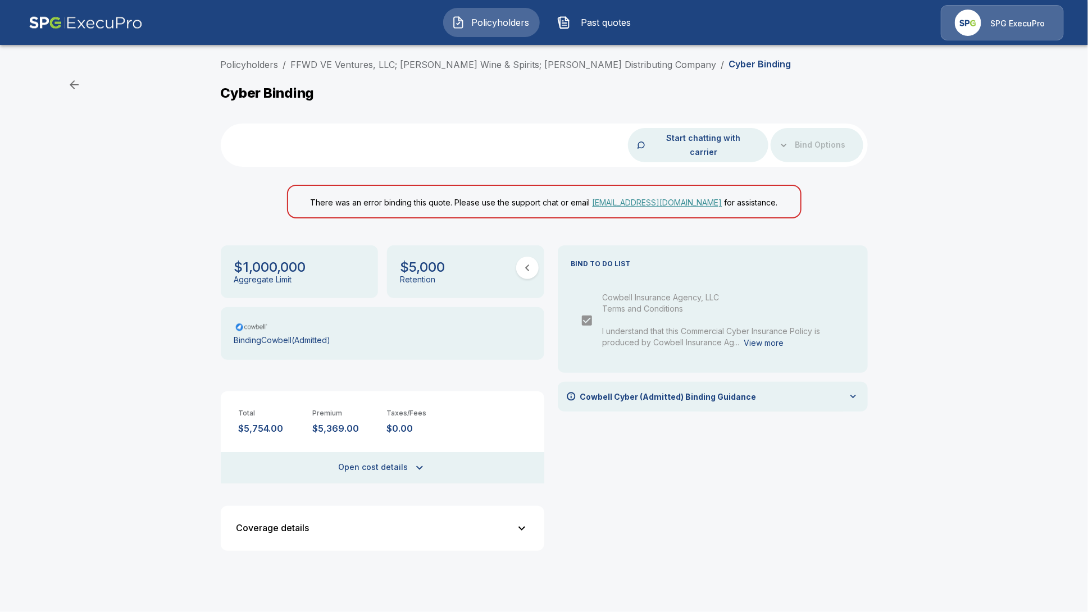
click at [33, 237] on div "Policyholders / FFWD VE Ventures, LLC; [PERSON_NAME] Wine & Spirits; [PERSON_NA…" at bounding box center [544, 313] width 1088 height 520
click at [533, 70] on link "FFWD VE Ventures, LLC; [PERSON_NAME] Wine & Spirits; [PERSON_NAME] Distributing…" at bounding box center [504, 64] width 426 height 11
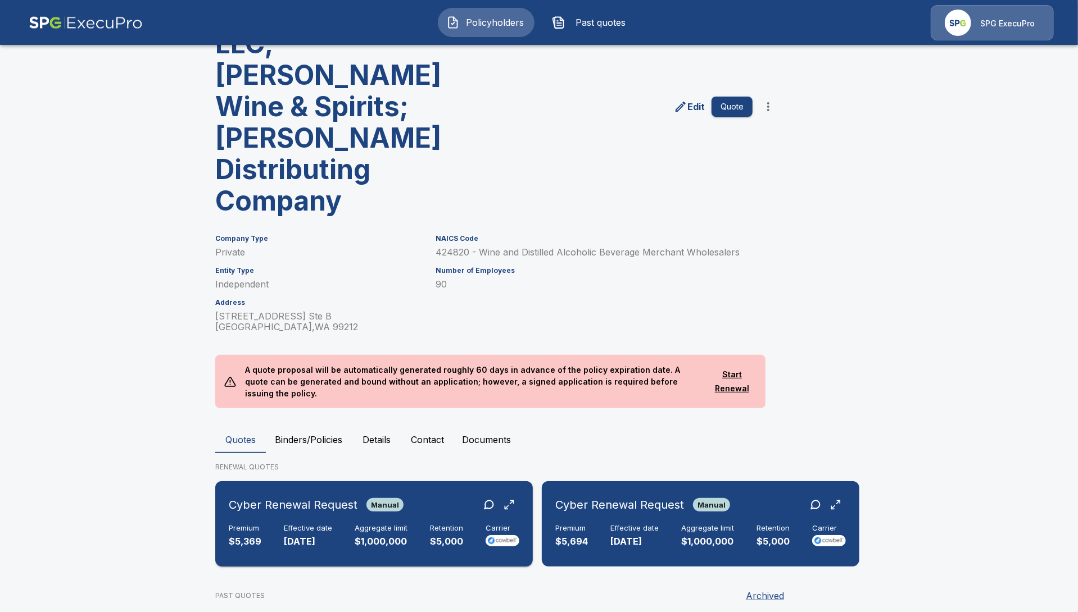
scroll to position [140, 0]
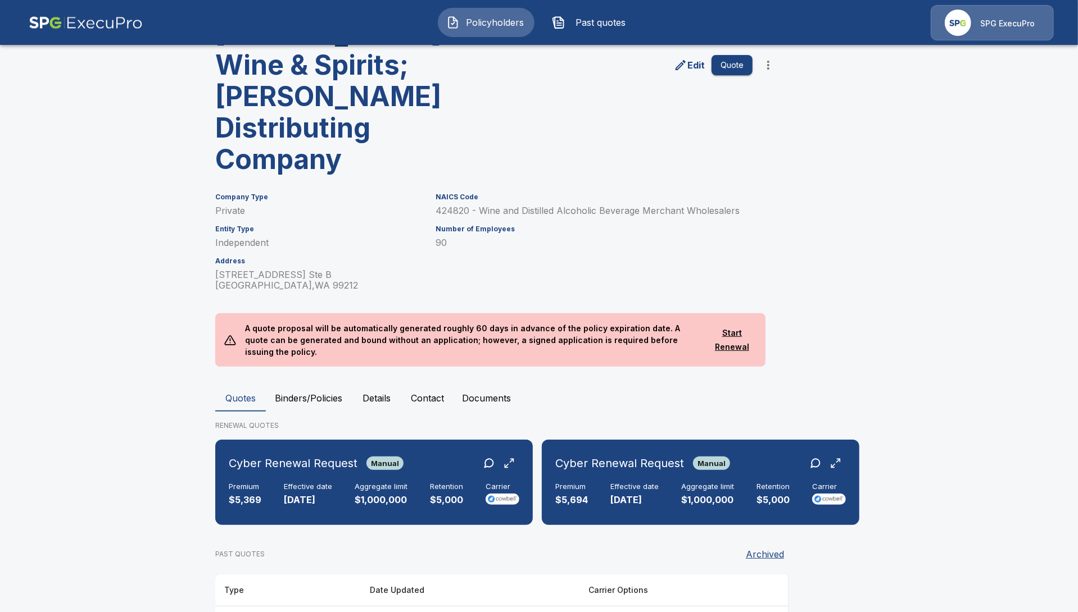
click at [317, 385] on button "Binders/Policies" at bounding box center [308, 398] width 85 height 27
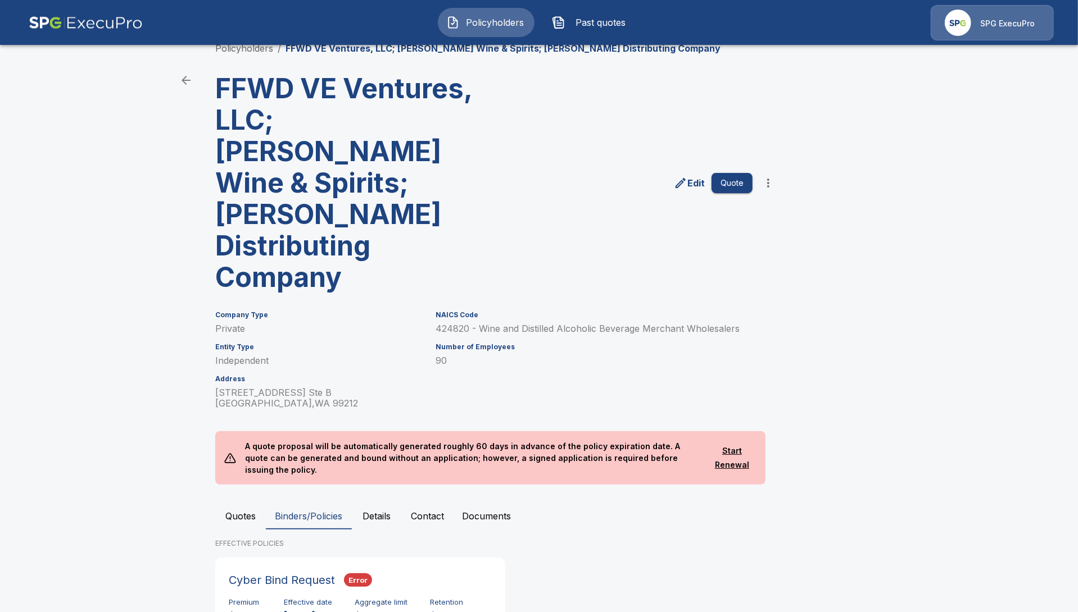
scroll to position [52, 0]
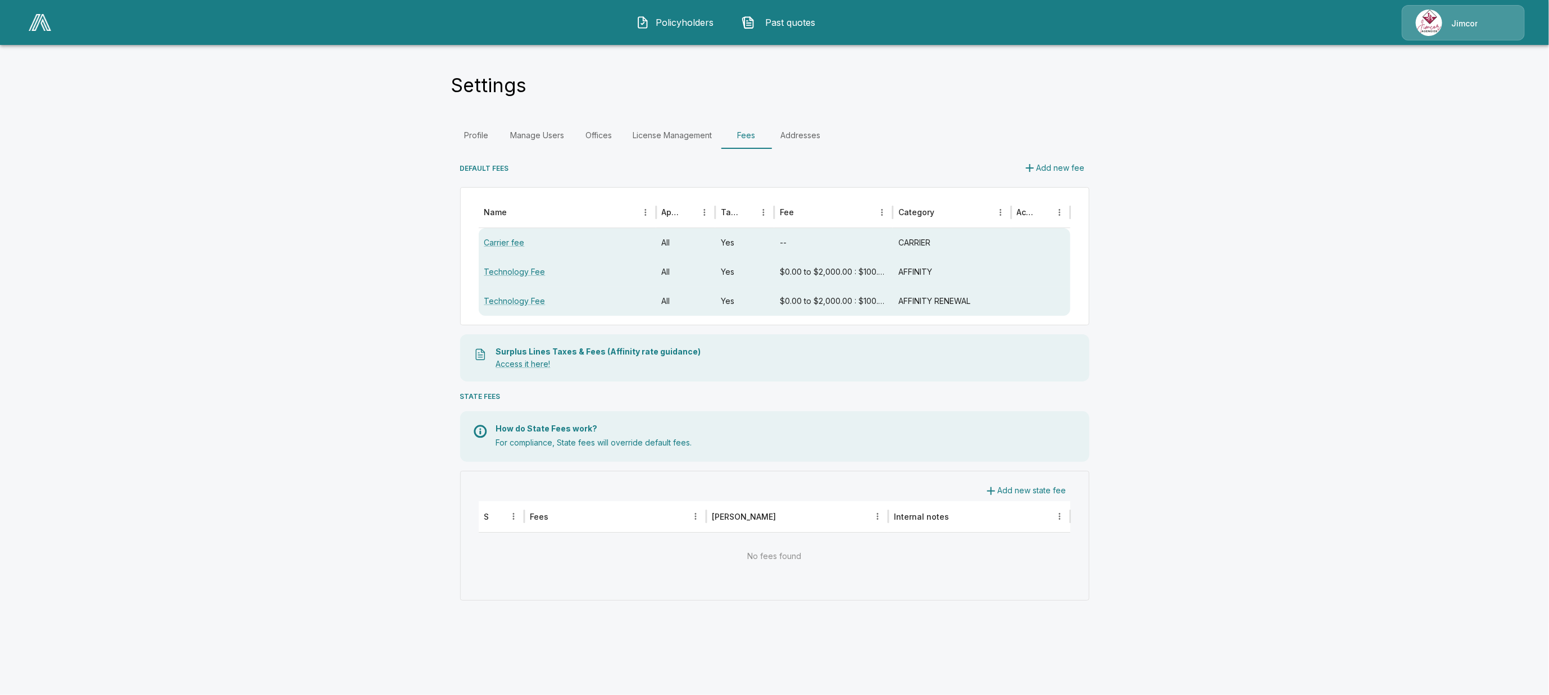
click at [31, 29] on img at bounding box center [40, 22] width 22 height 17
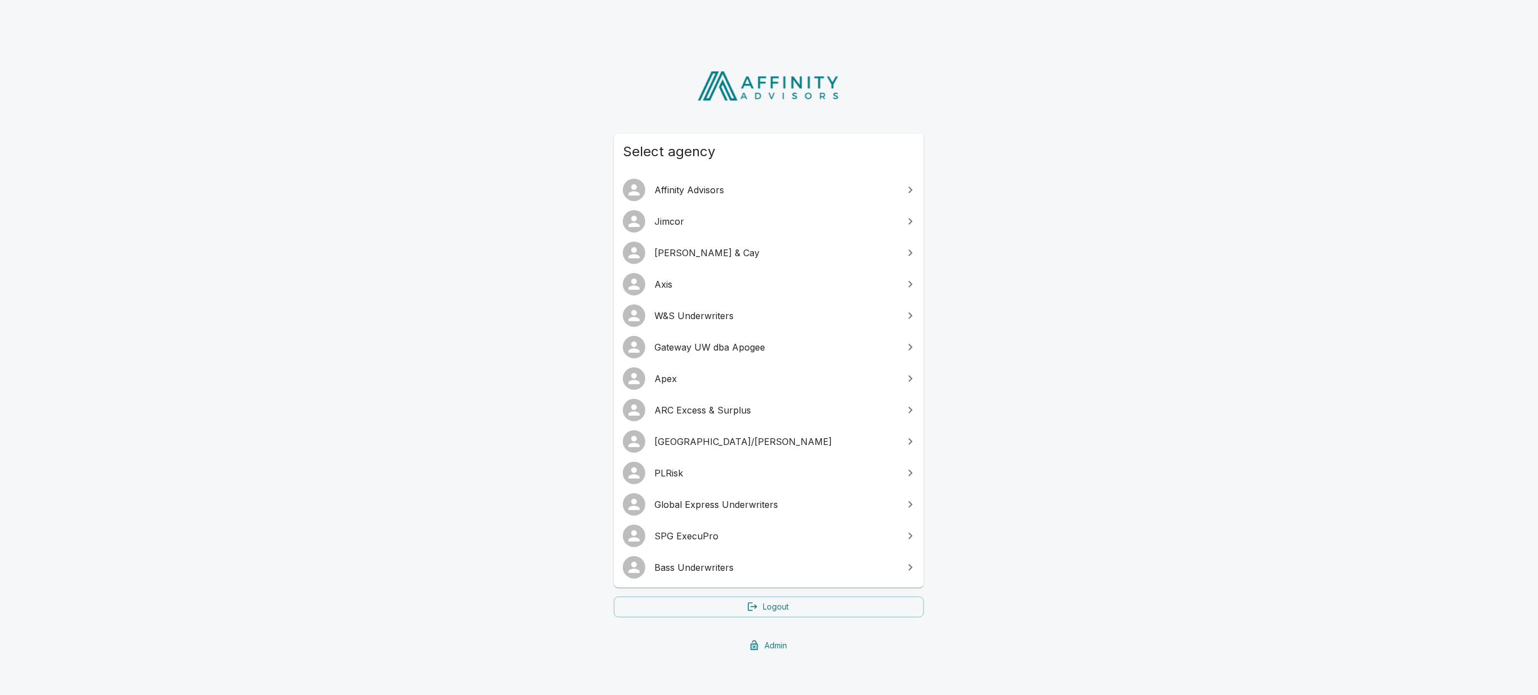
click at [1029, 309] on div "Select agency Affinity Advisors [PERSON_NAME] & Cay Axis W&S Underwriters Gatew…" at bounding box center [769, 357] width 1538 height 624
click at [726, 306] on link "W&S Underwriters" at bounding box center [769, 315] width 310 height 31
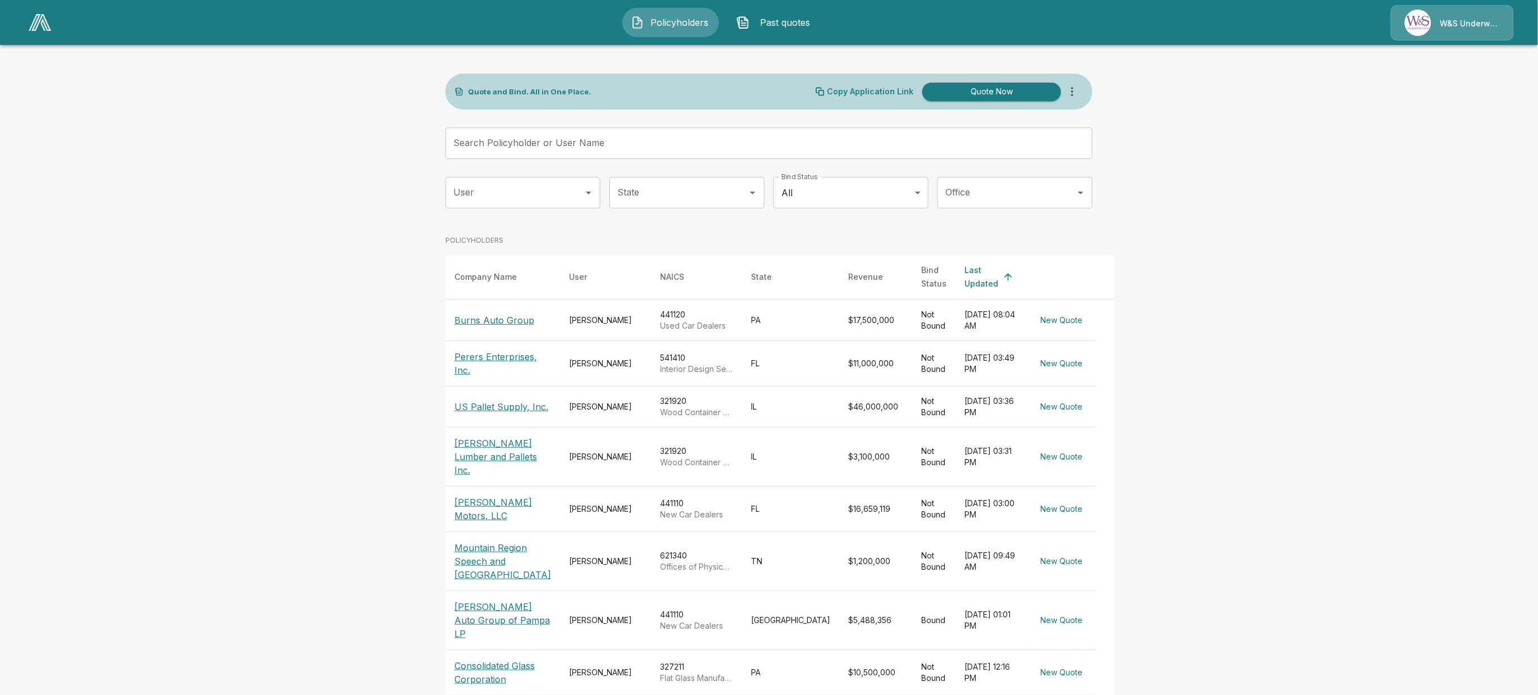
click at [499, 142] on input "Search Policyholder or User Name" at bounding box center [763, 143] width 635 height 31
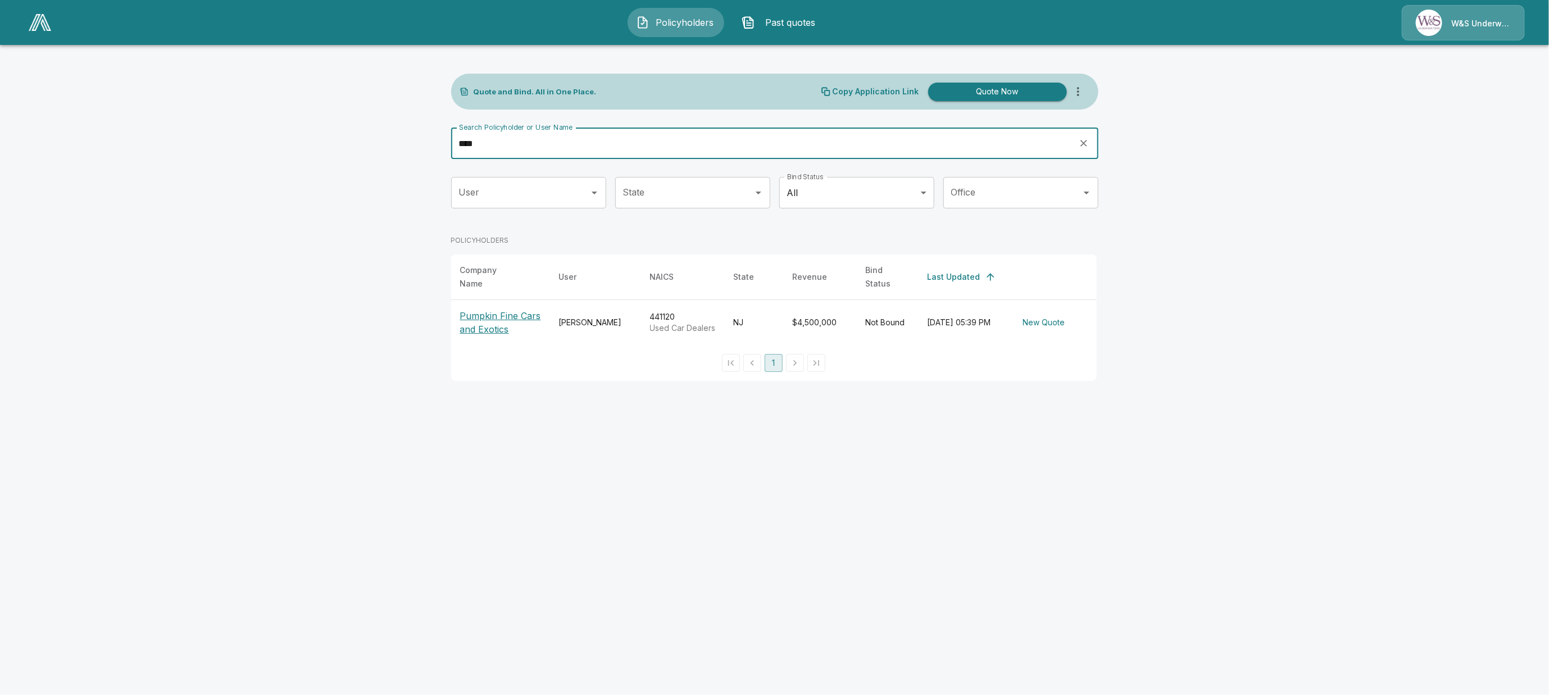
type input "****"
click at [498, 309] on p "Pumpkin Fine Cars and Exotics" at bounding box center [500, 322] width 81 height 27
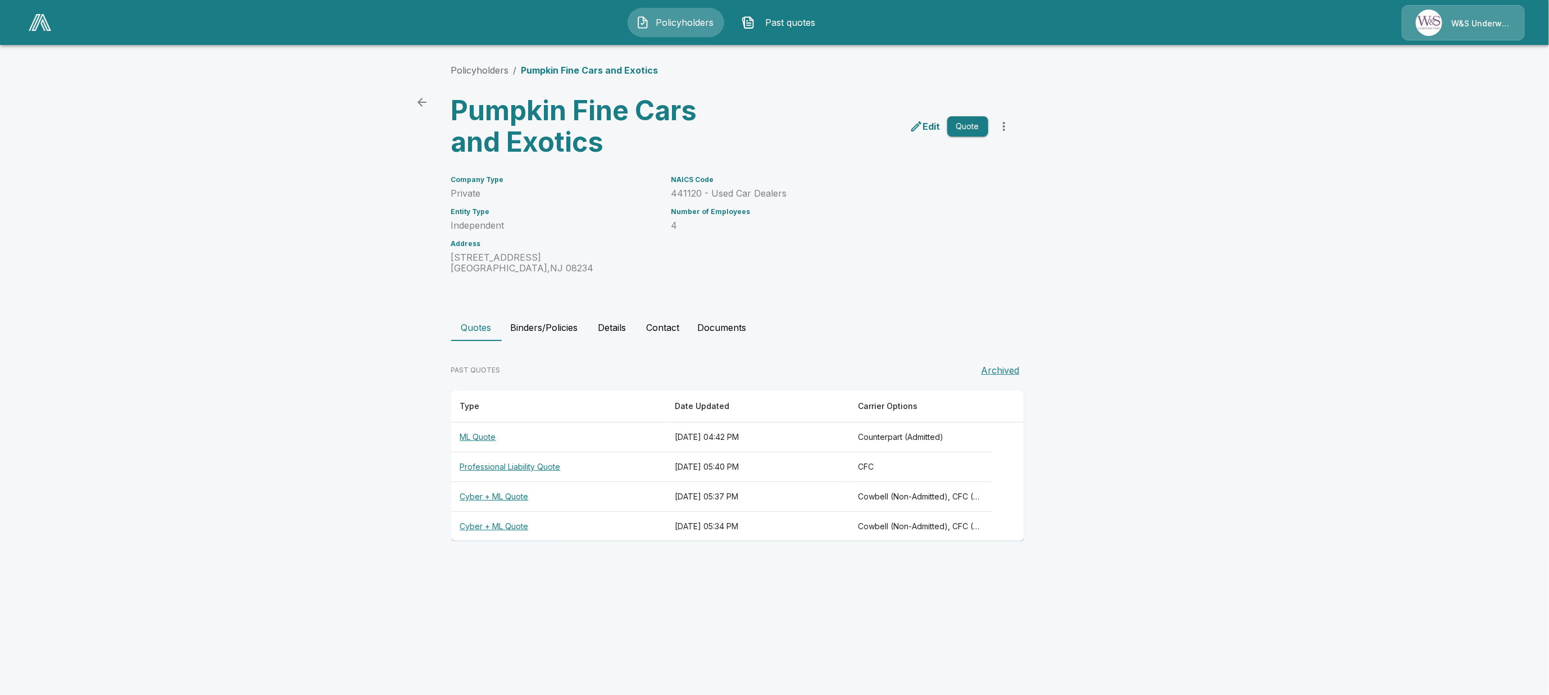
click at [471, 441] on th "ML Quote" at bounding box center [558, 437] width 215 height 30
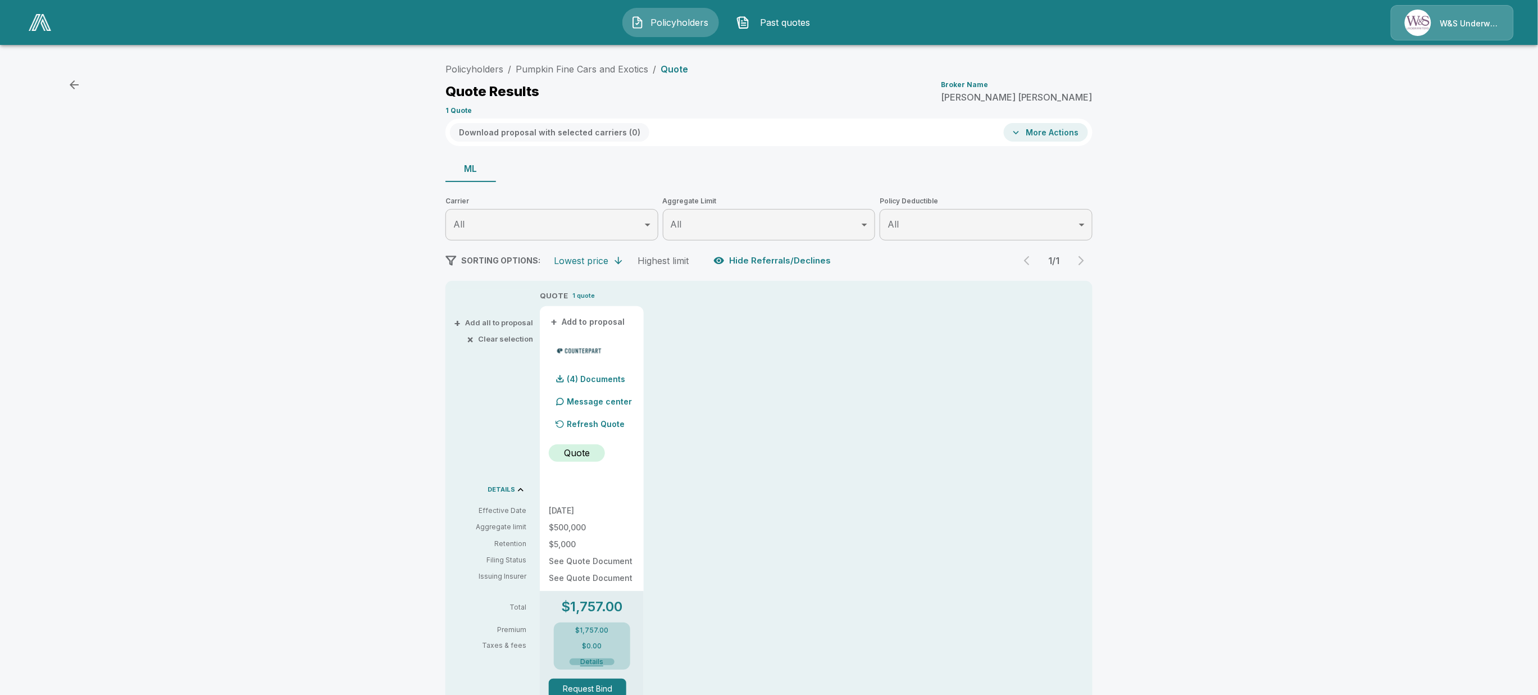
click at [597, 658] on button "Details" at bounding box center [592, 661] width 45 height 7
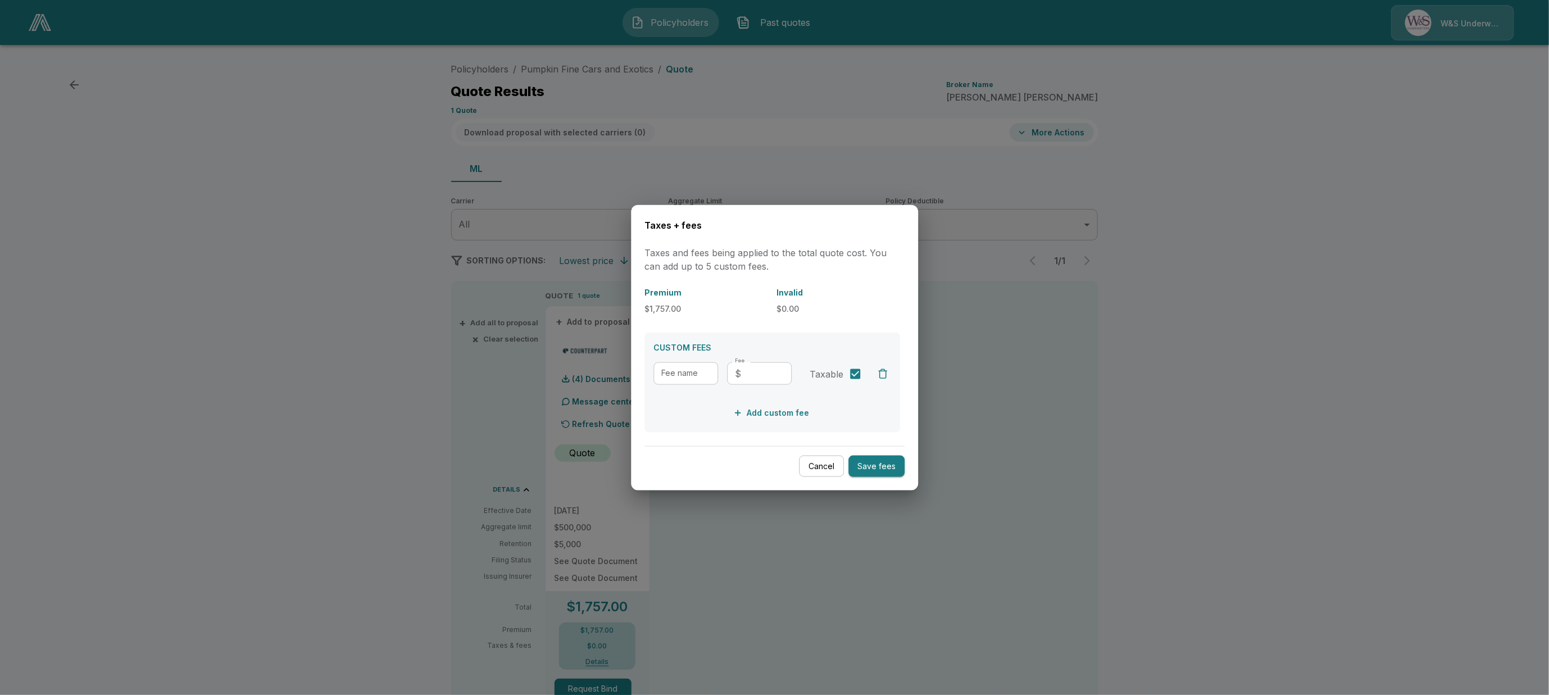
click at [819, 465] on button "Cancel" at bounding box center [821, 466] width 45 height 22
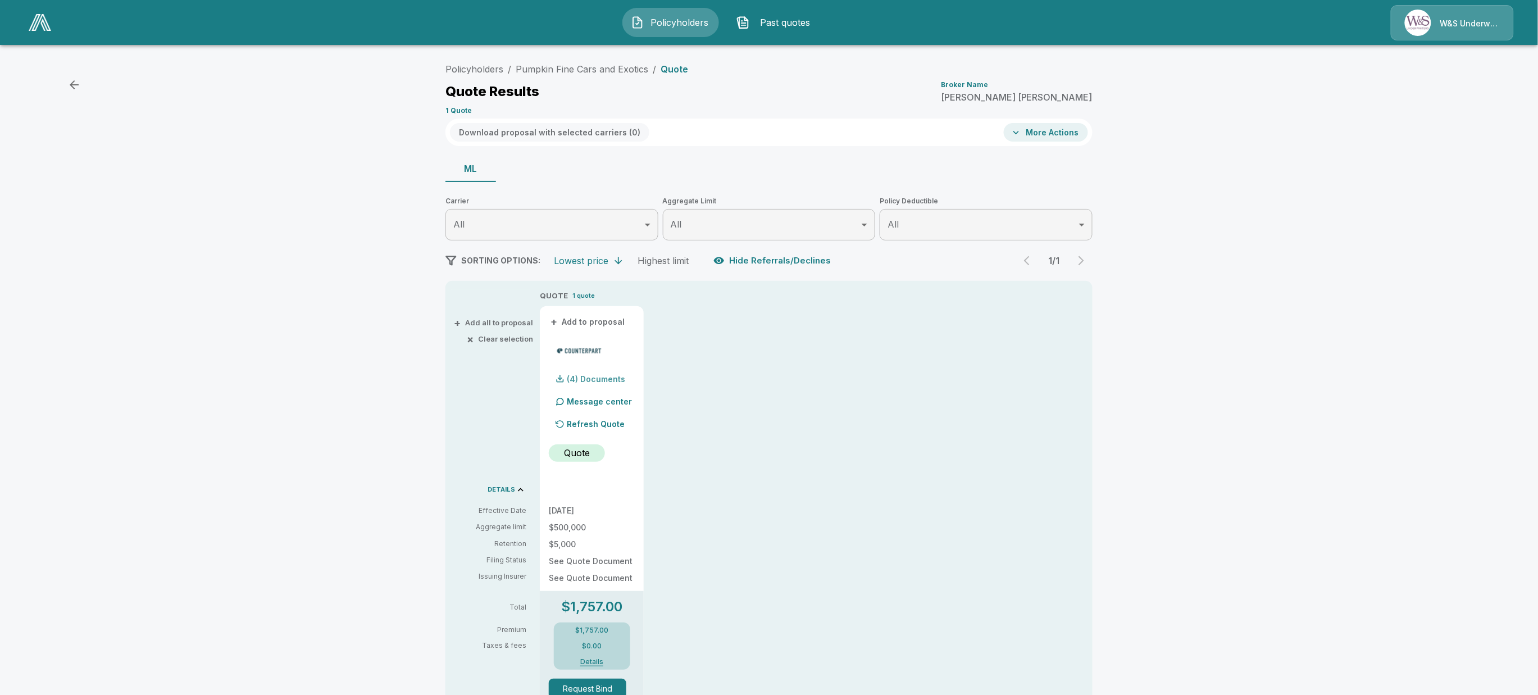
click at [622, 385] on div "(4) Documents" at bounding box center [587, 379] width 76 height 22
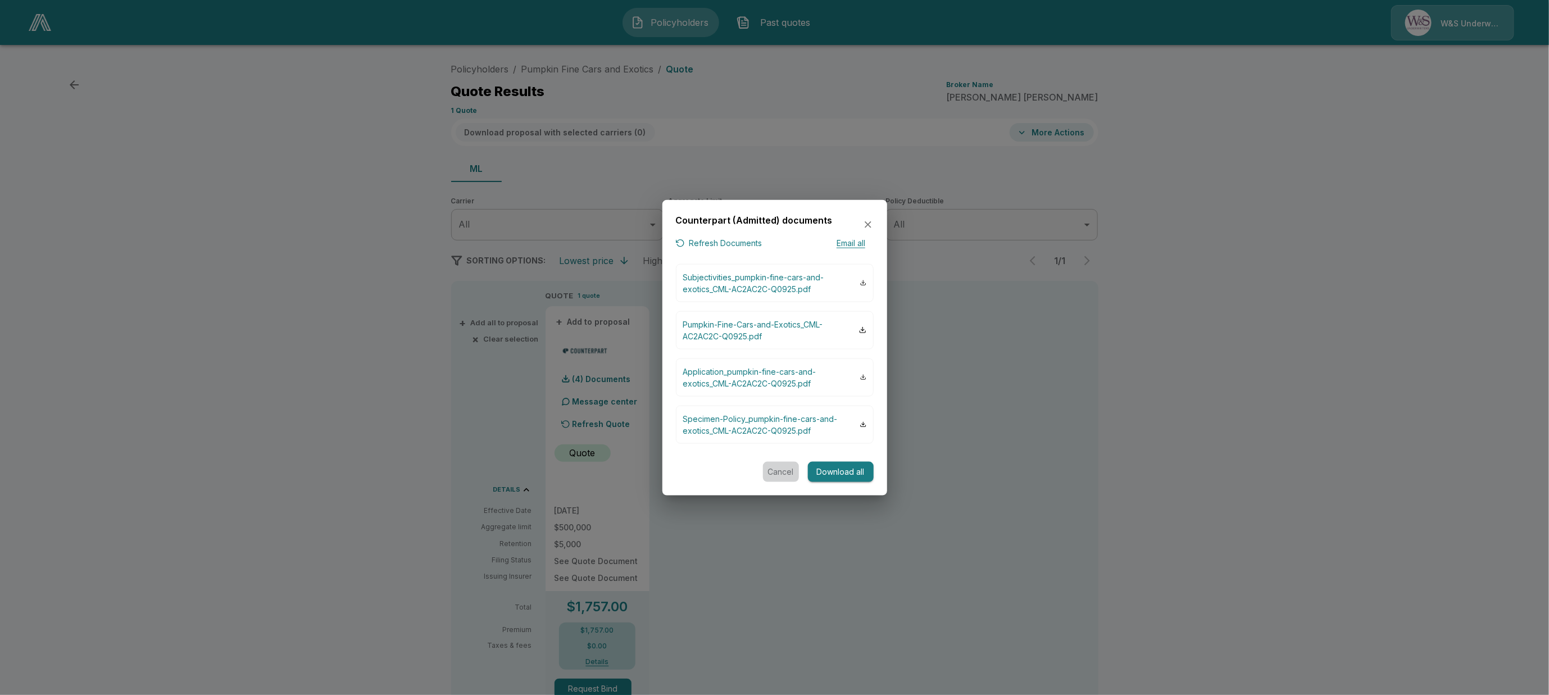
click at [776, 467] on button "Cancel" at bounding box center [781, 471] width 36 height 21
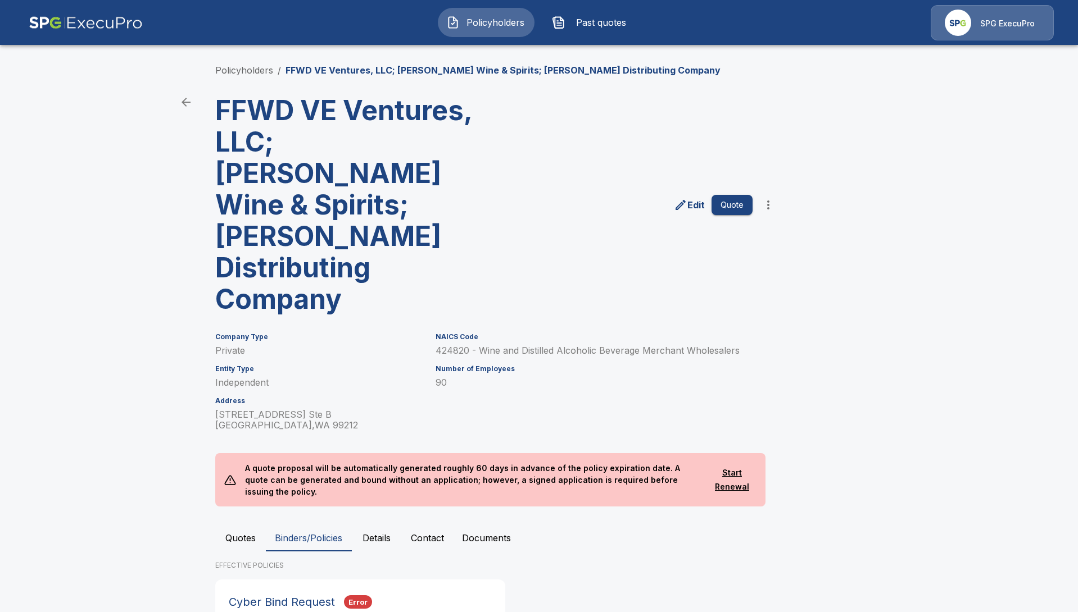
scroll to position [52, 0]
